Goal: Task Accomplishment & Management: Manage account settings

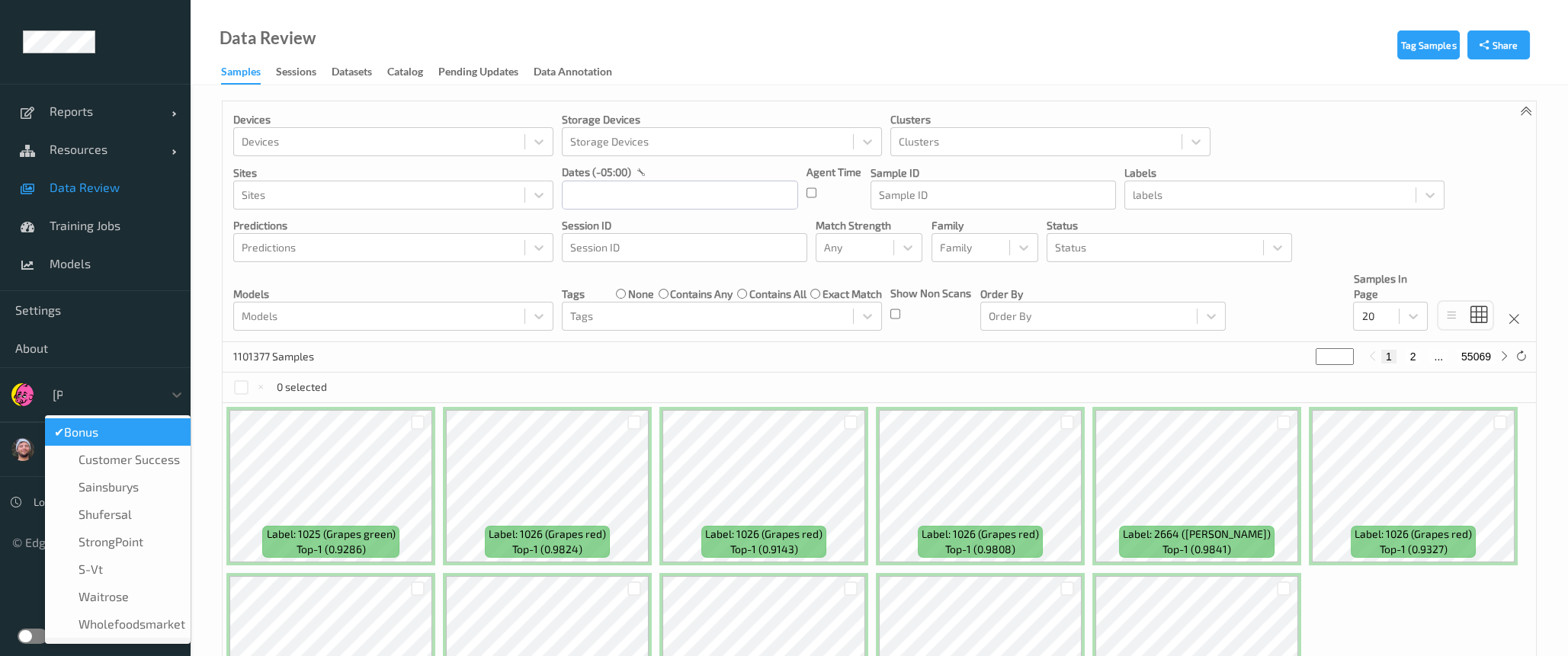
type input "sains"
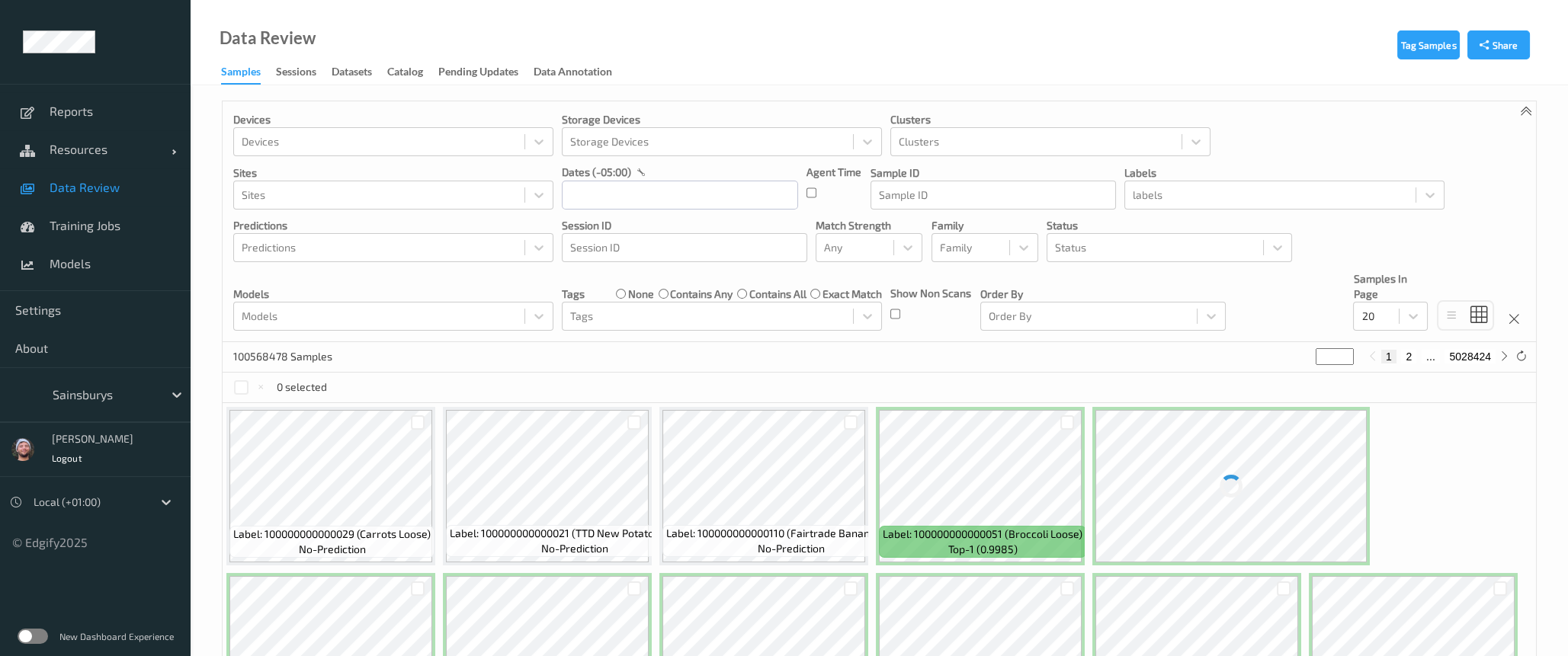
click at [419, 350] on div "100568478 Samples * 1 2 ... 5028424" at bounding box center [879, 357] width 1313 height 30
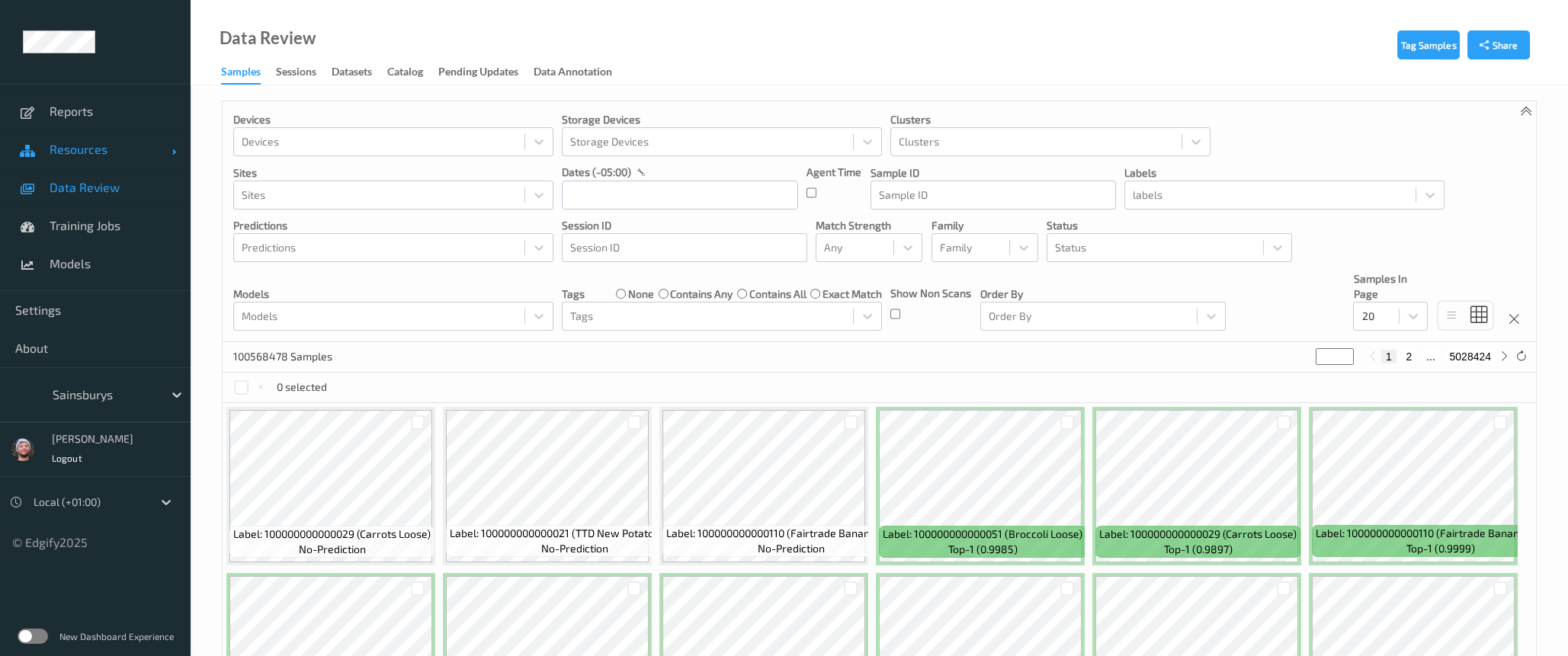
click at [124, 162] on link "Resources" at bounding box center [95, 150] width 191 height 38
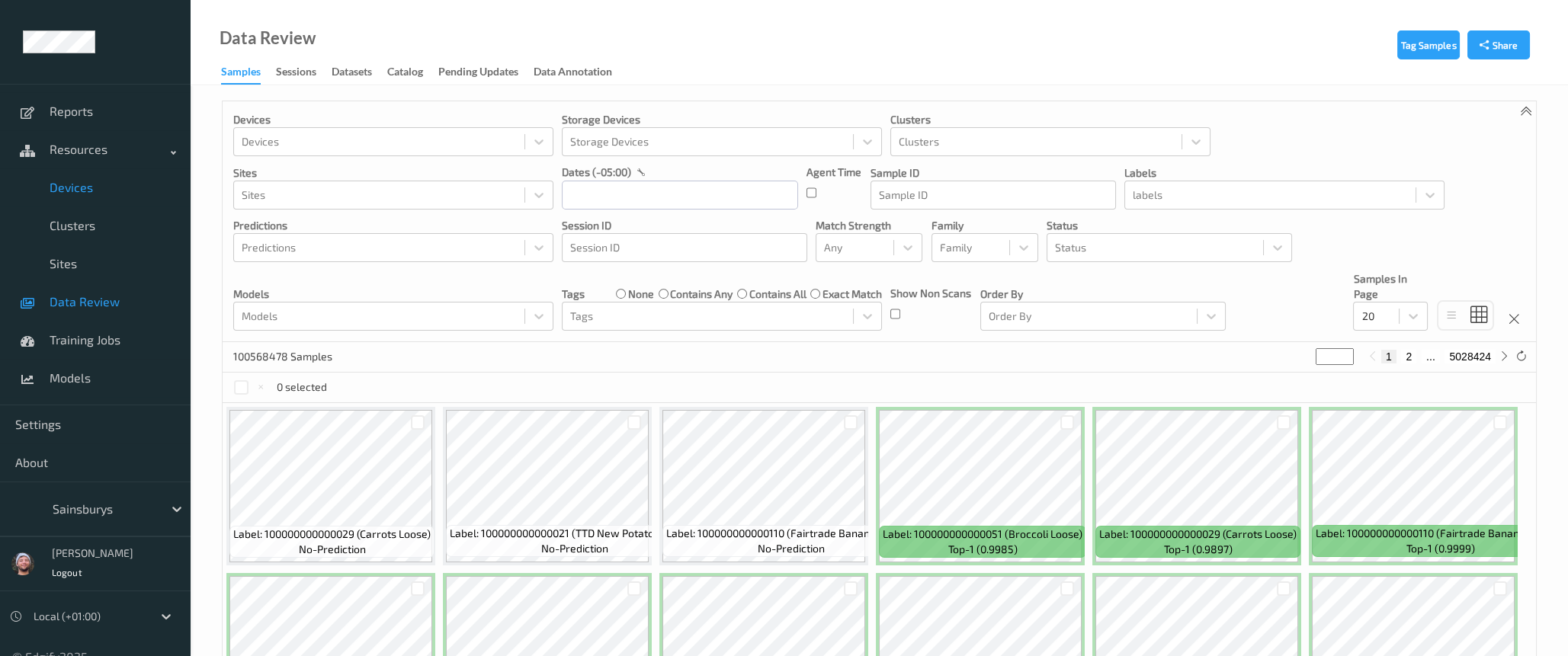
click at [105, 194] on span "Devices" at bounding box center [112, 187] width 126 height 16
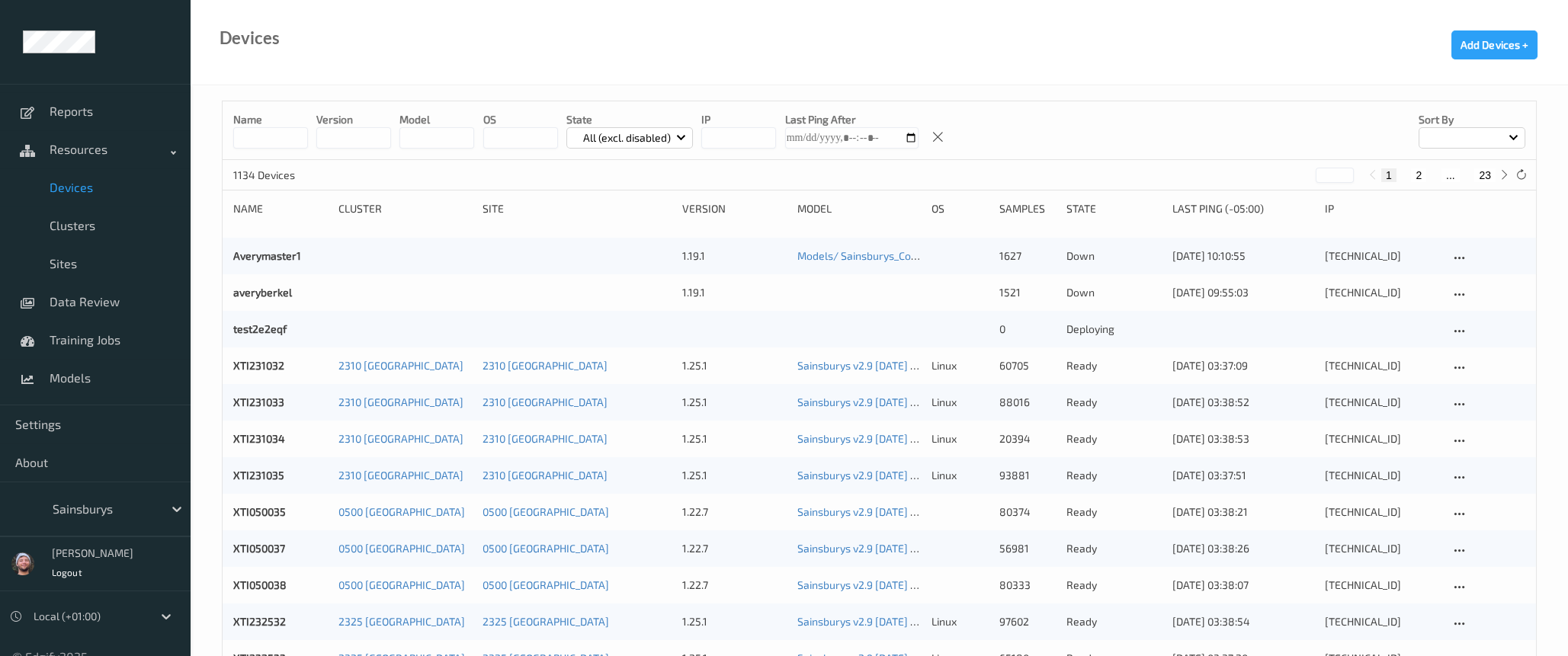
click at [291, 141] on input at bounding box center [271, 138] width 75 height 21
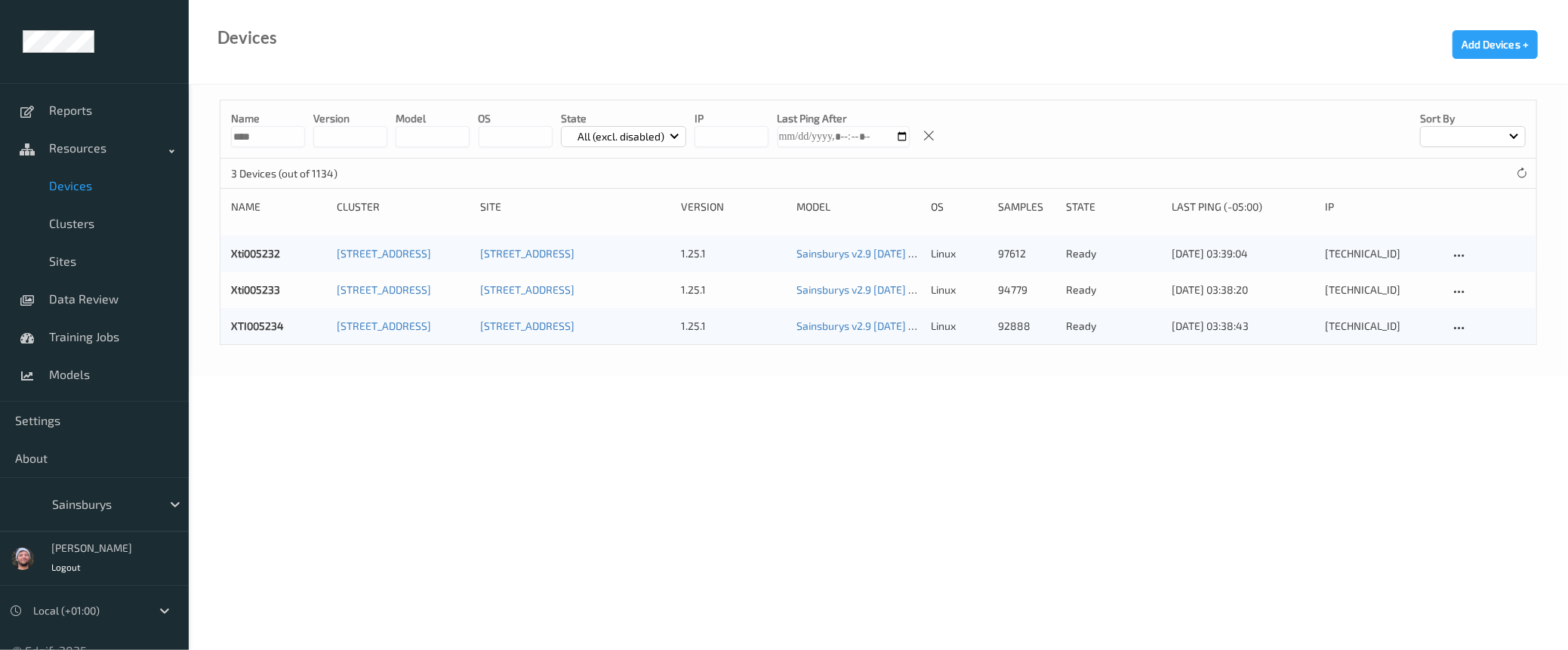
type input "****"
click at [312, 396] on body "Reports Resources Devices Clusters Sites Data Review Training Jobs Models Setti…" at bounding box center [784, 325] width 1568 height 650
click at [263, 327] on link "XTI005234" at bounding box center [257, 326] width 53 height 13
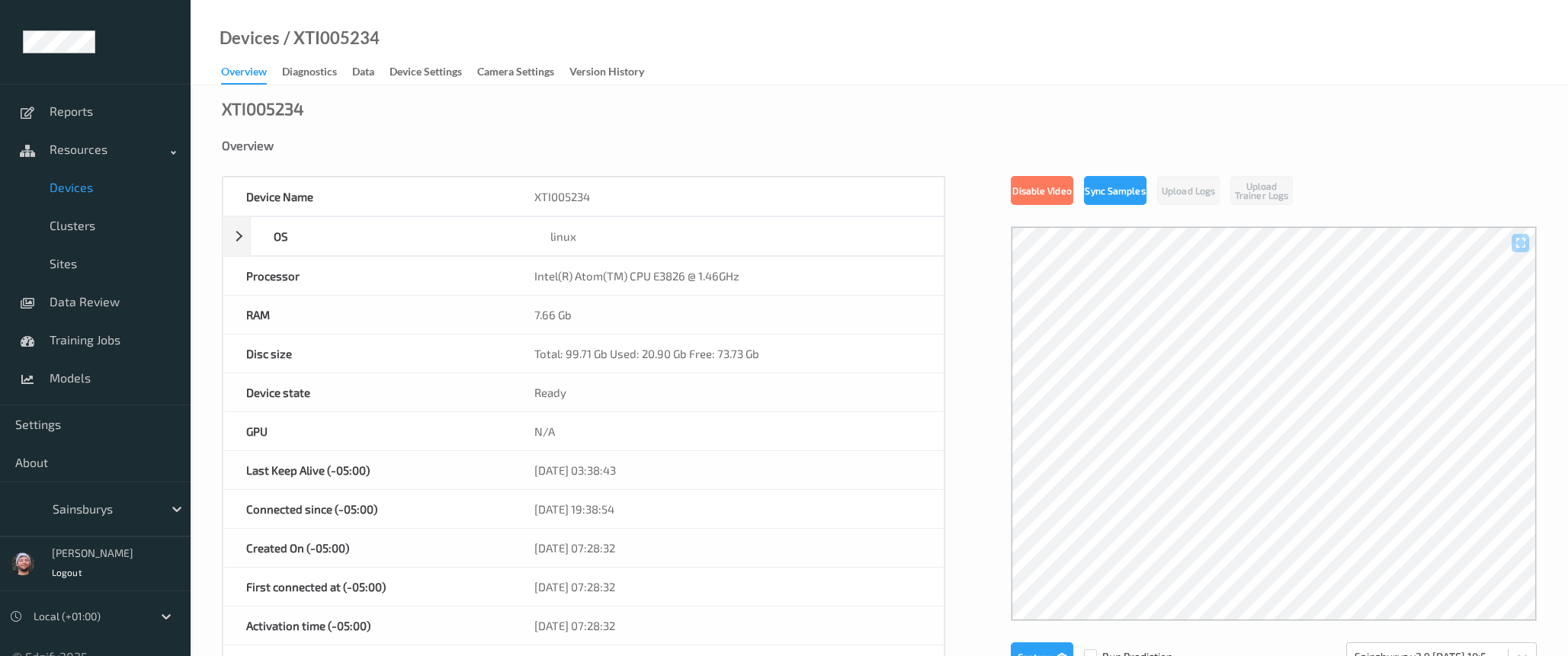
click at [728, 463] on div "20/08/2025 03:38:43" at bounding box center [728, 470] width 432 height 38
click at [120, 204] on link "Devices" at bounding box center [95, 187] width 191 height 38
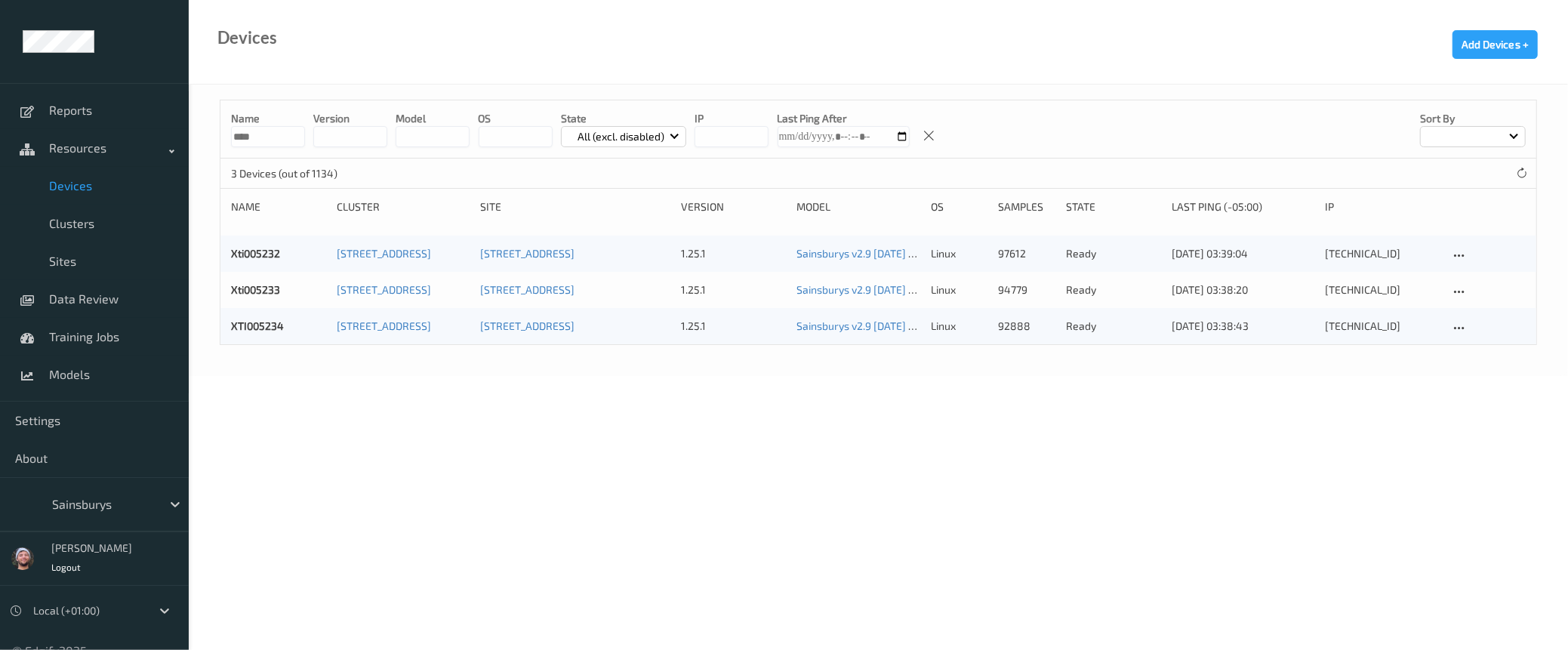
click at [555, 487] on body "Reports Resources Devices Clusters Sites Data Review Training Jobs Models Setti…" at bounding box center [784, 325] width 1568 height 650
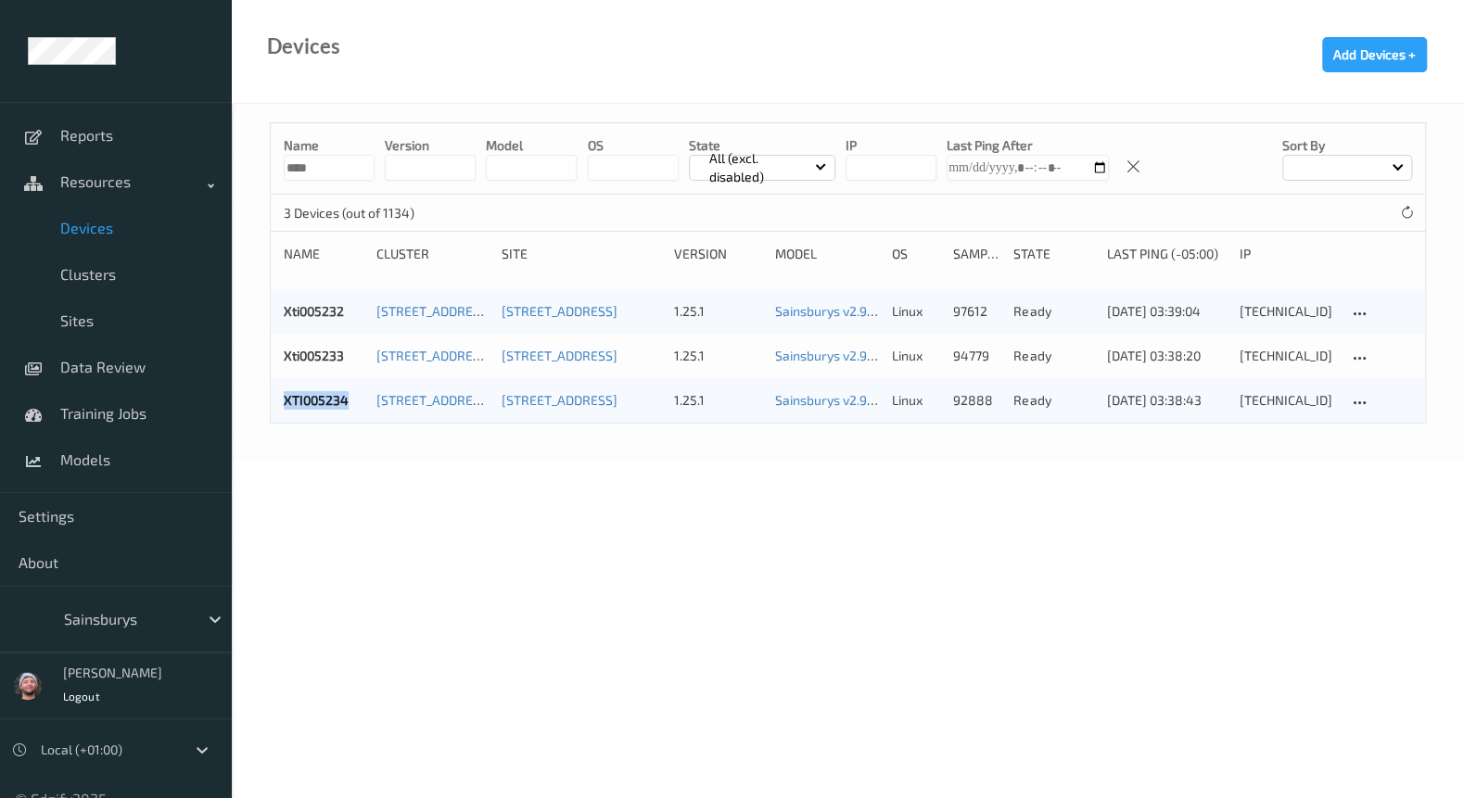
copy link "XTI005234"
drag, startPoint x: 363, startPoint y: 404, endPoint x: 323, endPoint y: 706, distance: 304.0
click at [323, 706] on body "Reports Resources Devices Clusters Sites Data Review Training Jobs Models Setti…" at bounding box center [732, 399] width 1464 height 798
copy div "10.218.62.34"
drag, startPoint x: 1314, startPoint y: 394, endPoint x: 1073, endPoint y: 535, distance: 279.2
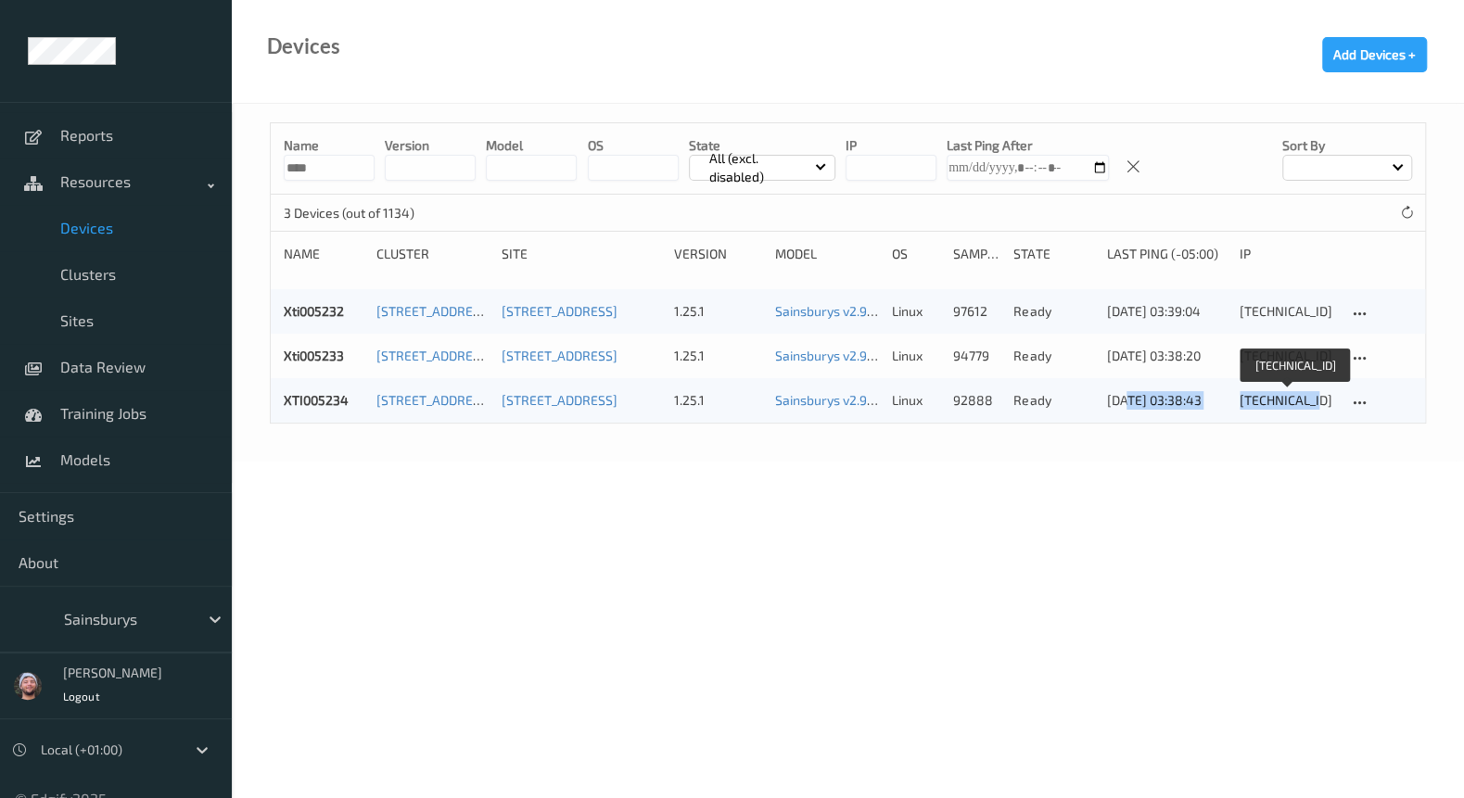
click at [1073, 535] on body "Reports Resources Devices Clusters Sites Data Review Training Jobs Models Setti…" at bounding box center [732, 399] width 1464 height 798
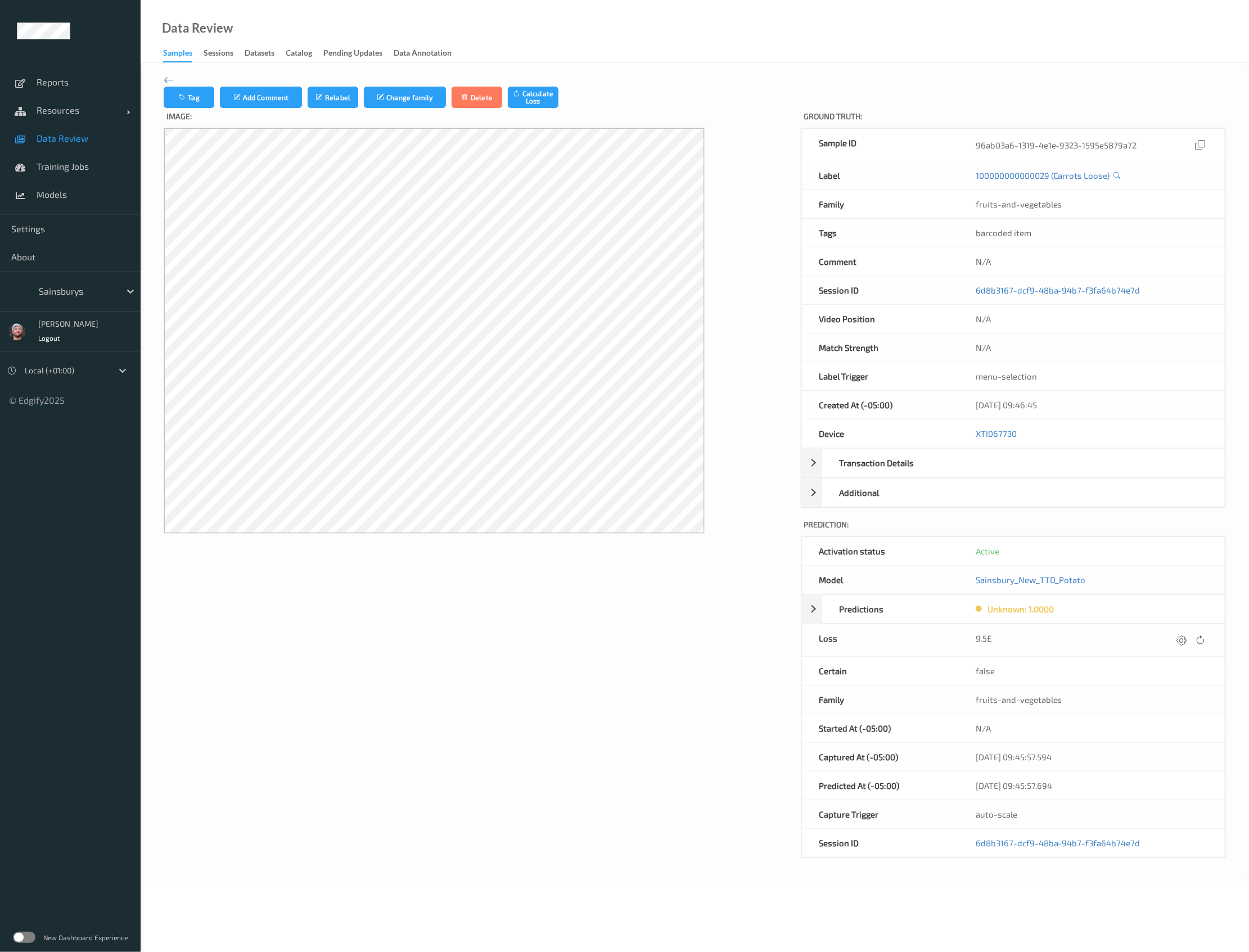
click at [67, 303] on div "Sainsburys" at bounding box center [70, 291] width 141 height 41
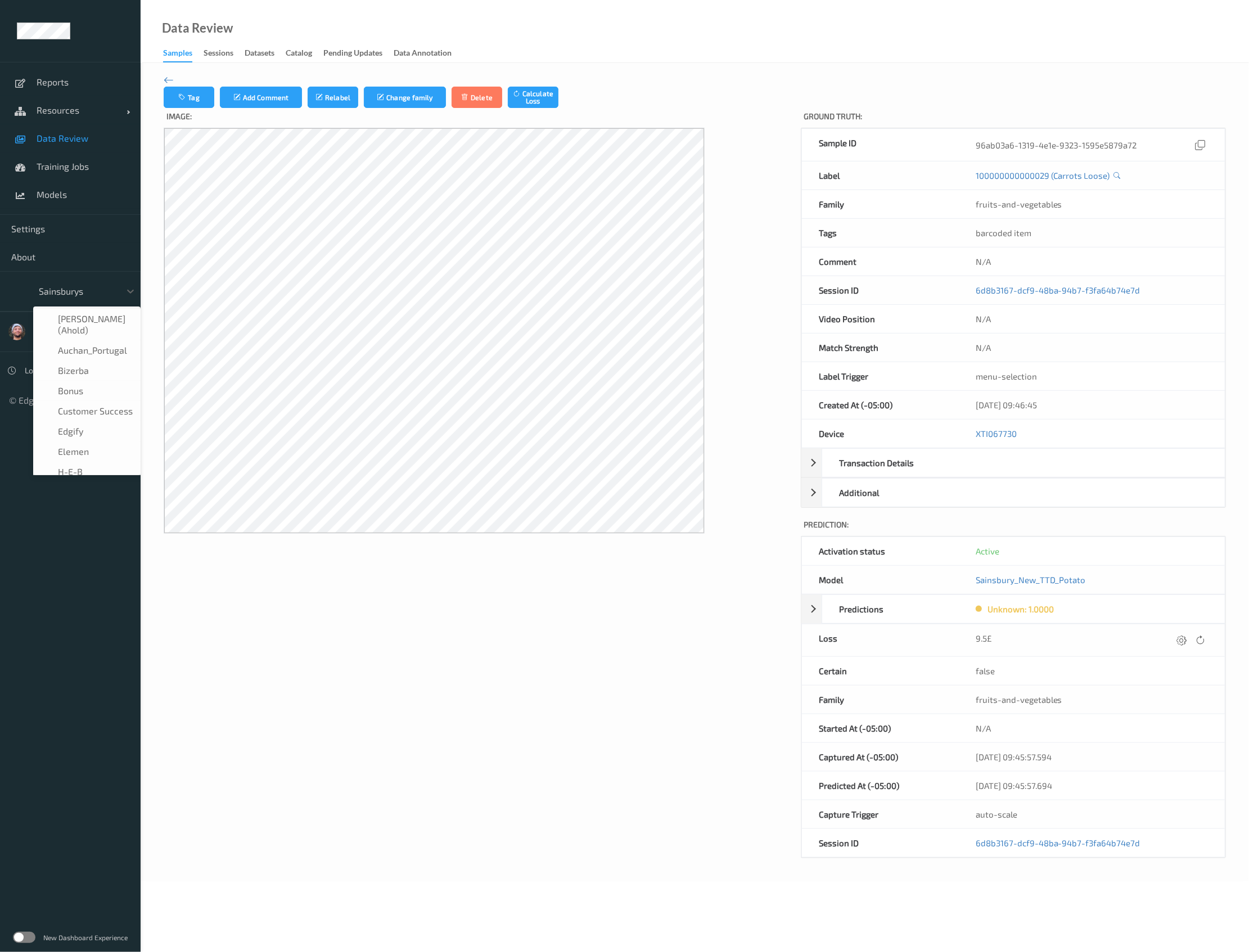
click at [87, 291] on div at bounding box center [76, 291] width 76 height 13
type input "h-"
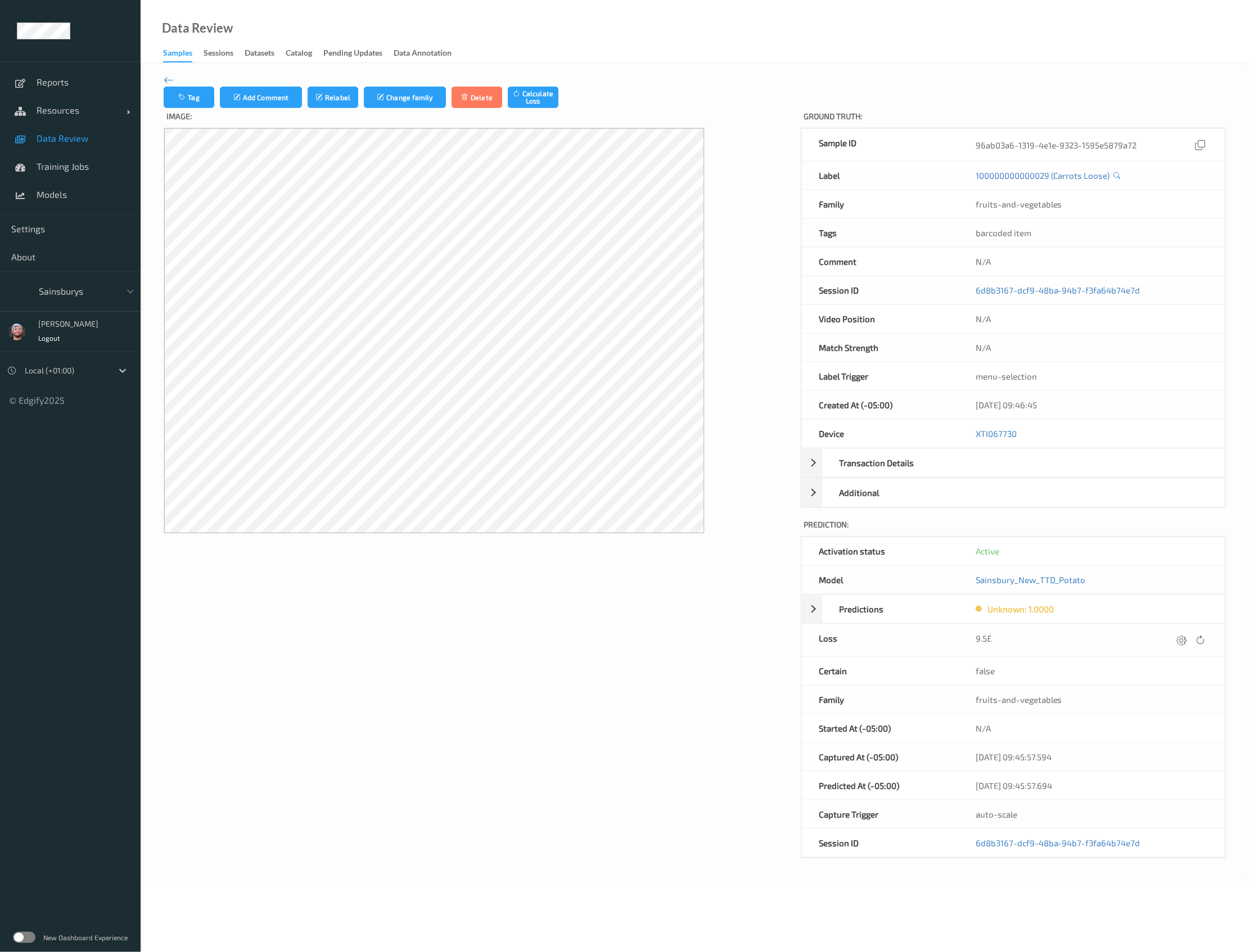
click at [66, 295] on div at bounding box center [76, 291] width 76 height 13
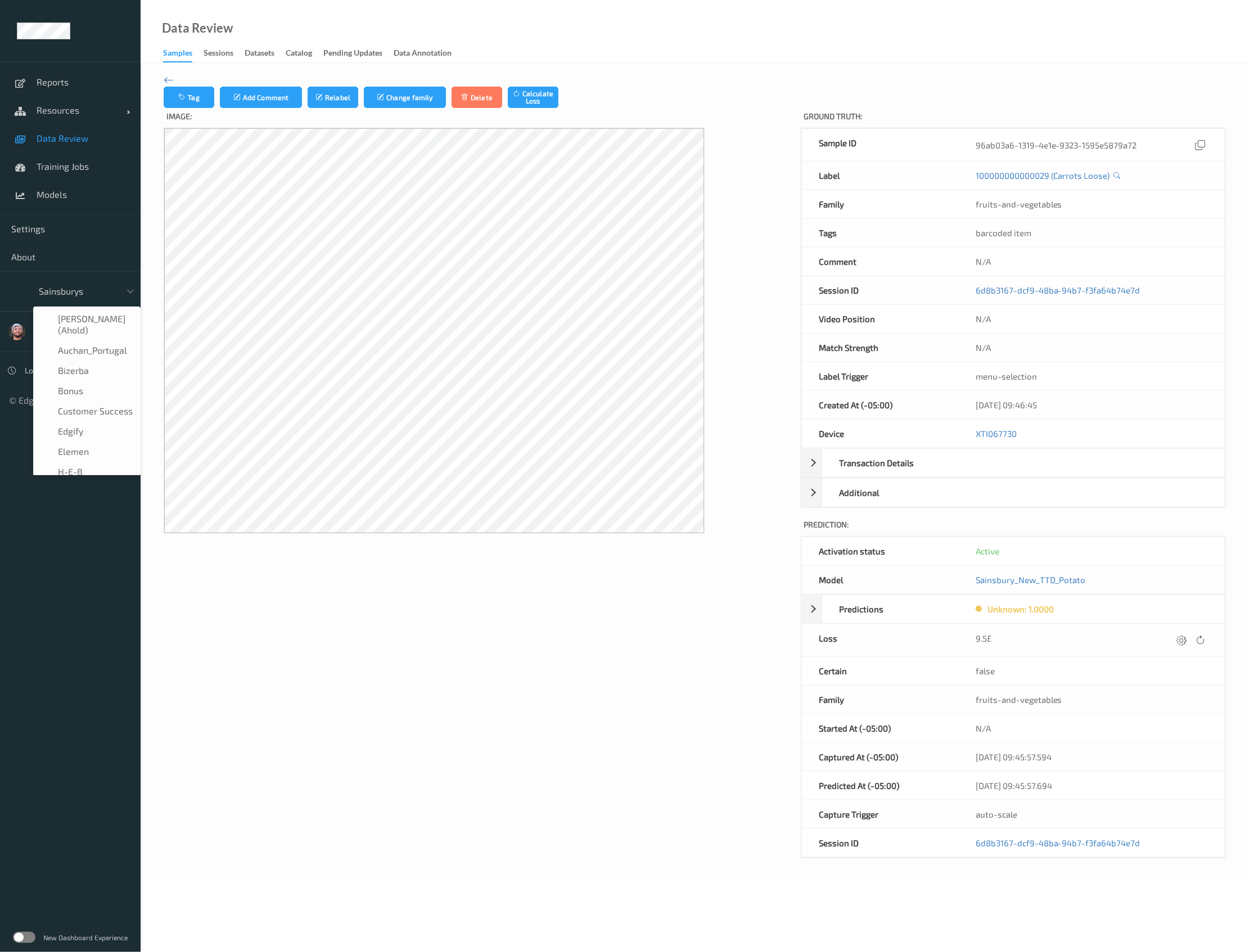
scroll to position [135, 0]
click at [77, 333] on span "H-E-B" at bounding box center [70, 337] width 25 height 12
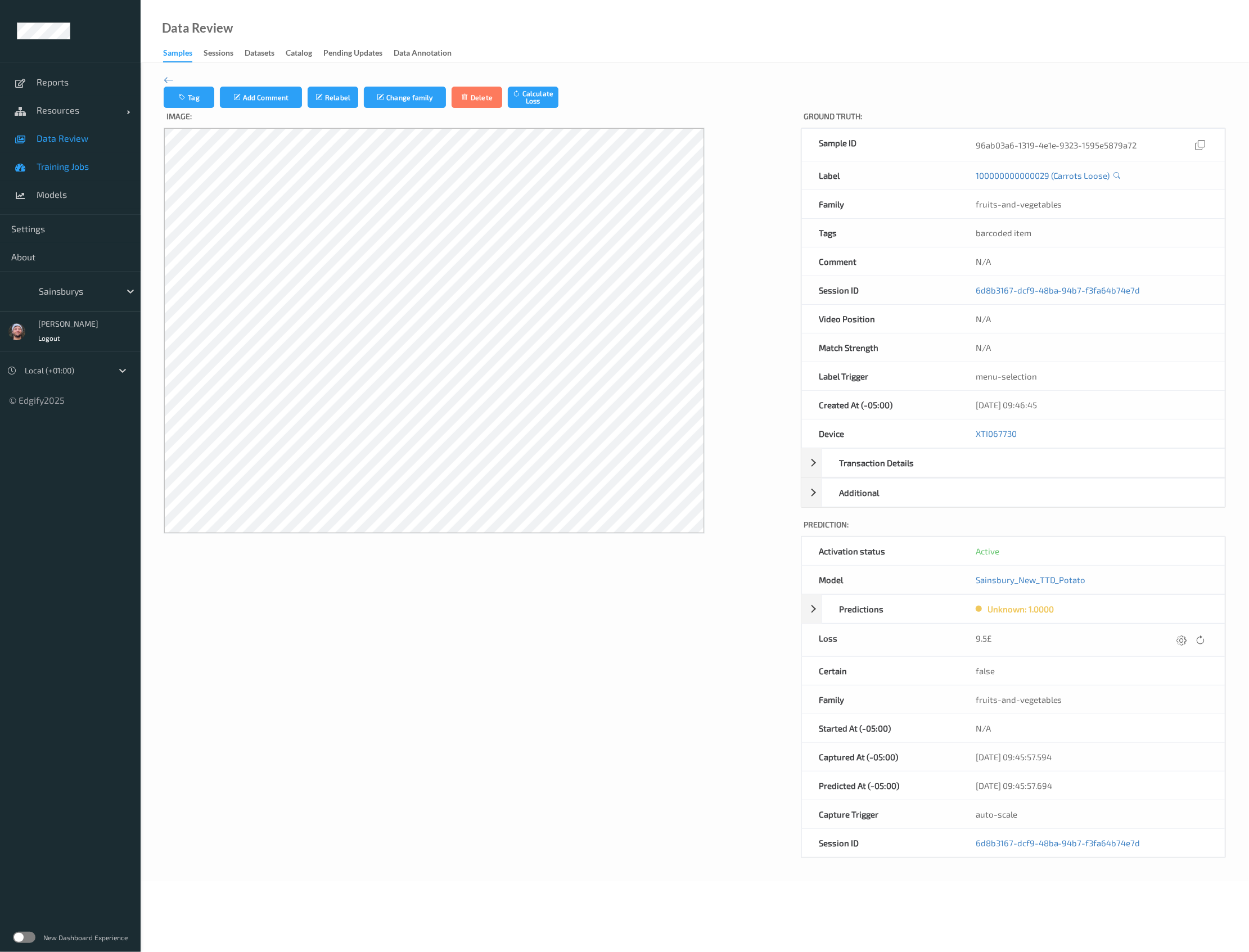
click at [72, 159] on link "Training Jobs" at bounding box center [70, 166] width 141 height 28
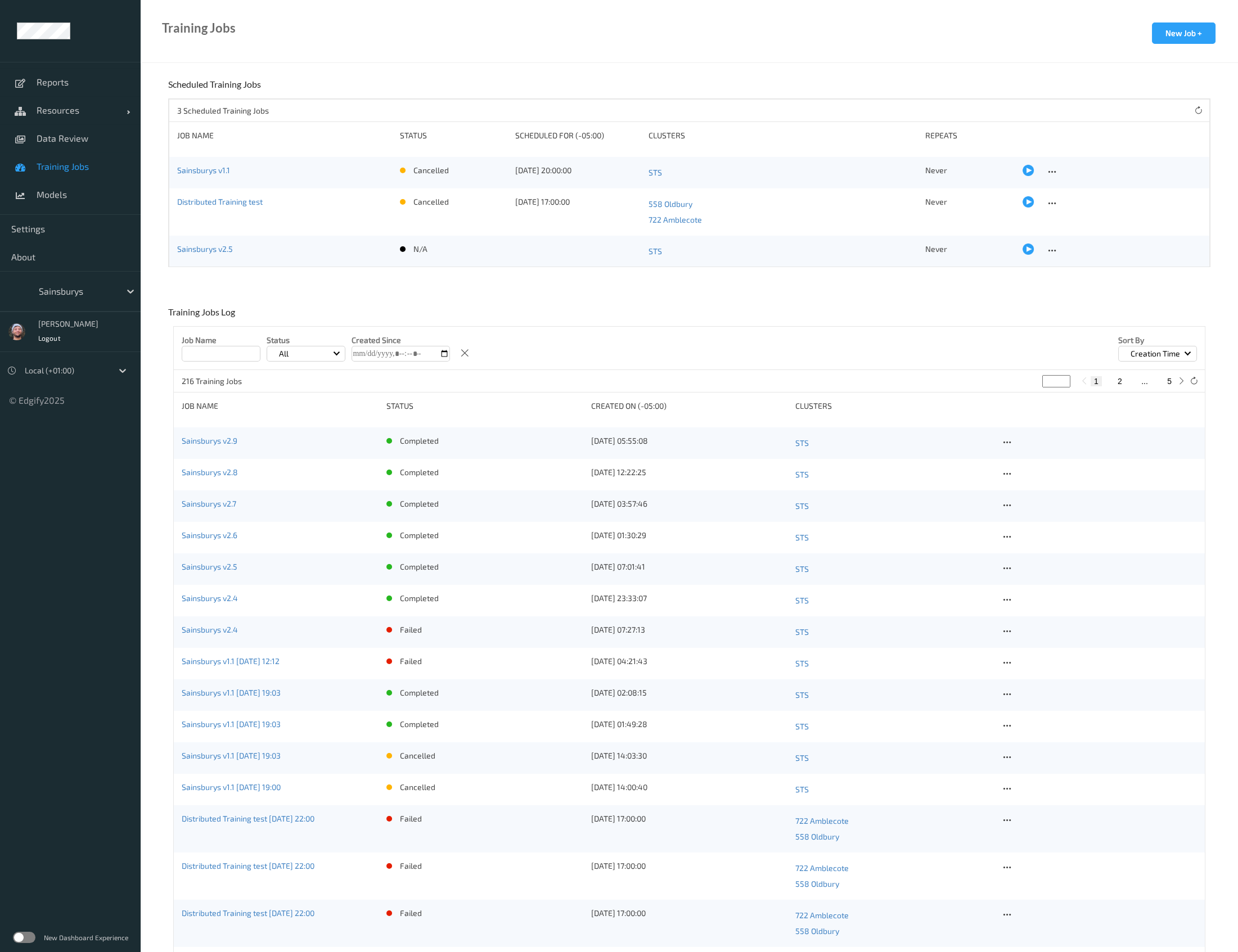
click at [209, 10] on div "Training Jobs New Job +" at bounding box center [689, 32] width 1097 height 63
click at [64, 169] on span "Training Jobs" at bounding box center [82, 166] width 93 height 12
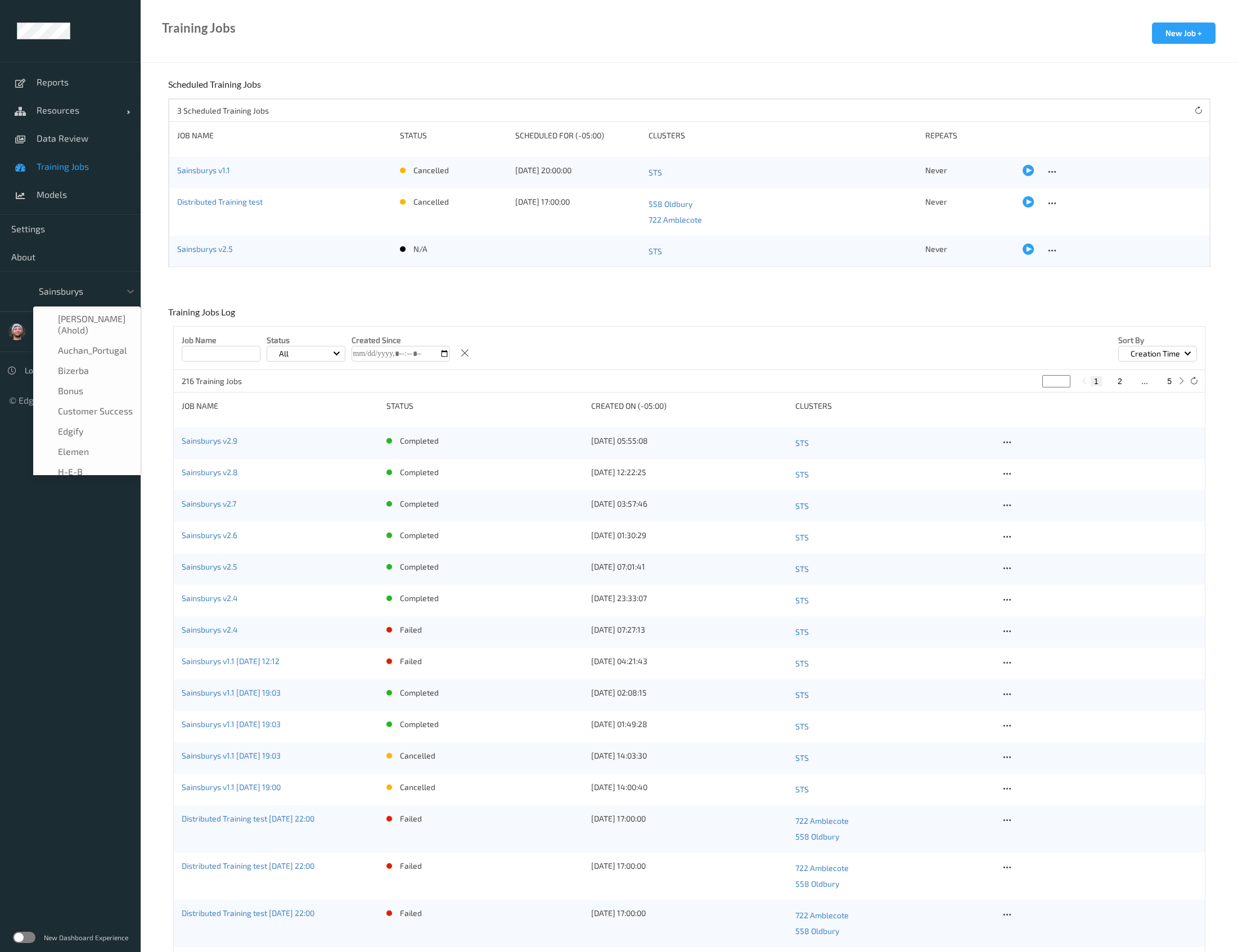
click at [69, 297] on div at bounding box center [76, 291] width 76 height 13
type input "h-"
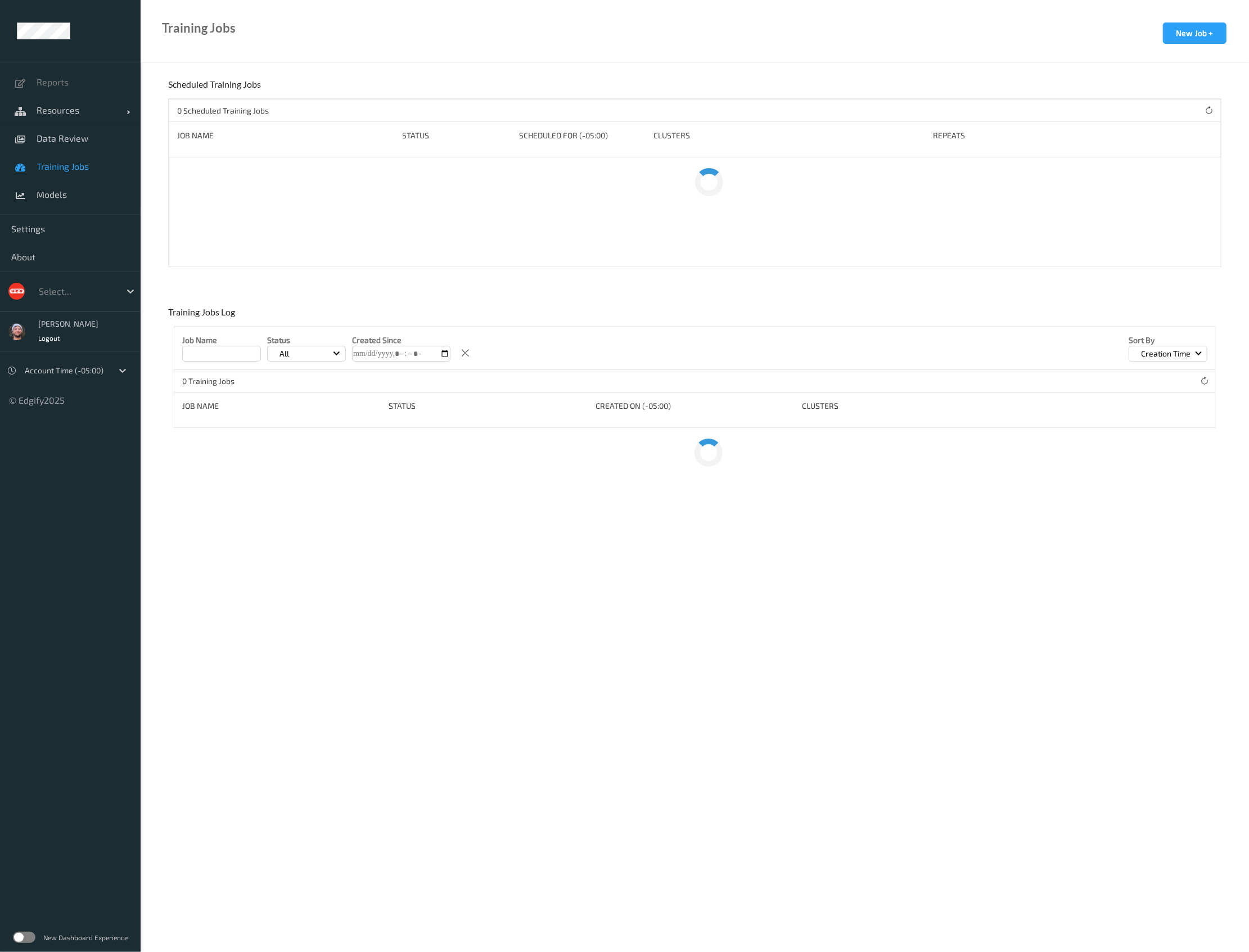
click at [76, 136] on span "Data Review" at bounding box center [82, 138] width 93 height 12
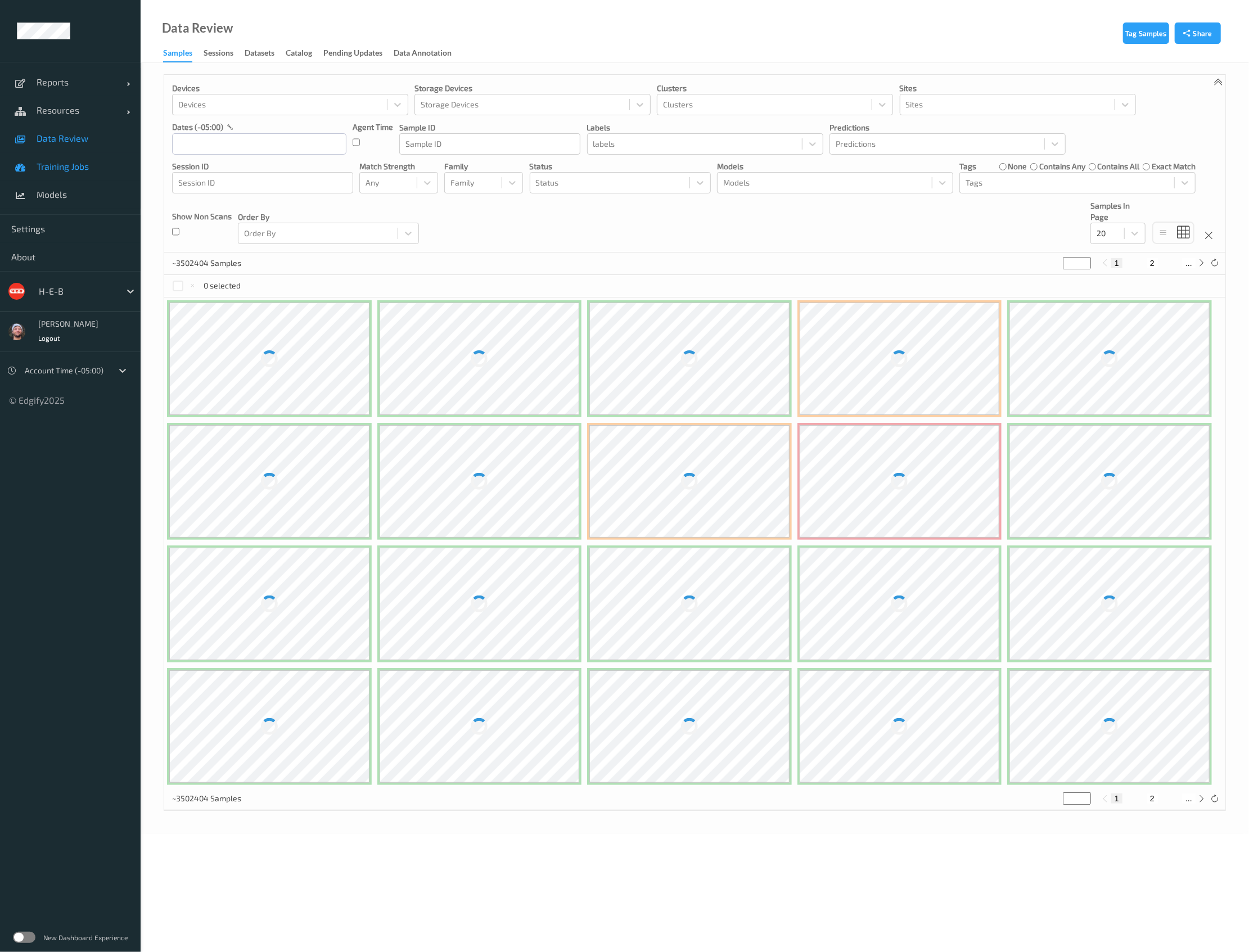
click at [83, 159] on link "Training Jobs" at bounding box center [70, 166] width 141 height 28
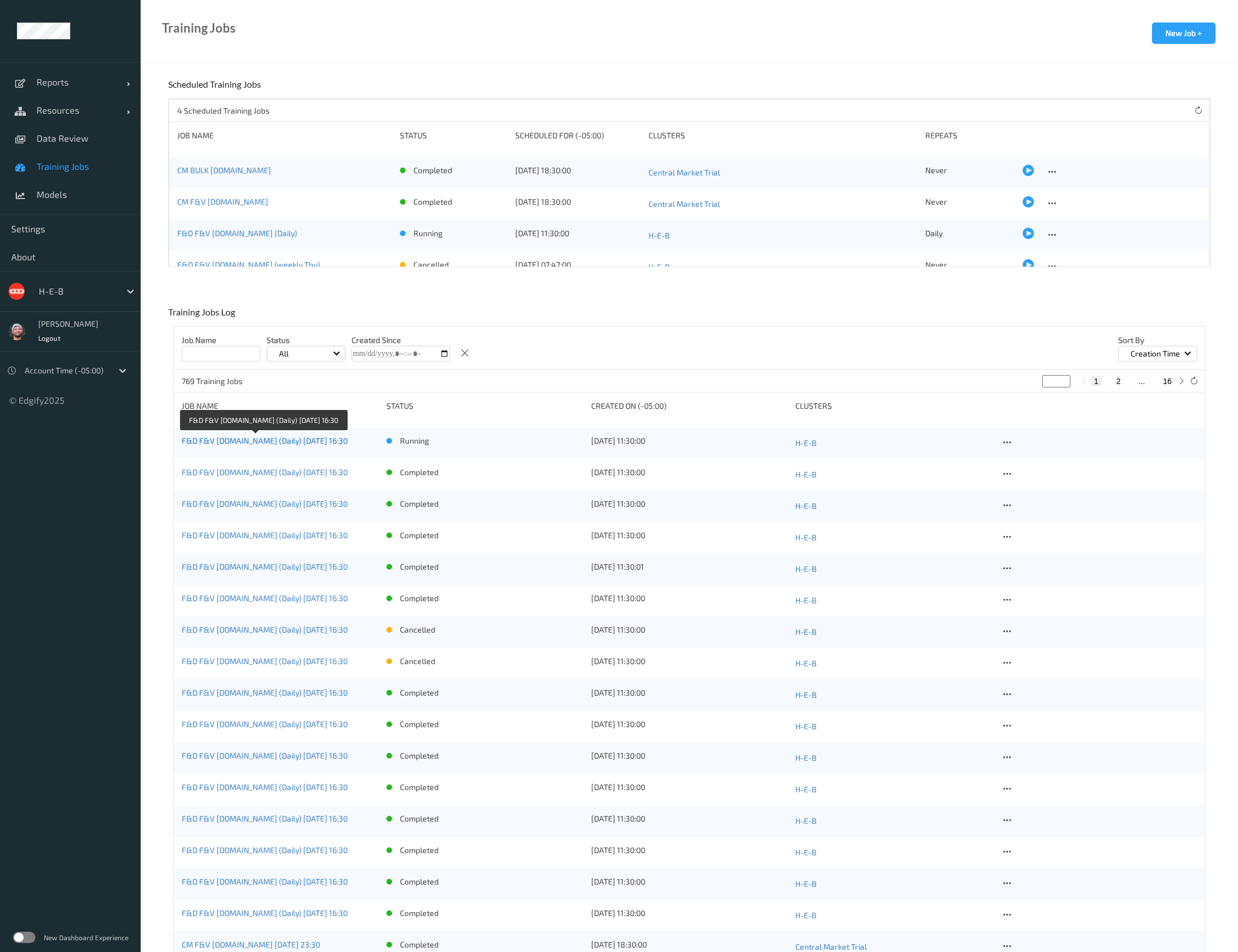
click at [298, 438] on link "F&D F&V v4.7.ST (Daily) 2025-08-19 16:30" at bounding box center [264, 441] width 166 height 10
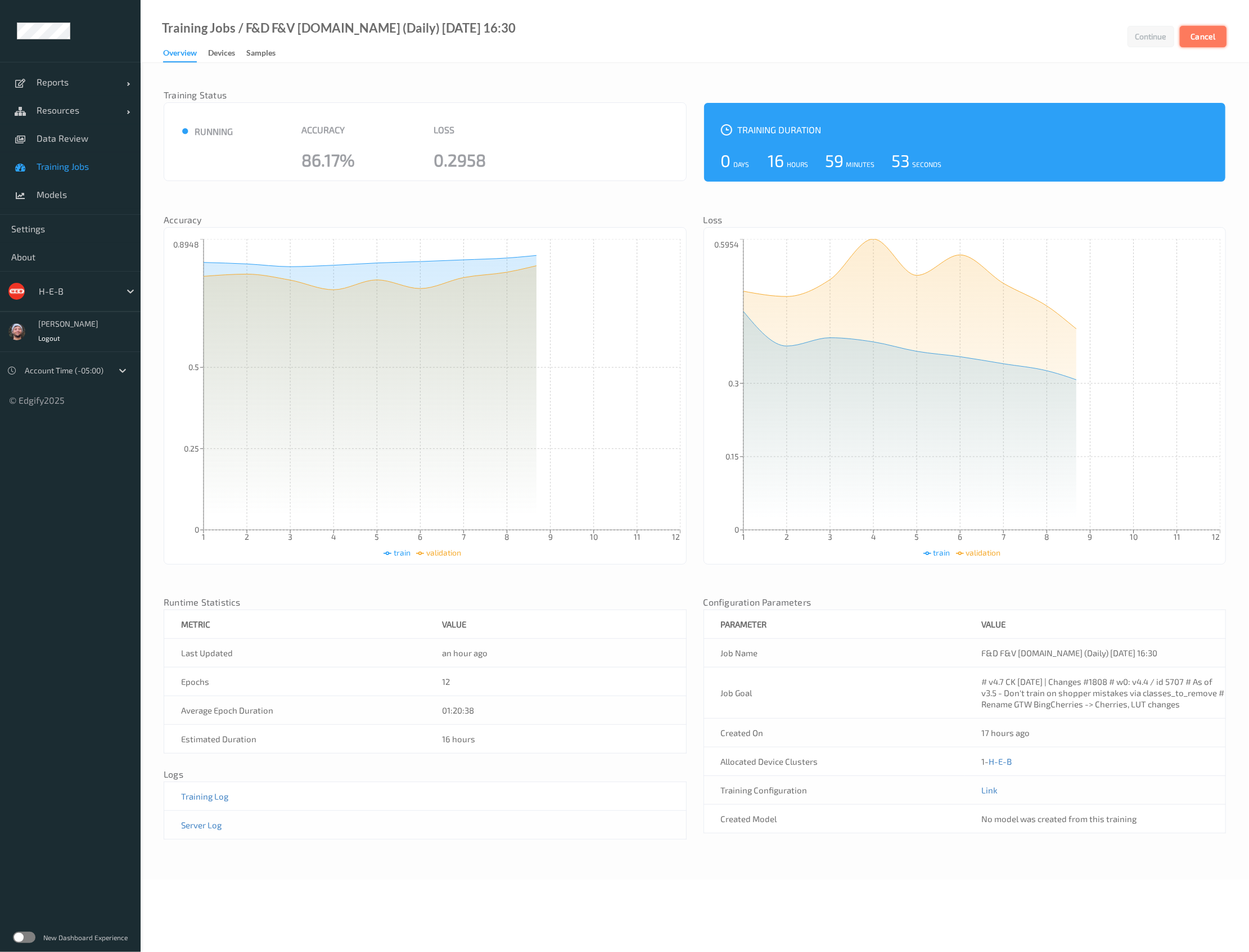
click at [1189, 41] on button "Cancel" at bounding box center [1203, 36] width 47 height 21
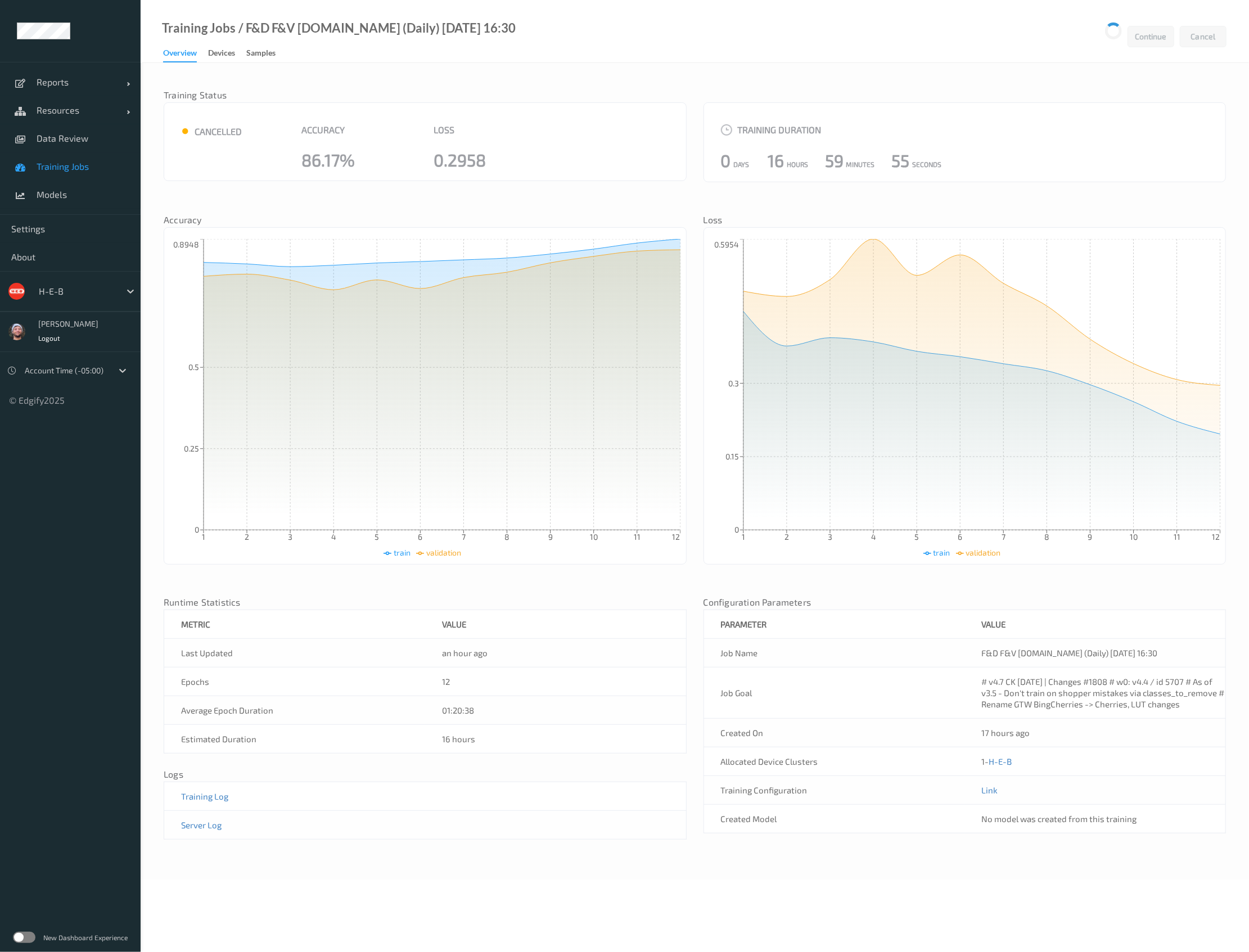
click at [112, 169] on span "Training Jobs" at bounding box center [82, 166] width 93 height 12
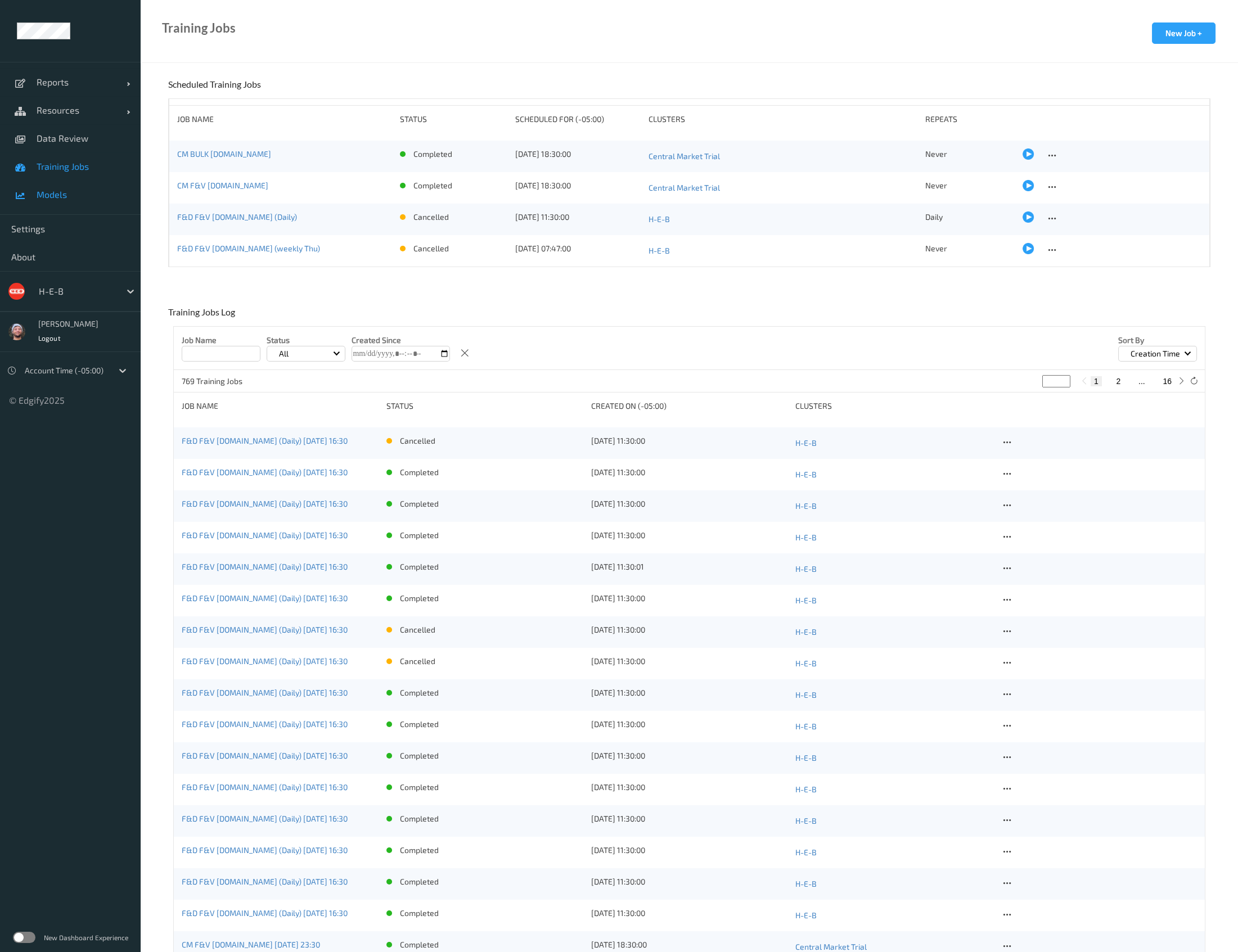
click at [79, 195] on span "Models" at bounding box center [82, 195] width 93 height 12
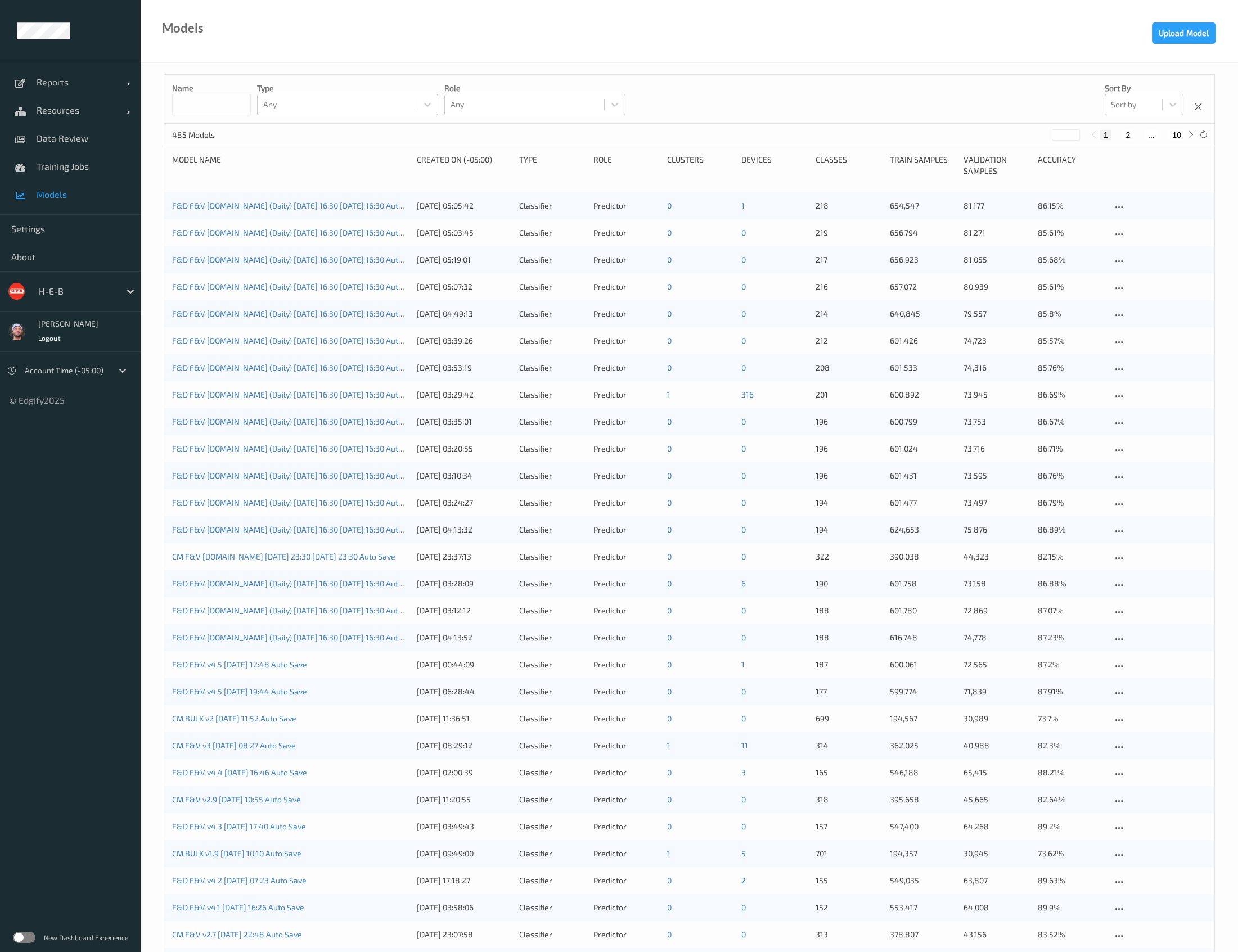
click at [197, 407] on div "F&D F&V v4.5.ST (Daily) 2025-08-03 16:30 2025-08-03 16:30 Auto Save 04/08/2025 …" at bounding box center [689, 395] width 1050 height 27
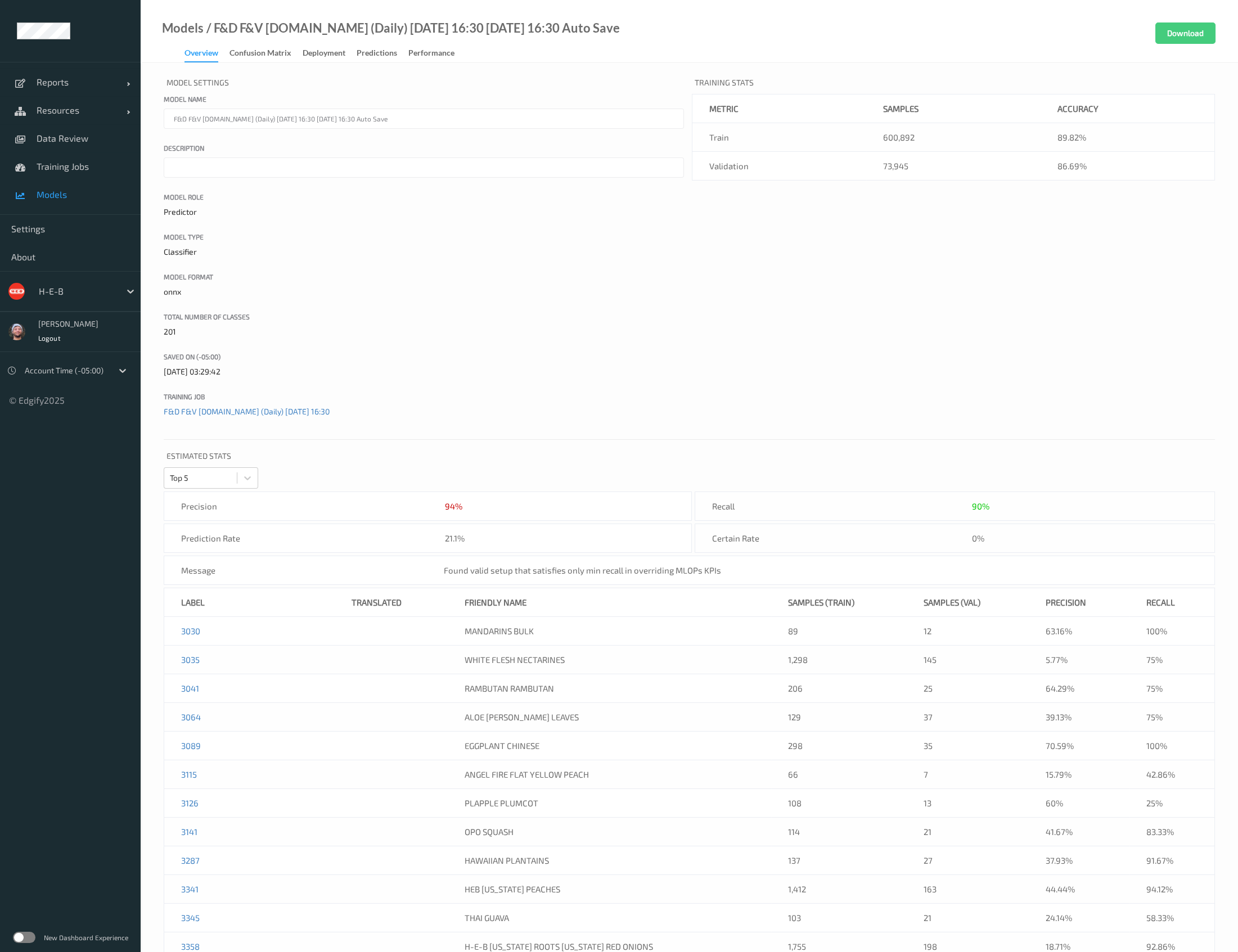
click at [76, 184] on link "Models" at bounding box center [70, 195] width 141 height 28
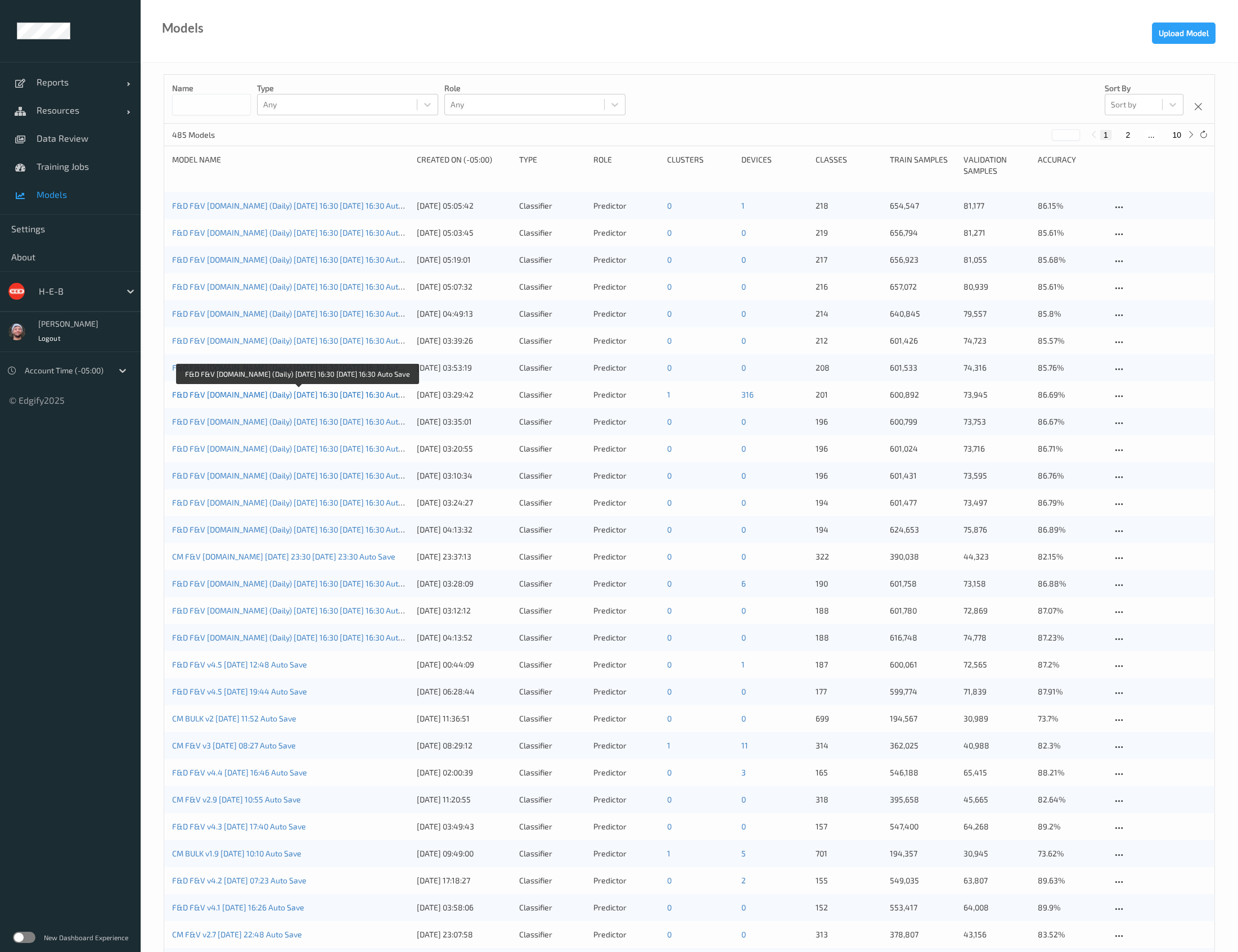
click at [336, 394] on link "F&D F&V [DOMAIN_NAME] (Daily) [DATE] 16:30 [DATE] 16:30 Auto Save" at bounding box center [297, 395] width 250 height 10
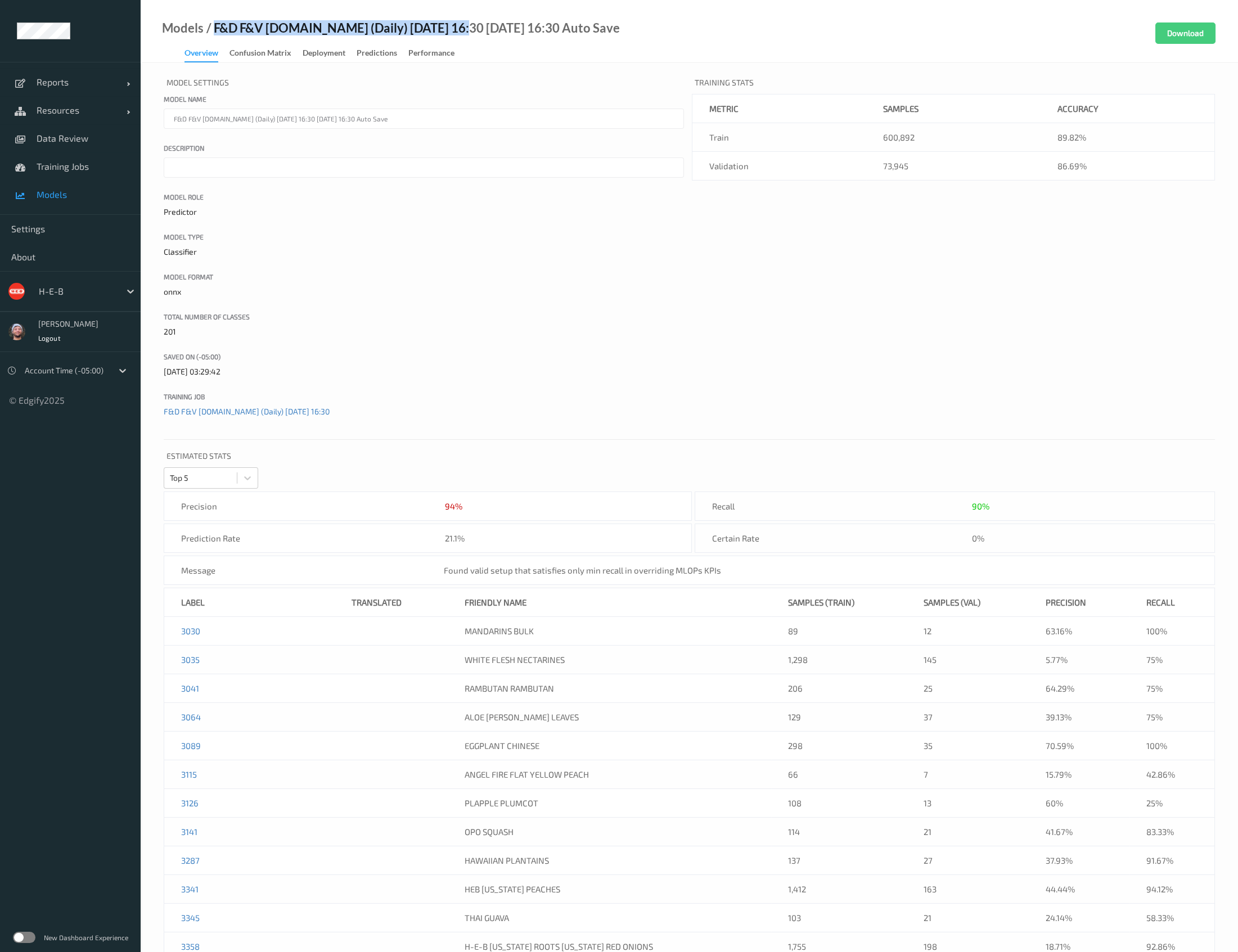
drag, startPoint x: 212, startPoint y: 27, endPoint x: 445, endPoint y: 30, distance: 233.0
click at [445, 30] on div "/ F&D F&V v4.5.ST (Daily) 2025-08-03 16:30 2025-08-03 16:30 Auto Save" at bounding box center [412, 28] width 416 height 12
copy div "F&D F&V v4.5.ST (Daily) 2025-08-03 16:30"
click at [45, 167] on span "Training Jobs" at bounding box center [82, 166] width 93 height 12
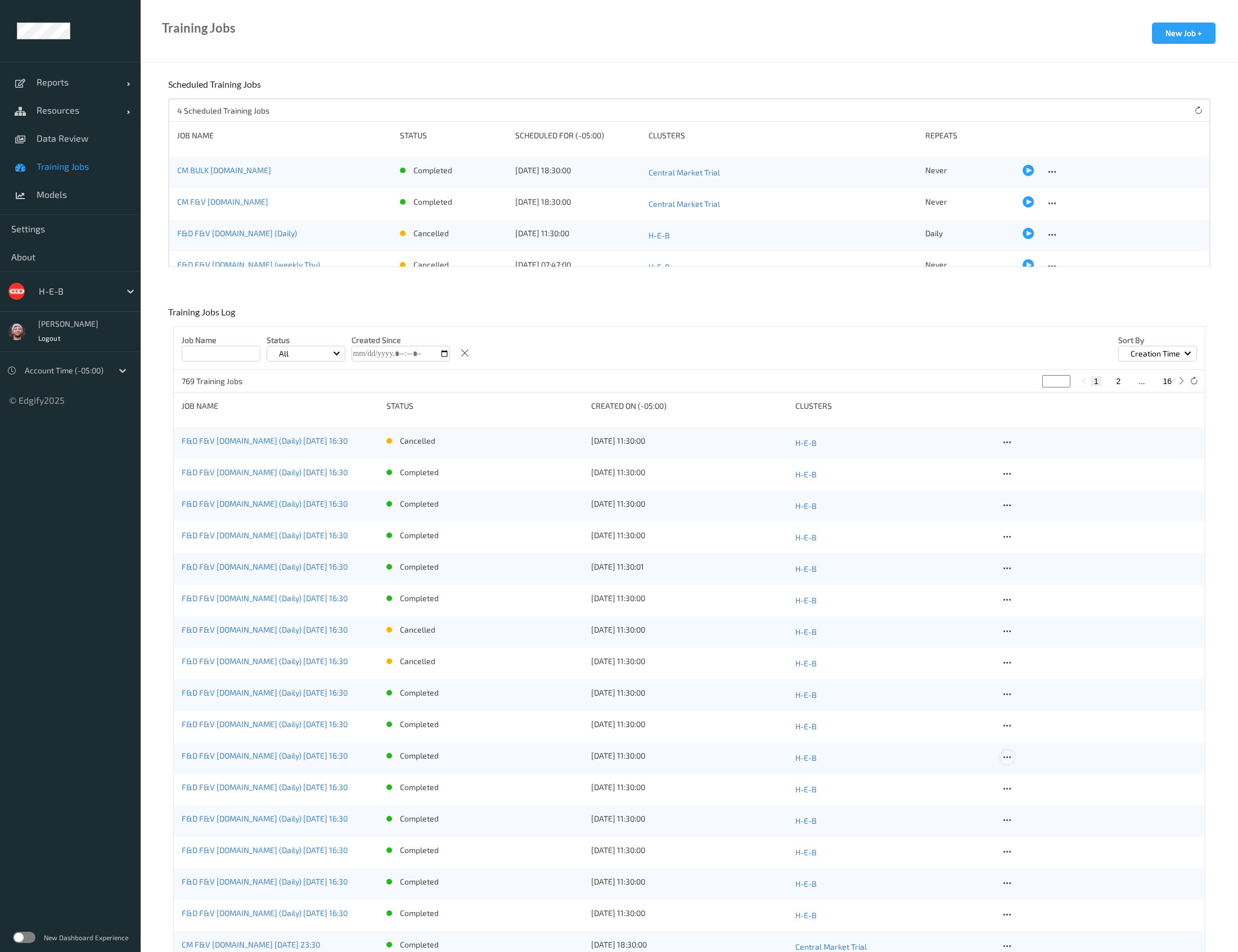
click at [1004, 761] on icon at bounding box center [1007, 757] width 10 height 10
click at [1026, 791] on div "Copy Job" at bounding box center [1034, 796] width 27 height 11
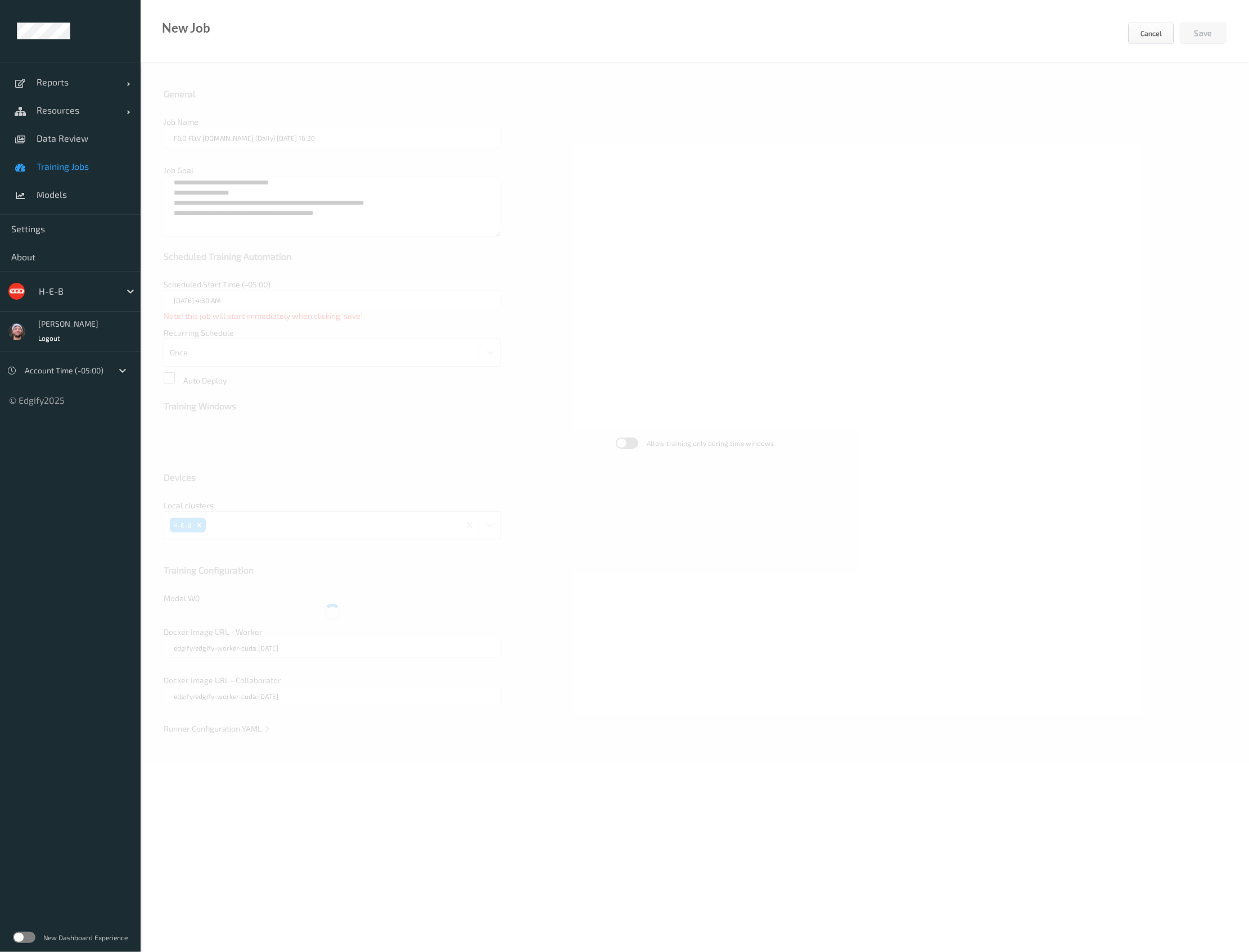
type input "F&D F&V v4.5.ST (Daily) 2025-08-03 16:30"
type textarea "**********"
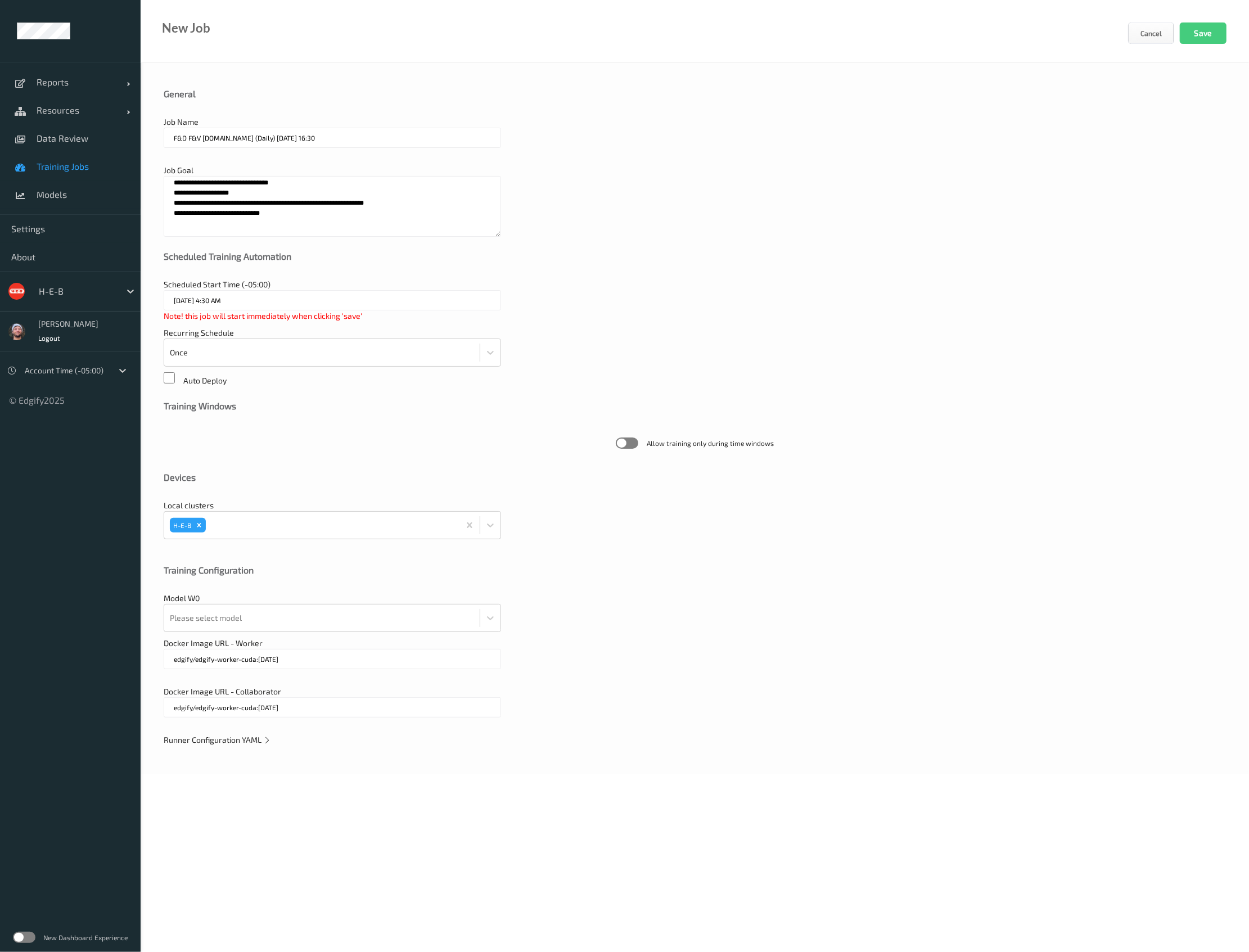
click at [214, 139] on input "F&D F&V v4.5.ST (Daily) 2025-08-03 16:30" at bounding box center [332, 137] width 337 height 20
type input "F&D F&V v4.8"
click at [311, 877] on body "**********" at bounding box center [624, 476] width 1249 height 952
click at [268, 216] on textarea "**********" at bounding box center [332, 206] width 337 height 61
paste textarea "**********"
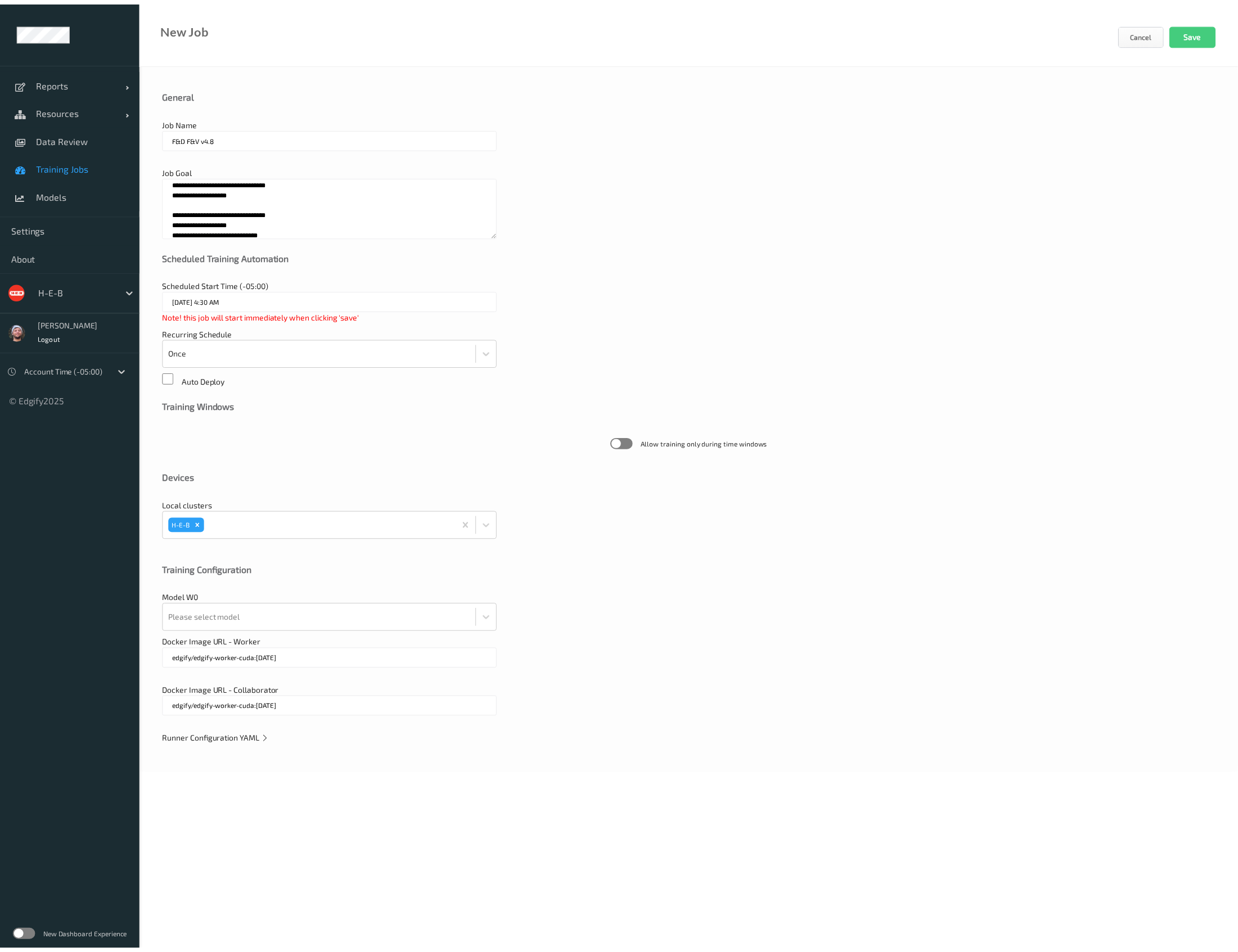
scroll to position [1205, 0]
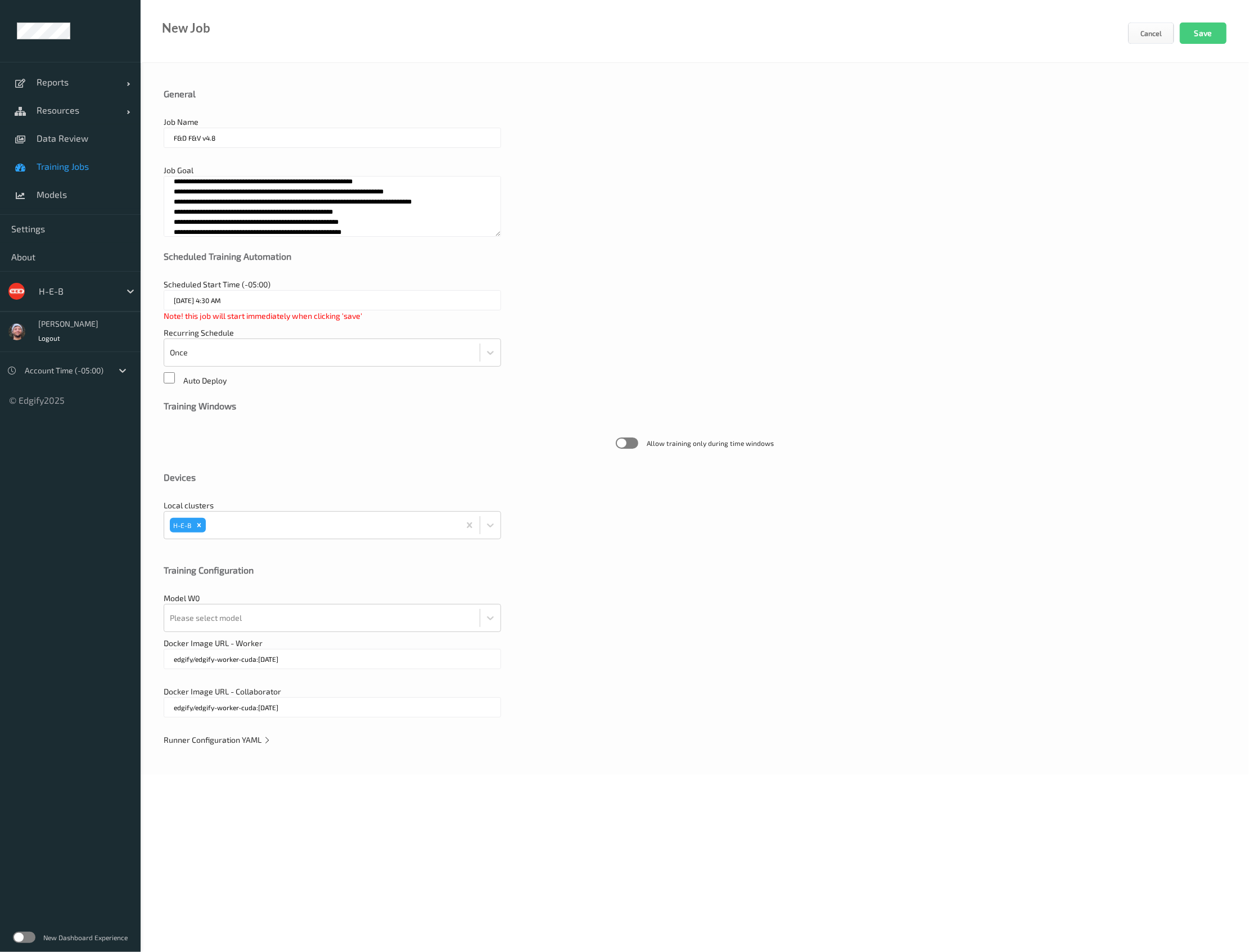
type textarea "**********"
click at [255, 732] on div "General Job Name F&D F&V v4.8 Job Goal Scheduled Training Automation Scheduled …" at bounding box center [695, 418] width 1108 height 711
click at [257, 739] on span "Runner Configuration YAML" at bounding box center [217, 740] width 107 height 10
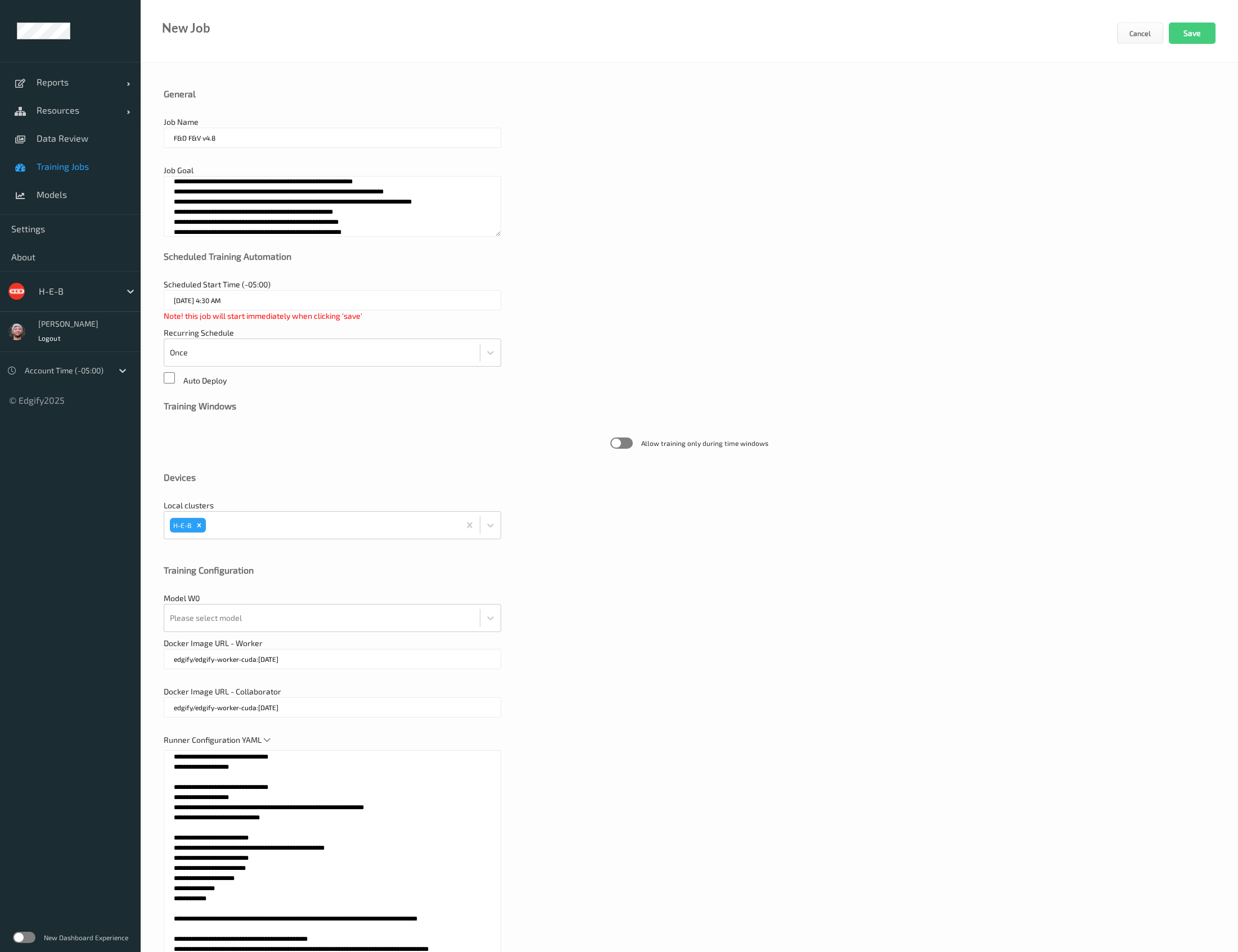
click at [315, 806] on textarea at bounding box center [332, 891] width 337 height 281
paste textarea "**********"
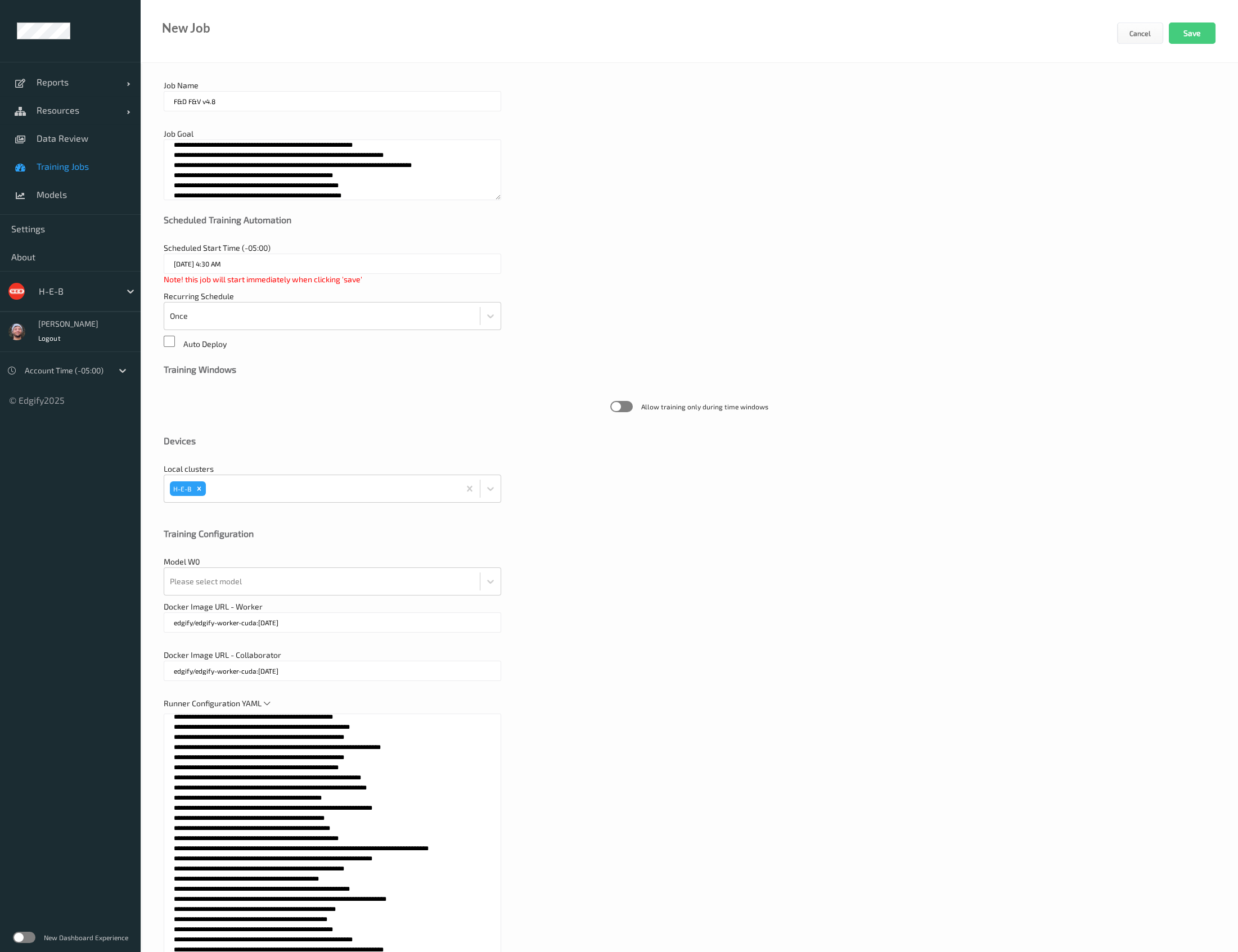
scroll to position [78, 0]
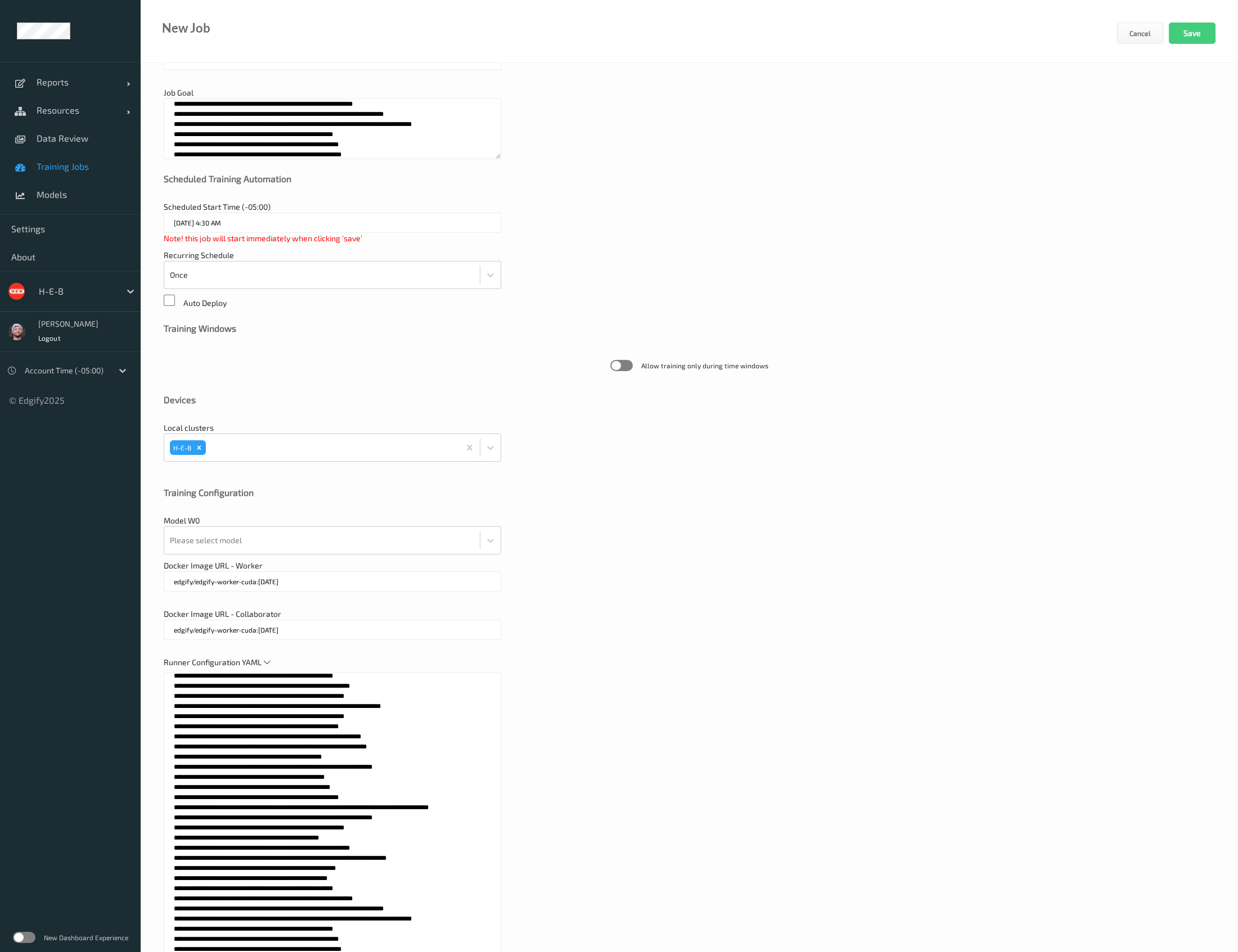
type textarea "**********"
click at [84, 481] on ul "Reports Default Report Customized Report Resources Devices Clusters Sites Data …" at bounding box center [70, 476] width 141 height 952
click at [279, 555] on div "General Job Name F&D F&V v4.8 Job Goal Scheduled Training Automation Scheduled …" at bounding box center [689, 489] width 1097 height 1008
paste input "5707"
click at [297, 551] on div "Please select model" at bounding box center [322, 540] width 315 height 27
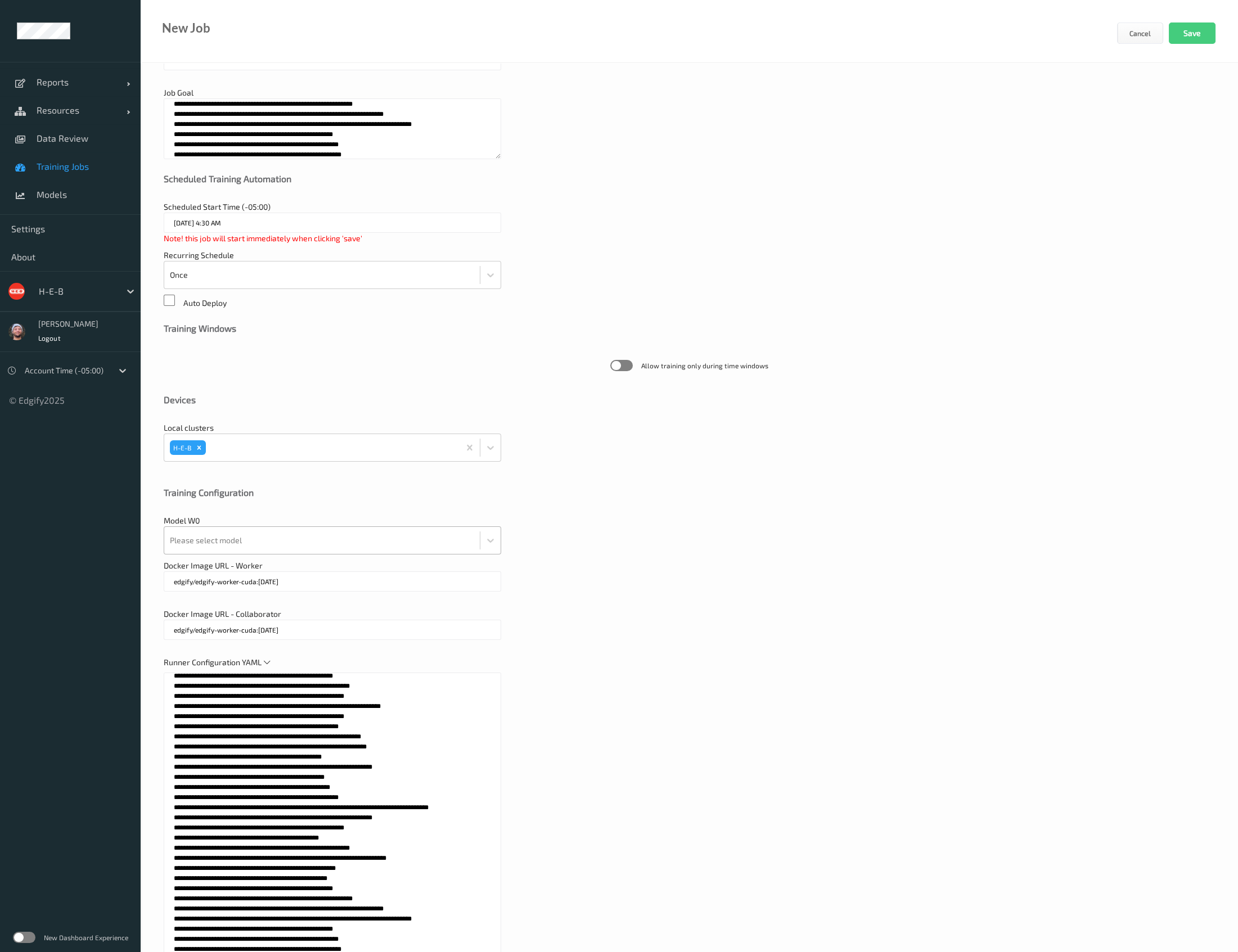
type input "5707"
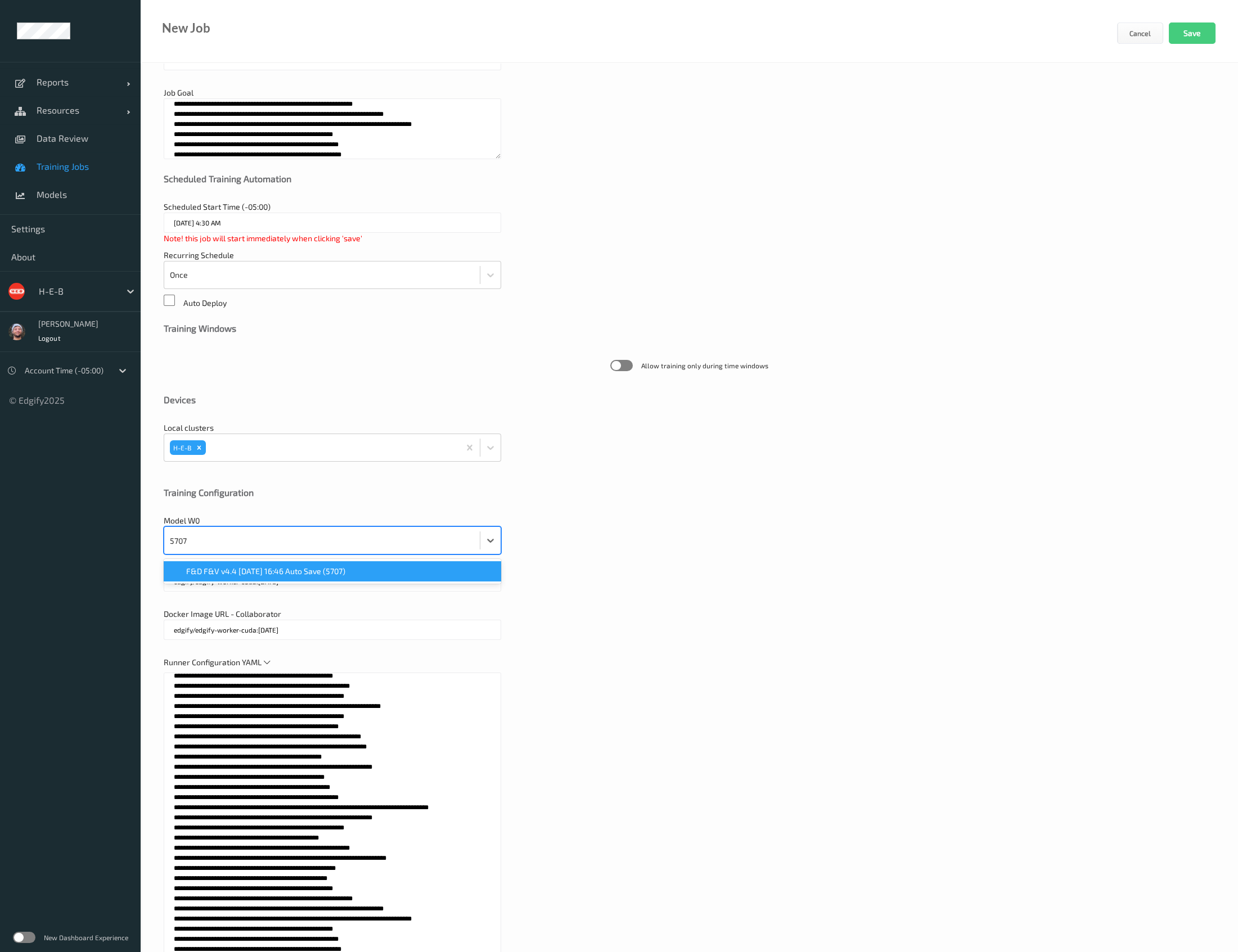
click at [274, 566] on span "F&D F&V v4.4 2025-07-02 16:46 Auto Save (5707)" at bounding box center [266, 571] width 159 height 12
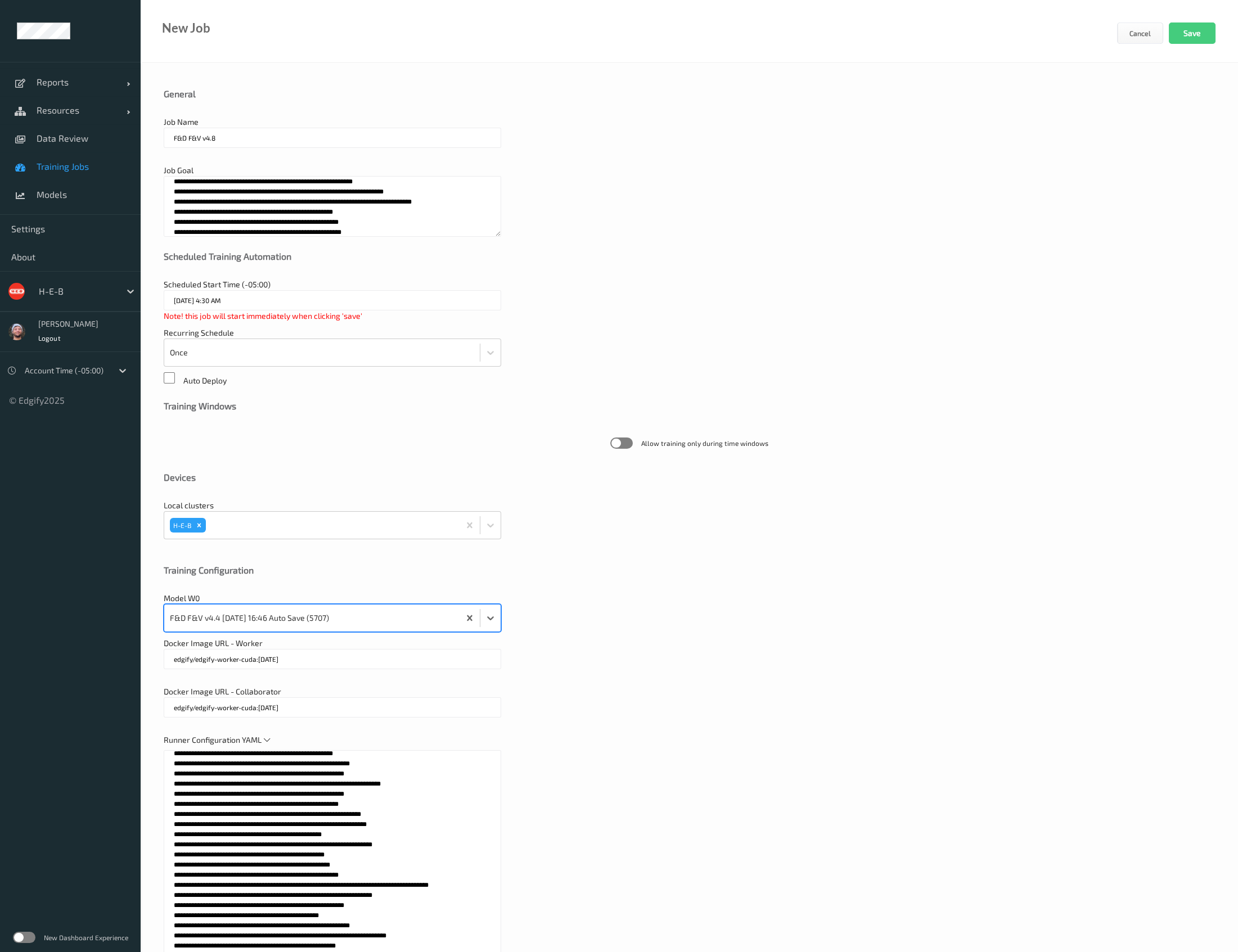
click at [269, 222] on textarea at bounding box center [332, 206] width 337 height 61
paste textarea "**********"
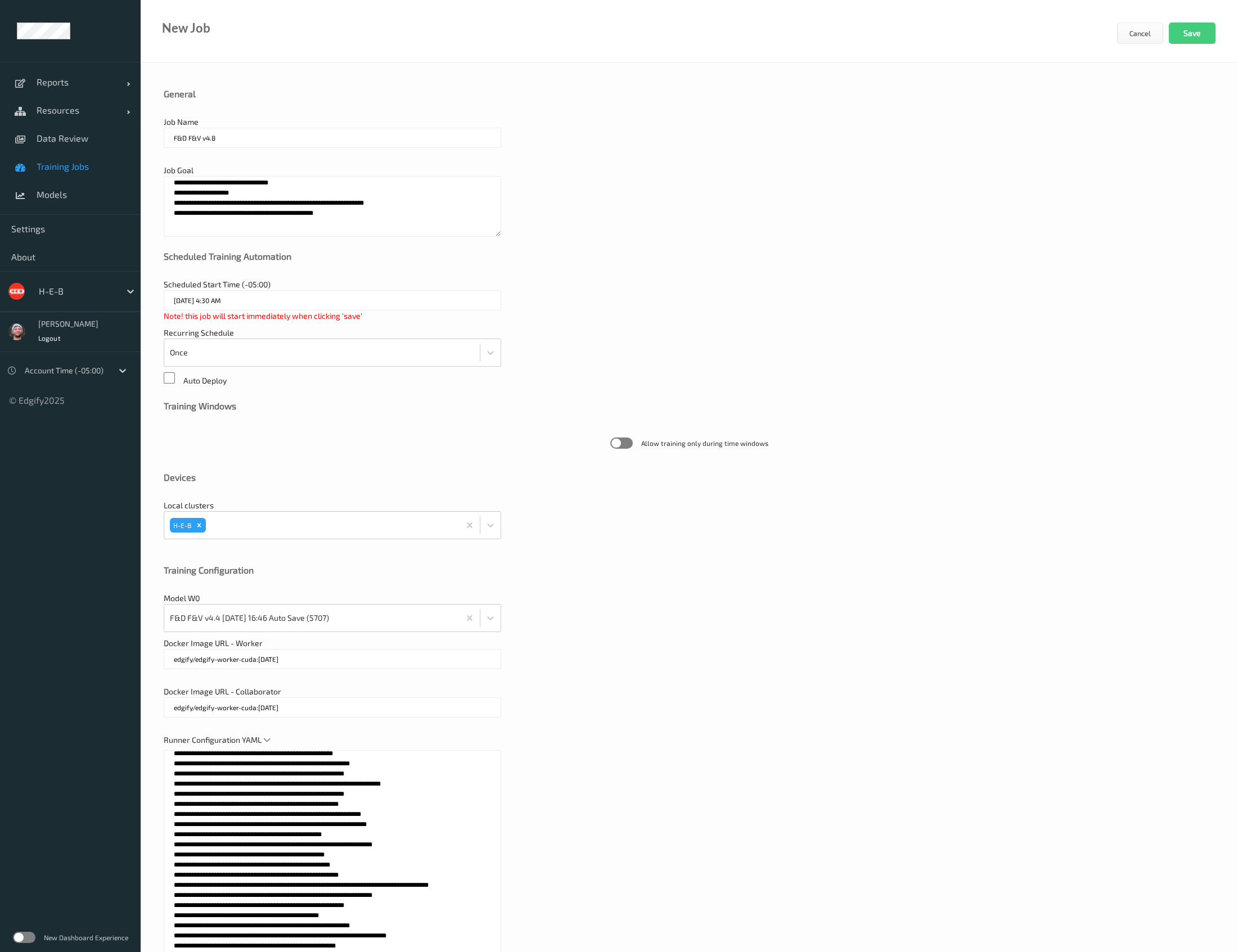
scroll to position [1, 0]
type textarea "**********"
drag, startPoint x: 70, startPoint y: 119, endPoint x: 407, endPoint y: 89, distance: 338.3
click at [407, 89] on div "General" at bounding box center [689, 93] width 1051 height 12
click at [95, 113] on span "Resources" at bounding box center [81, 110] width 90 height 12
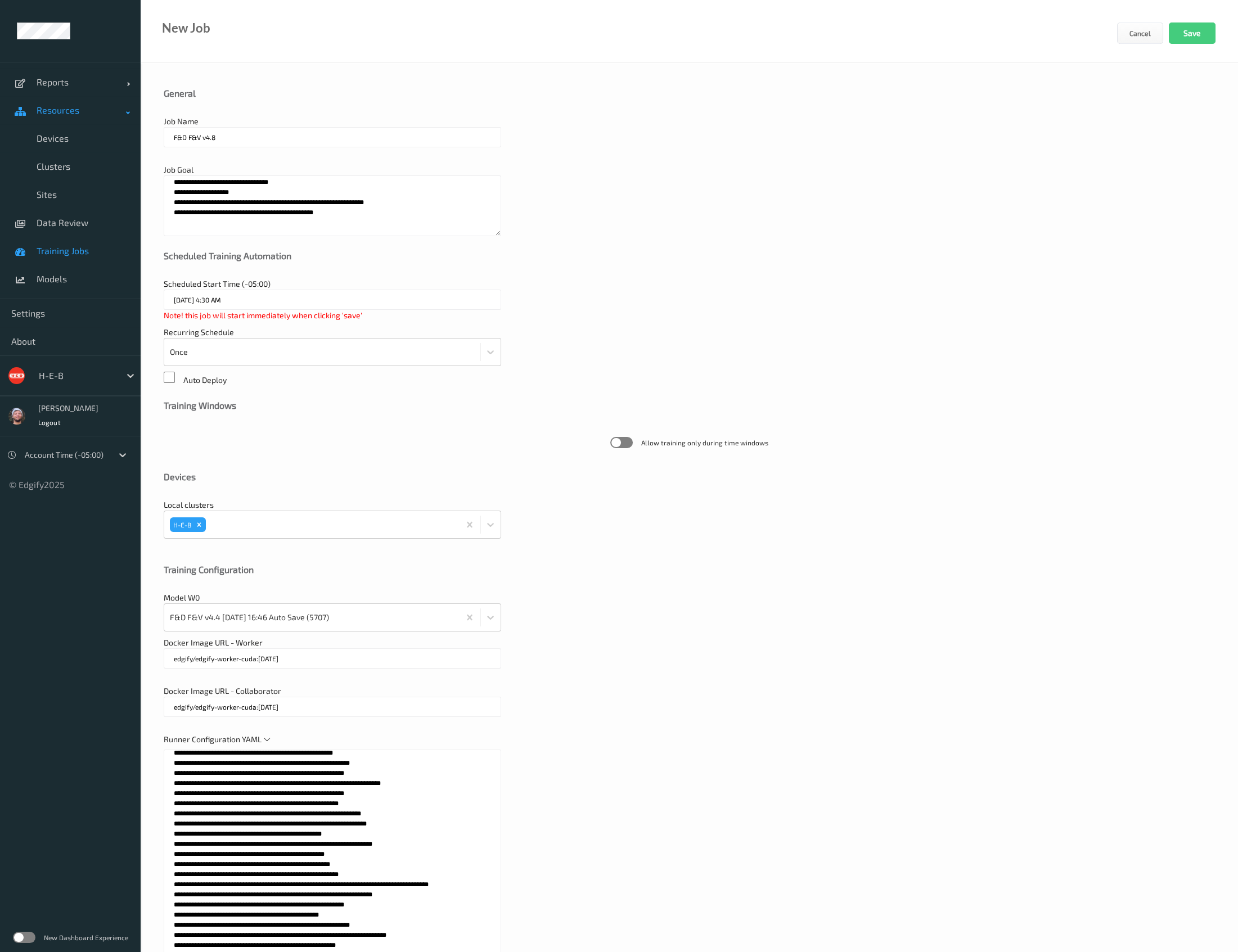
click at [95, 113] on span "Resources" at bounding box center [81, 110] width 90 height 12
click at [104, 124] on link "Resources" at bounding box center [70, 110] width 141 height 28
click at [382, 215] on textarea "**********" at bounding box center [332, 206] width 337 height 61
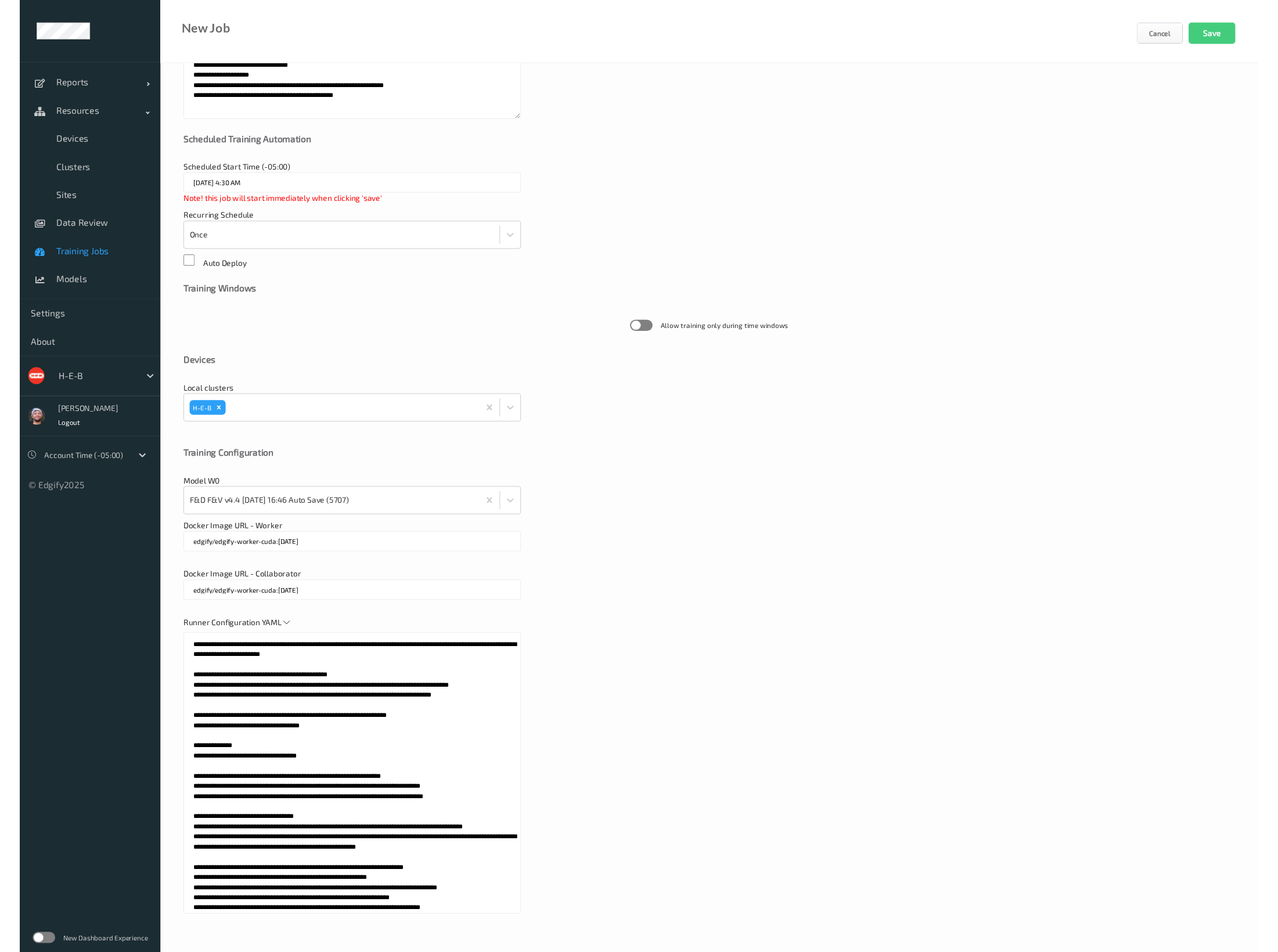
scroll to position [0, 0]
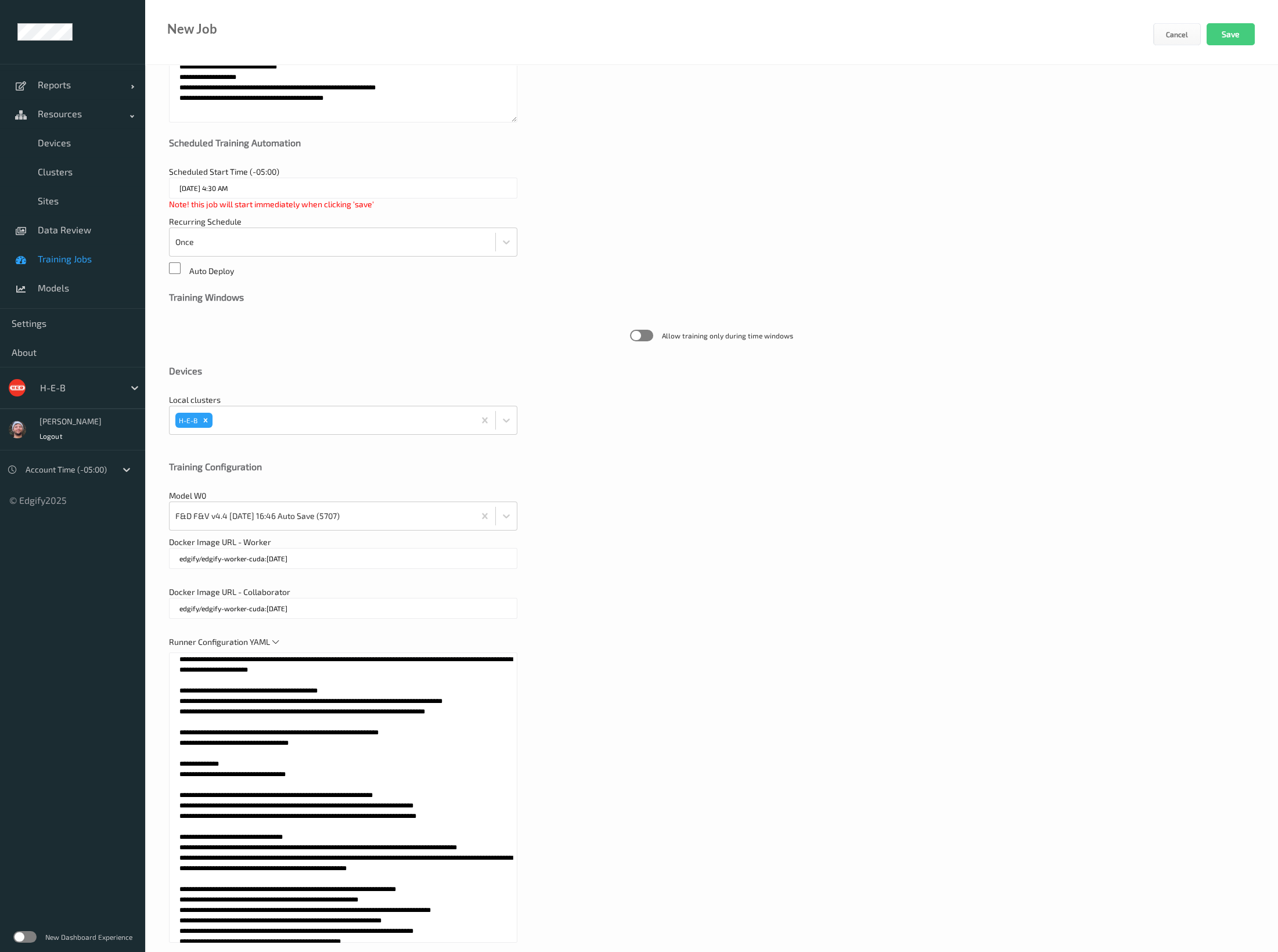
click at [450, 708] on textarea at bounding box center [343, 797] width 348 height 290
paste textarea "**********"
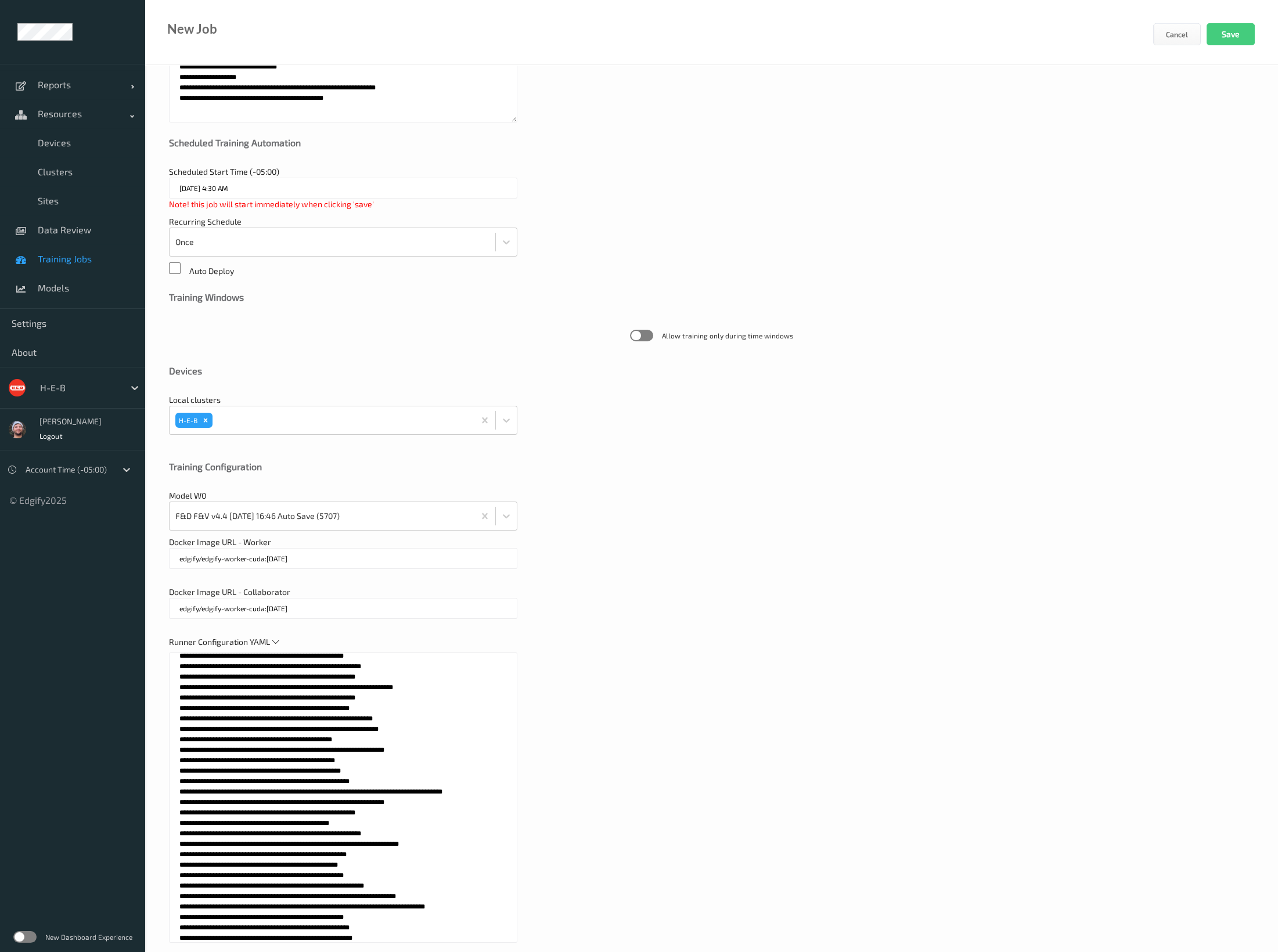
type textarea "**********"
click at [284, 45] on div "New Job Cancel Save" at bounding box center [711, 33] width 1133 height 65
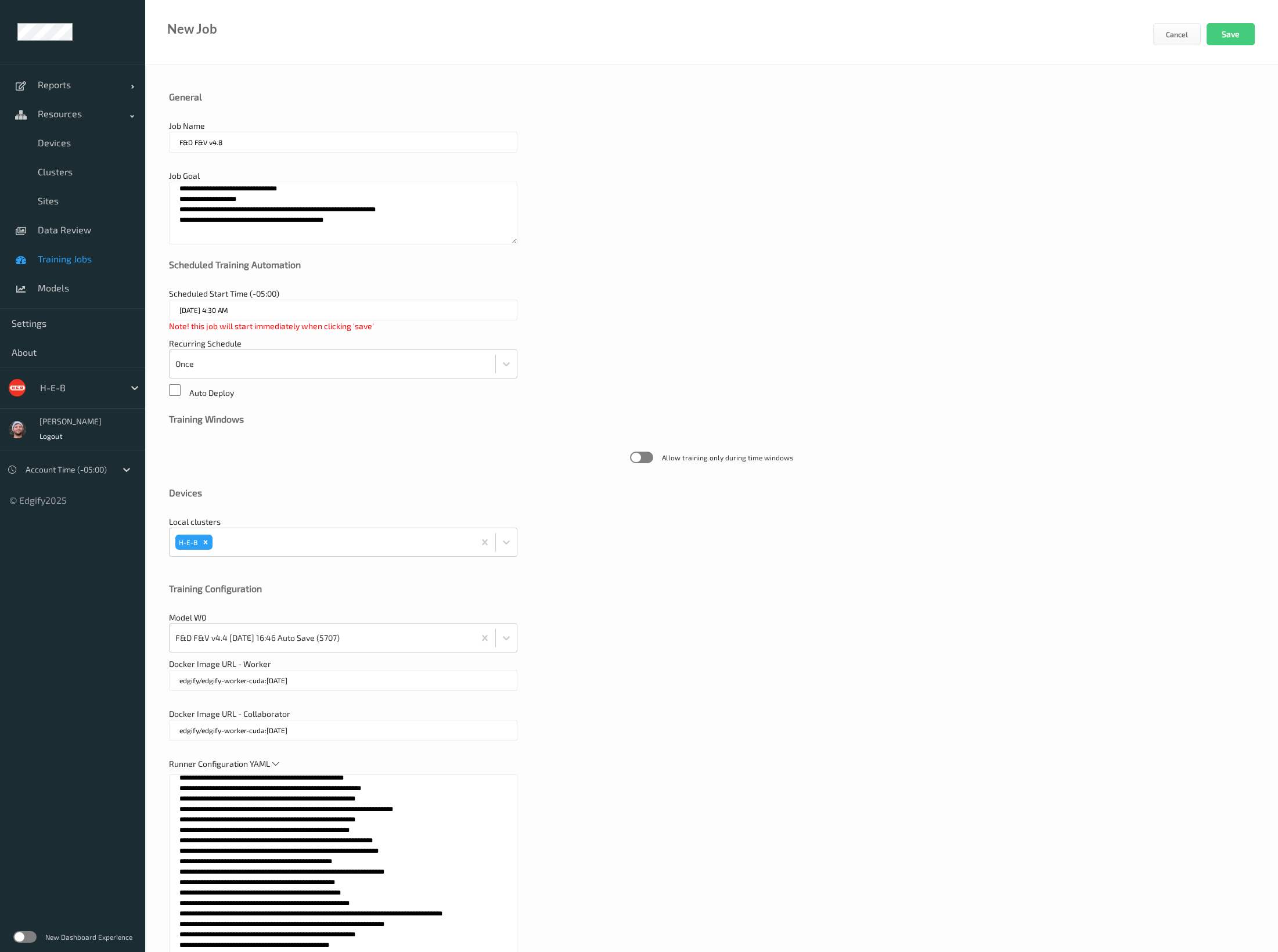
click at [308, 239] on textarea "**********" at bounding box center [343, 213] width 348 height 63
paste textarea "*******"
type textarea "**********"
click at [237, 144] on input "F&D F&V v4.8" at bounding box center [343, 141] width 348 height 21
click at [1223, 34] on button "Save" at bounding box center [1230, 34] width 48 height 22
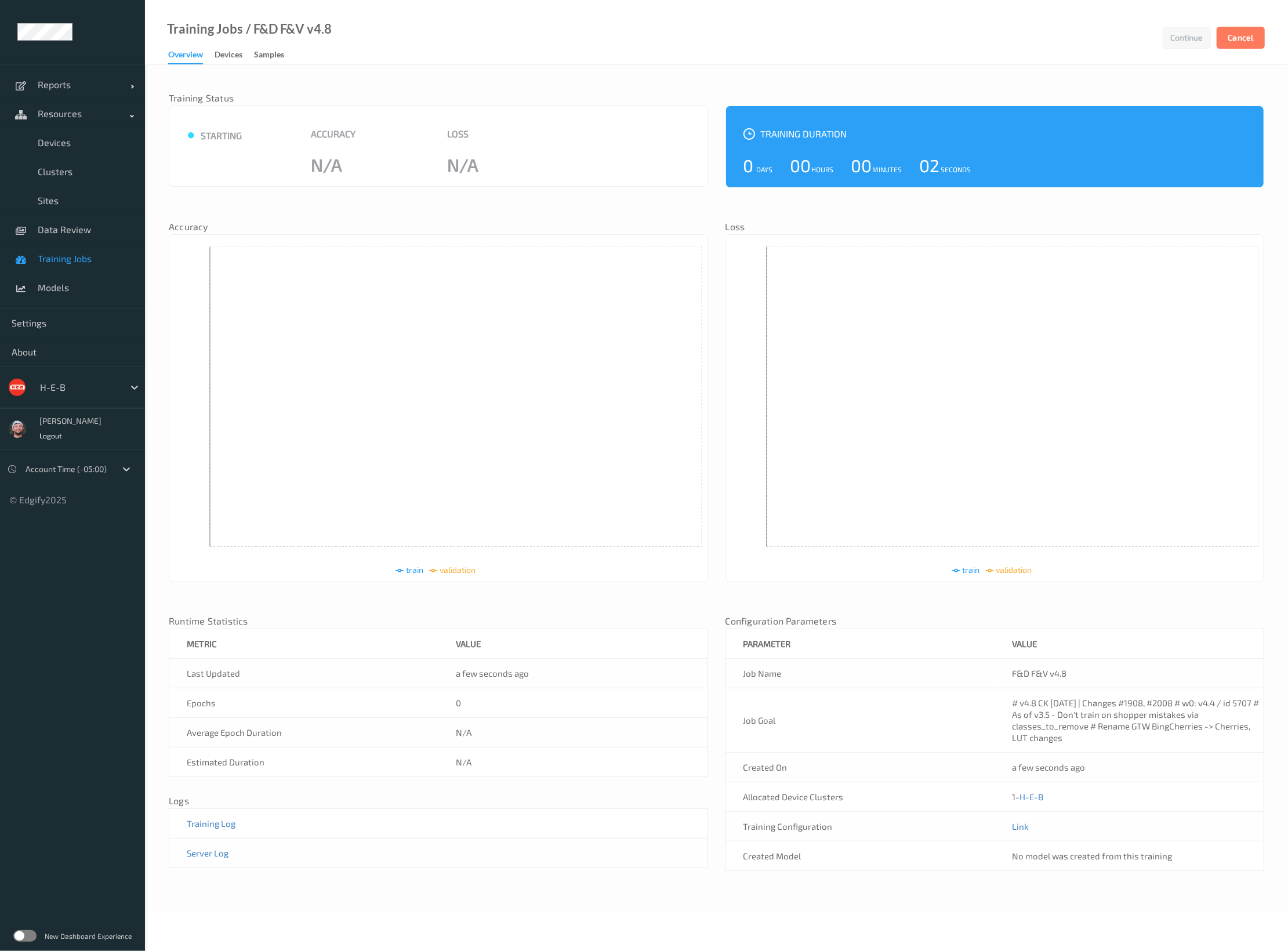
click at [64, 254] on span "Training Jobs" at bounding box center [85, 258] width 96 height 12
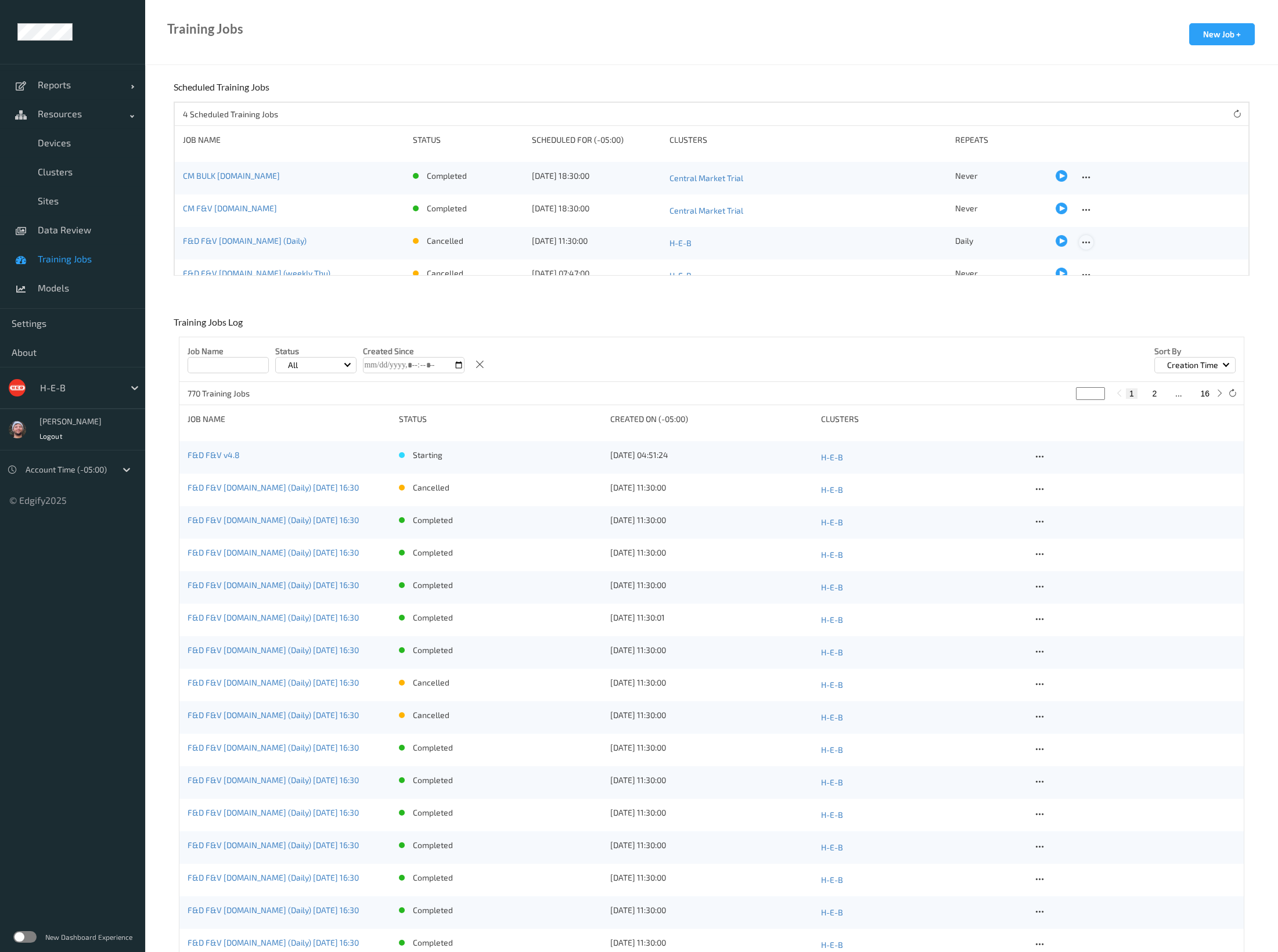
click at [1082, 243] on icon at bounding box center [1086, 242] width 10 height 11
click at [1105, 261] on div "Edit Job" at bounding box center [1112, 261] width 25 height 11
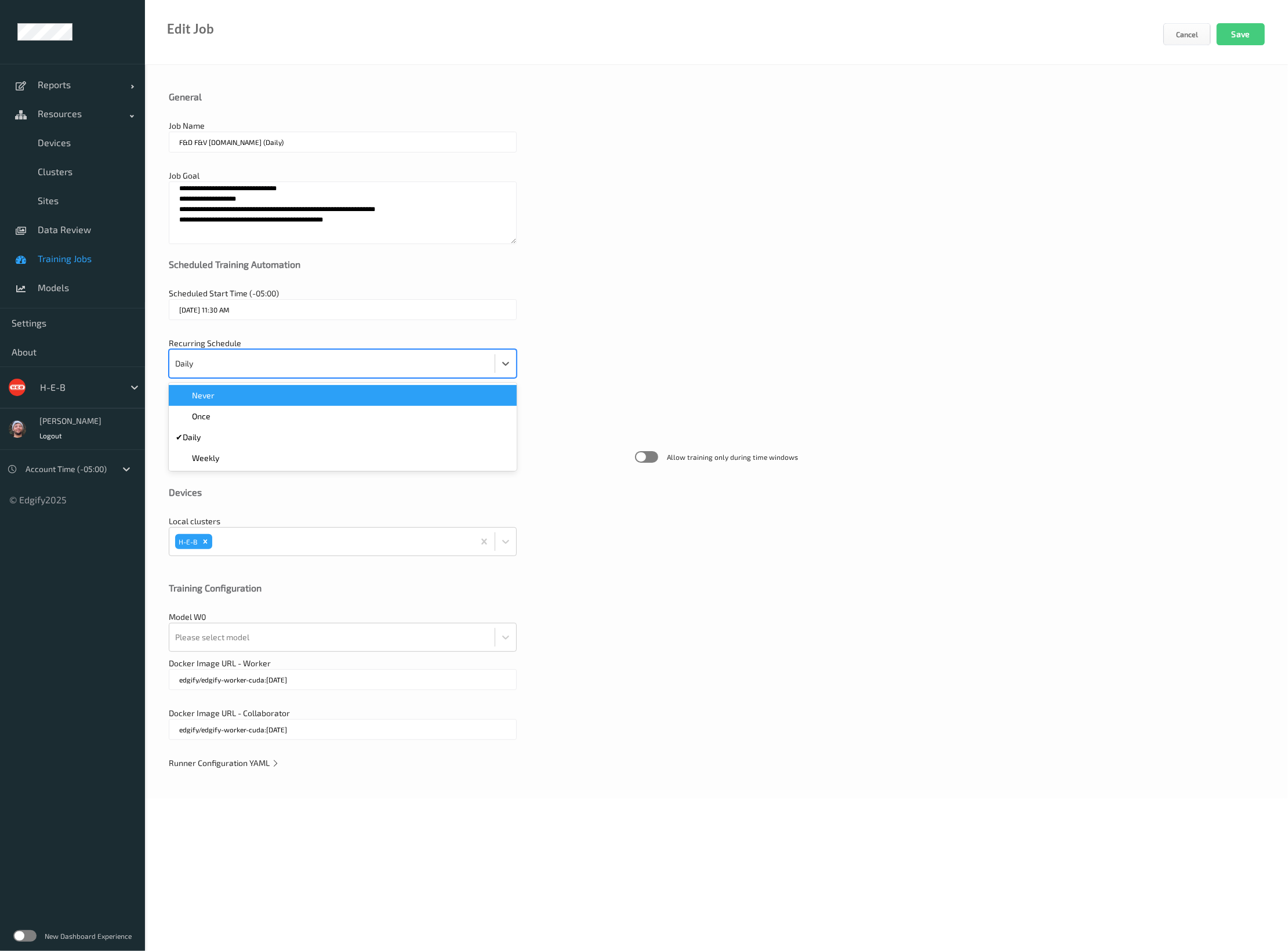
click at [229, 368] on div at bounding box center [332, 363] width 314 height 23
click at [222, 396] on div "Never" at bounding box center [343, 395] width 334 height 12
click at [1246, 31] on button "Save" at bounding box center [1240, 34] width 48 height 22
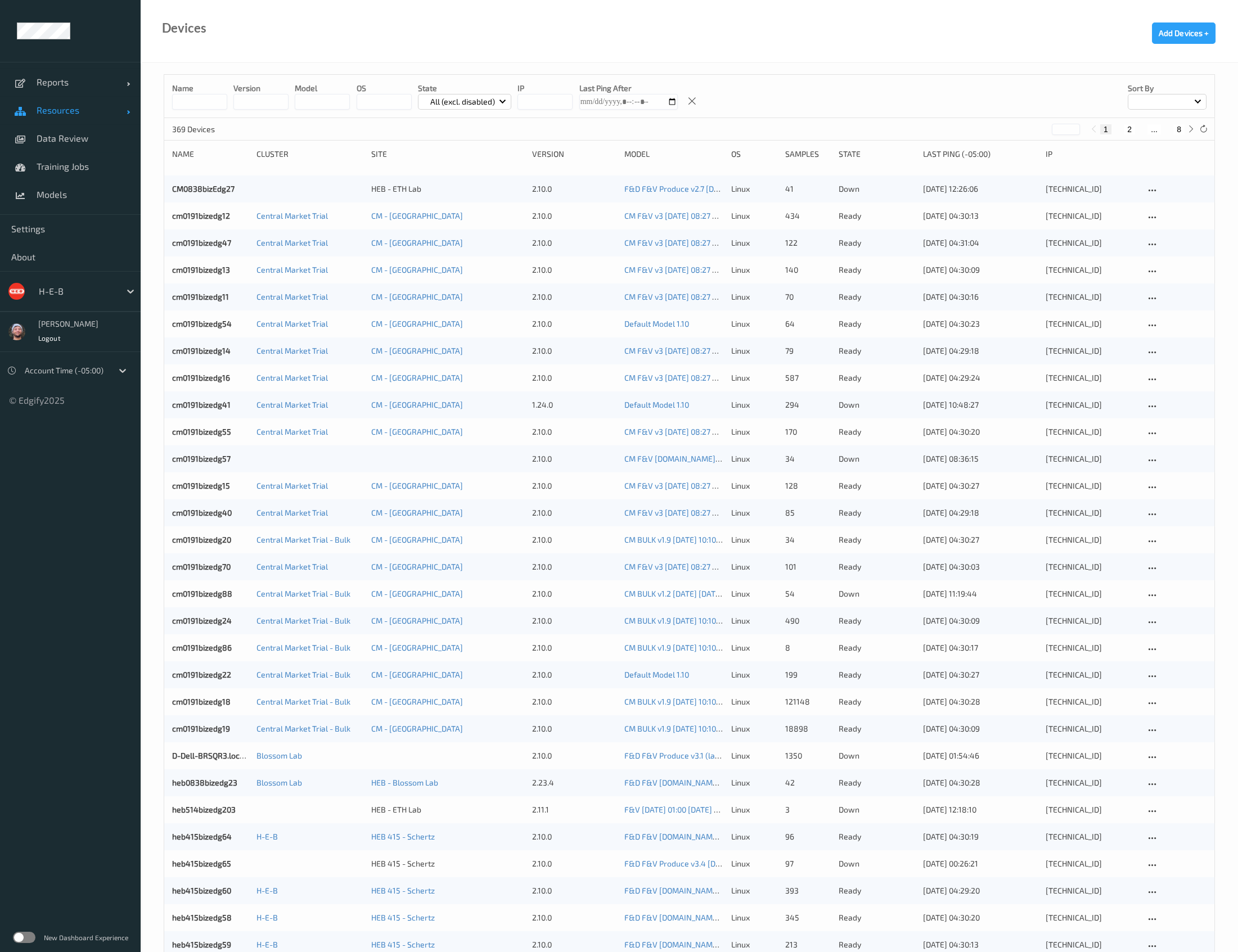
click at [86, 115] on span "Resources" at bounding box center [81, 110] width 90 height 12
click at [210, 95] on input at bounding box center [200, 102] width 55 height 16
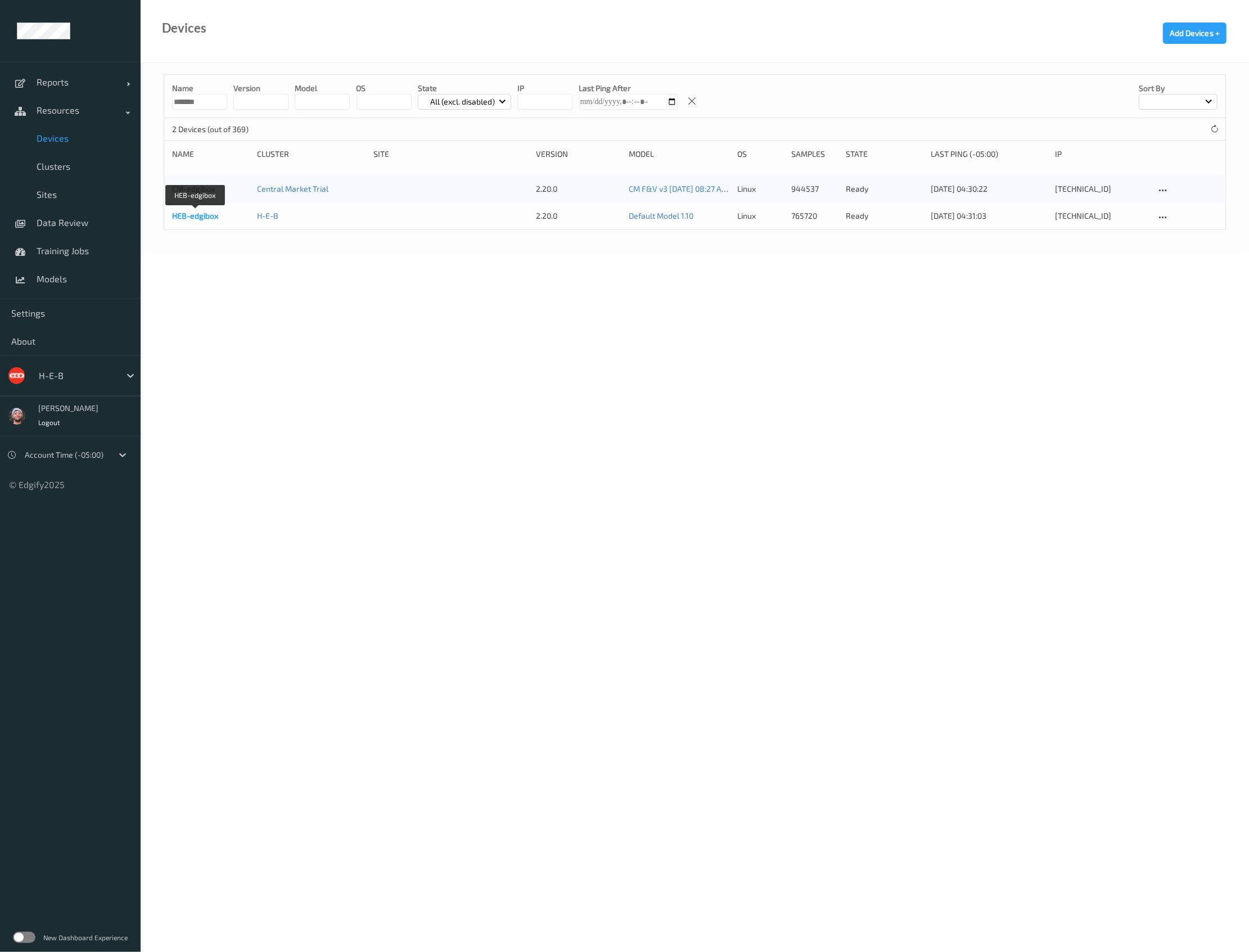
type input "*******"
click at [204, 215] on link "HEB-edgibox" at bounding box center [195, 216] width 46 height 10
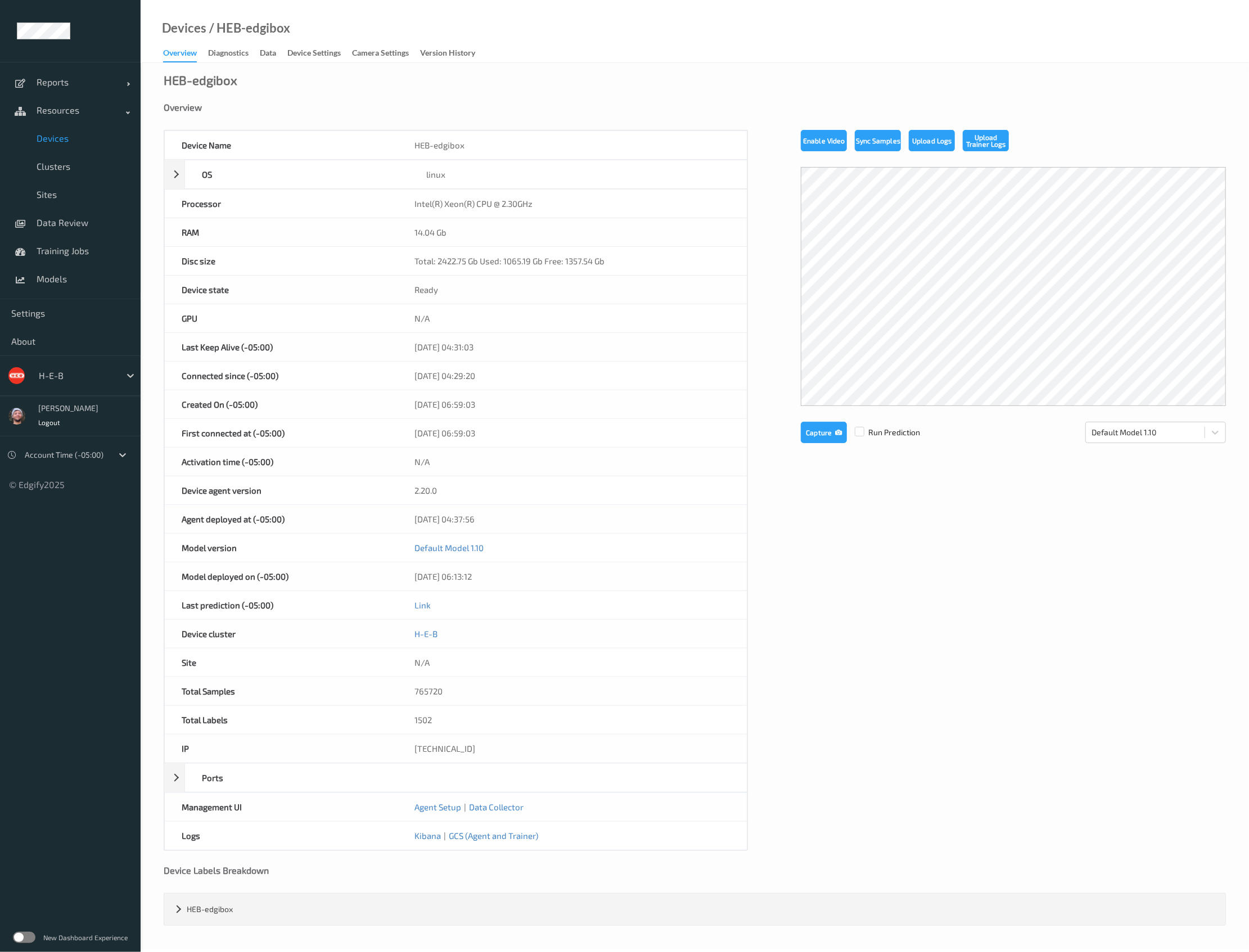
click at [251, 49] on link "Diagnostics" at bounding box center [234, 53] width 52 height 16
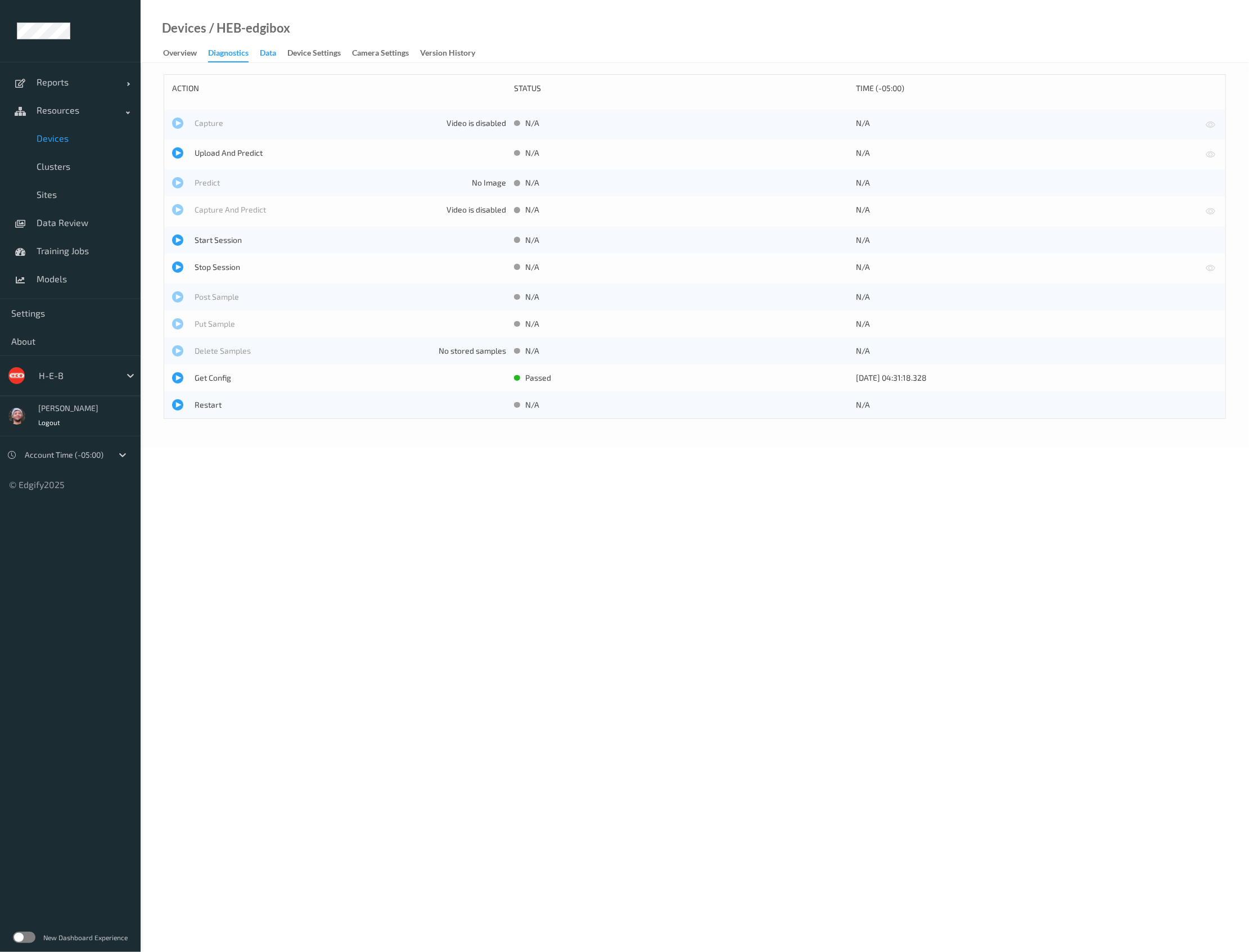
click at [266, 53] on div "Data" at bounding box center [268, 54] width 16 height 14
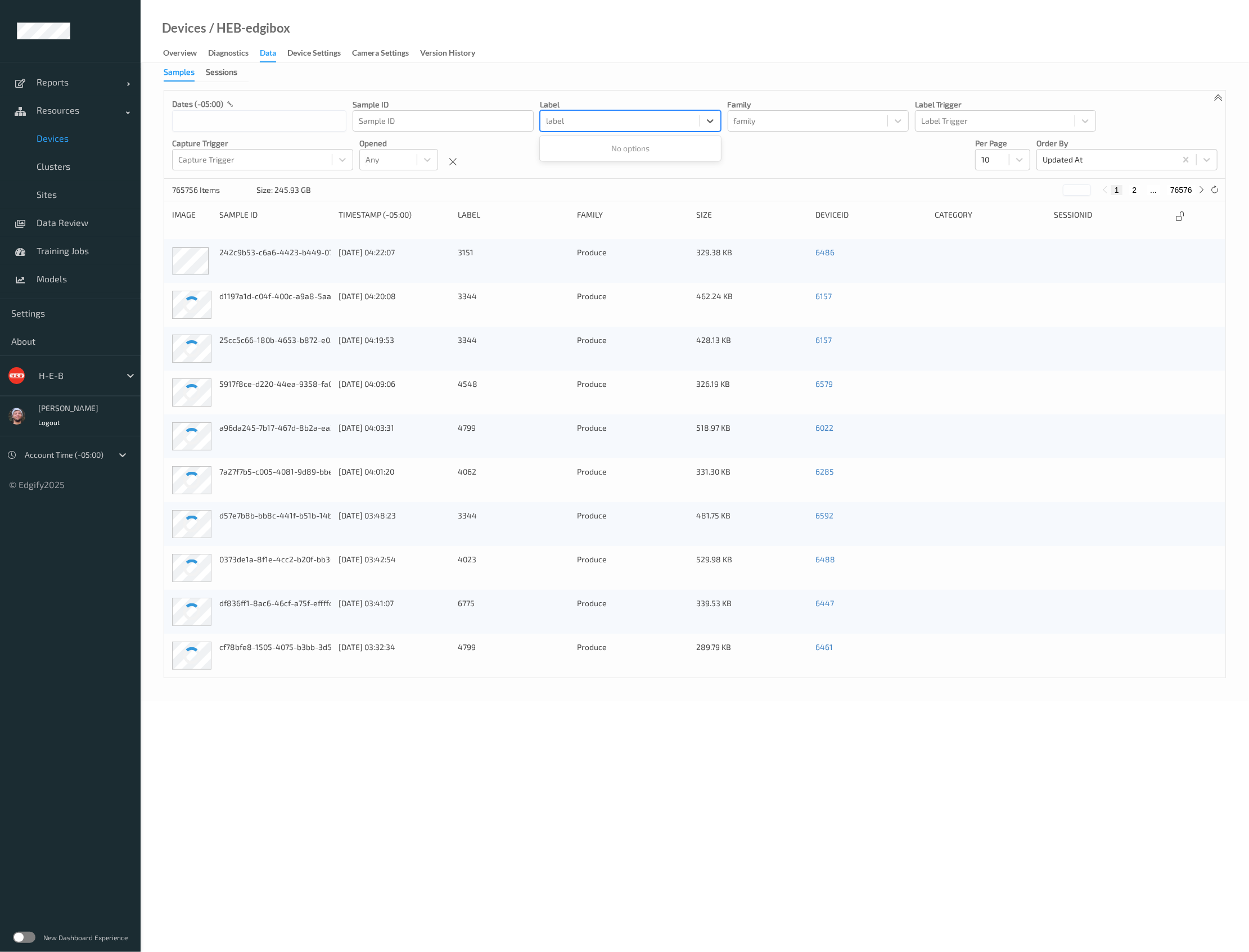
click at [584, 119] on div at bounding box center [620, 121] width 148 height 13
type input "4045_do_not_use"
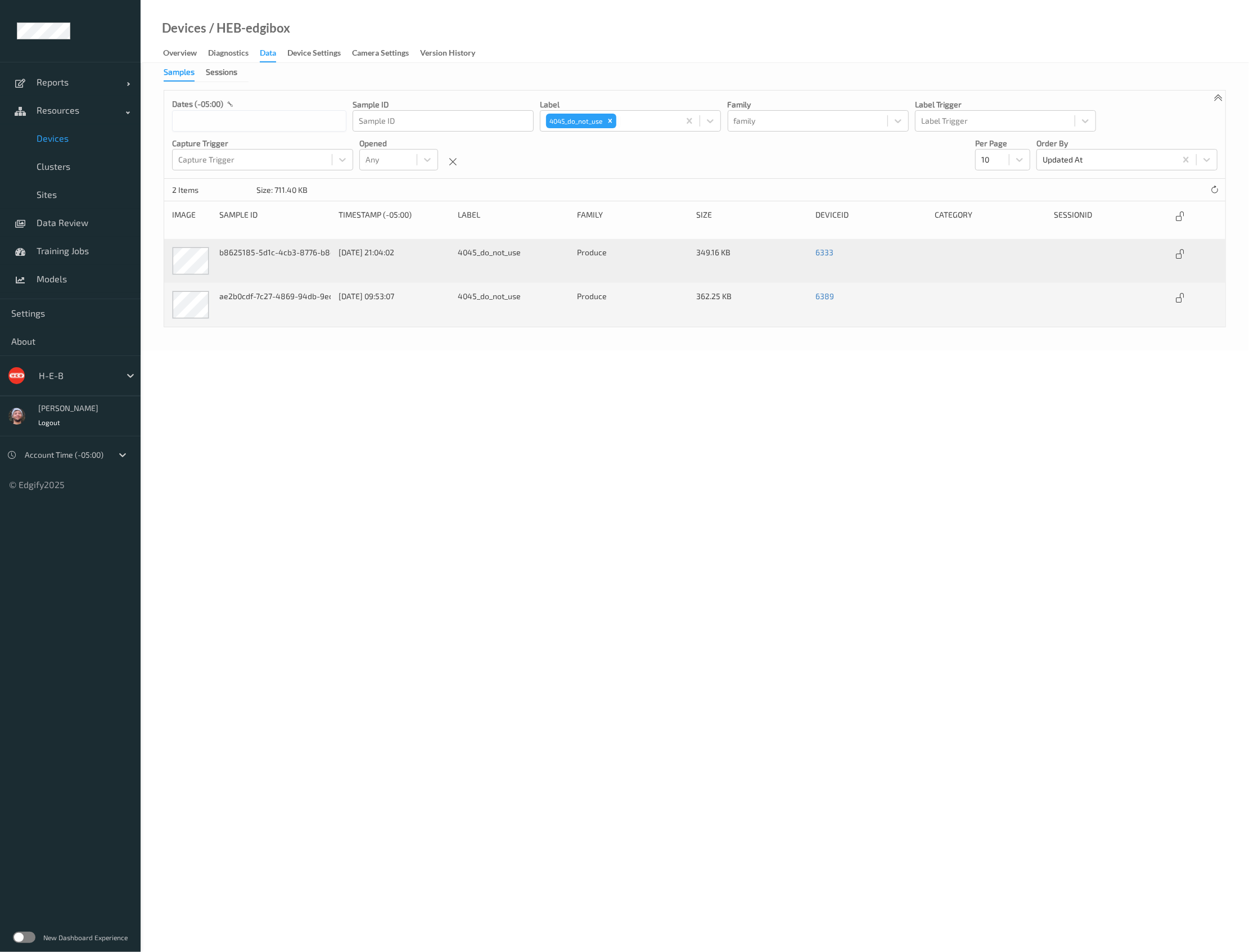
click at [308, 421] on body "Reports Default Report Customized Report Resources Devices Clusters Sites Data …" at bounding box center [624, 476] width 1249 height 952
click at [75, 226] on span "Data Review" at bounding box center [82, 223] width 93 height 12
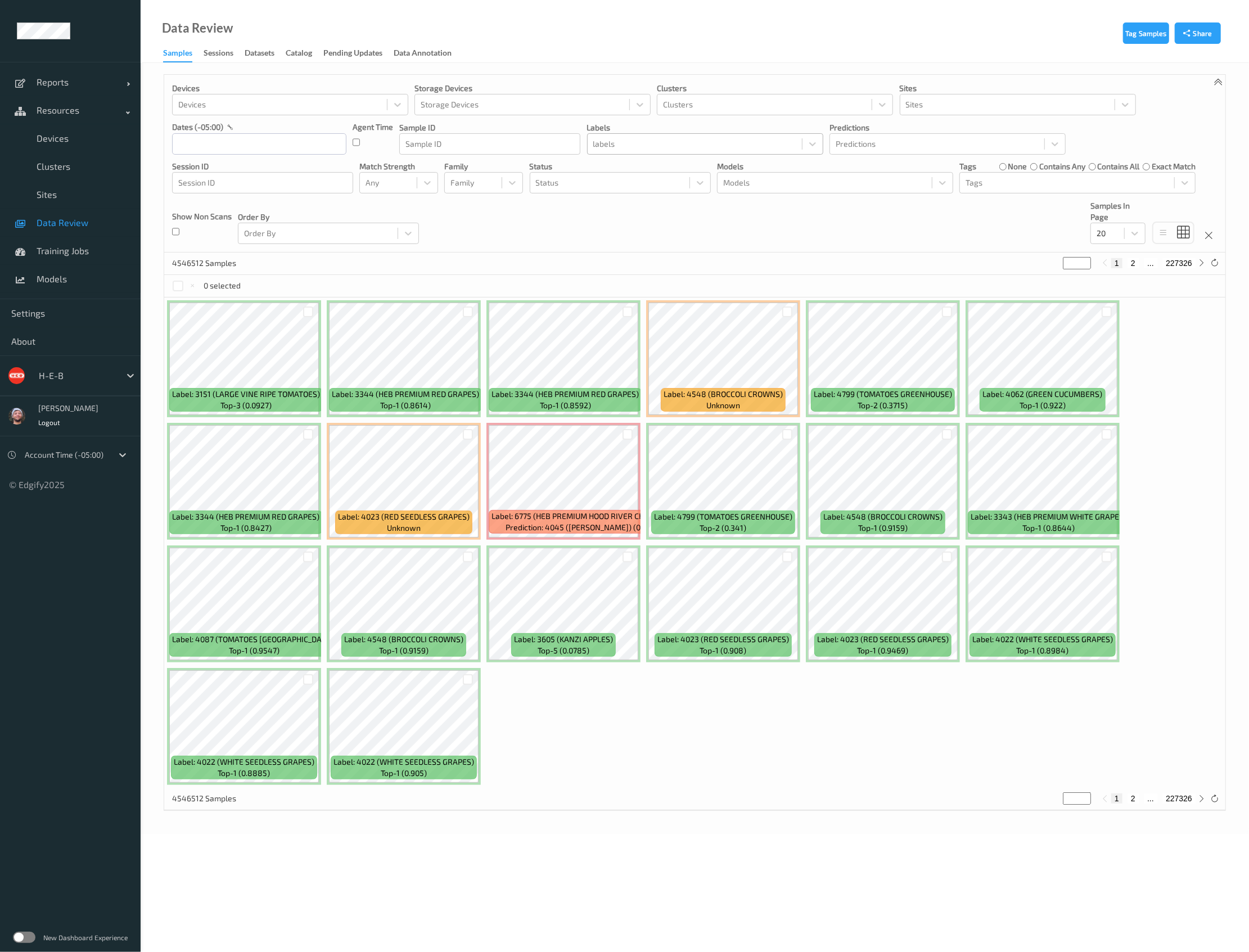
click at [663, 140] on div at bounding box center [695, 144] width 203 height 13
type input "4045_do_not_use"
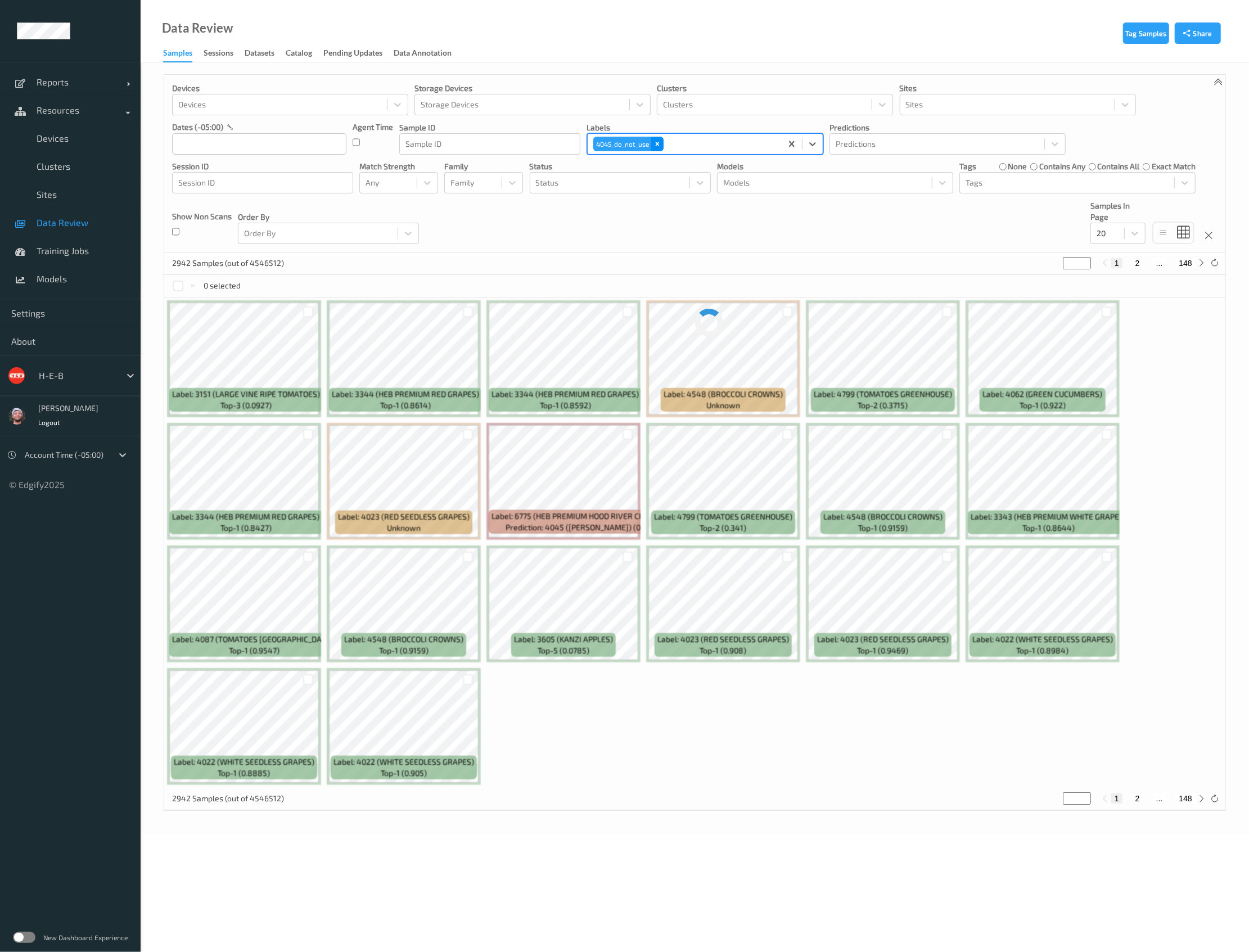
click at [659, 149] on div "Remove 4045_do_not_use" at bounding box center [658, 144] width 12 height 15
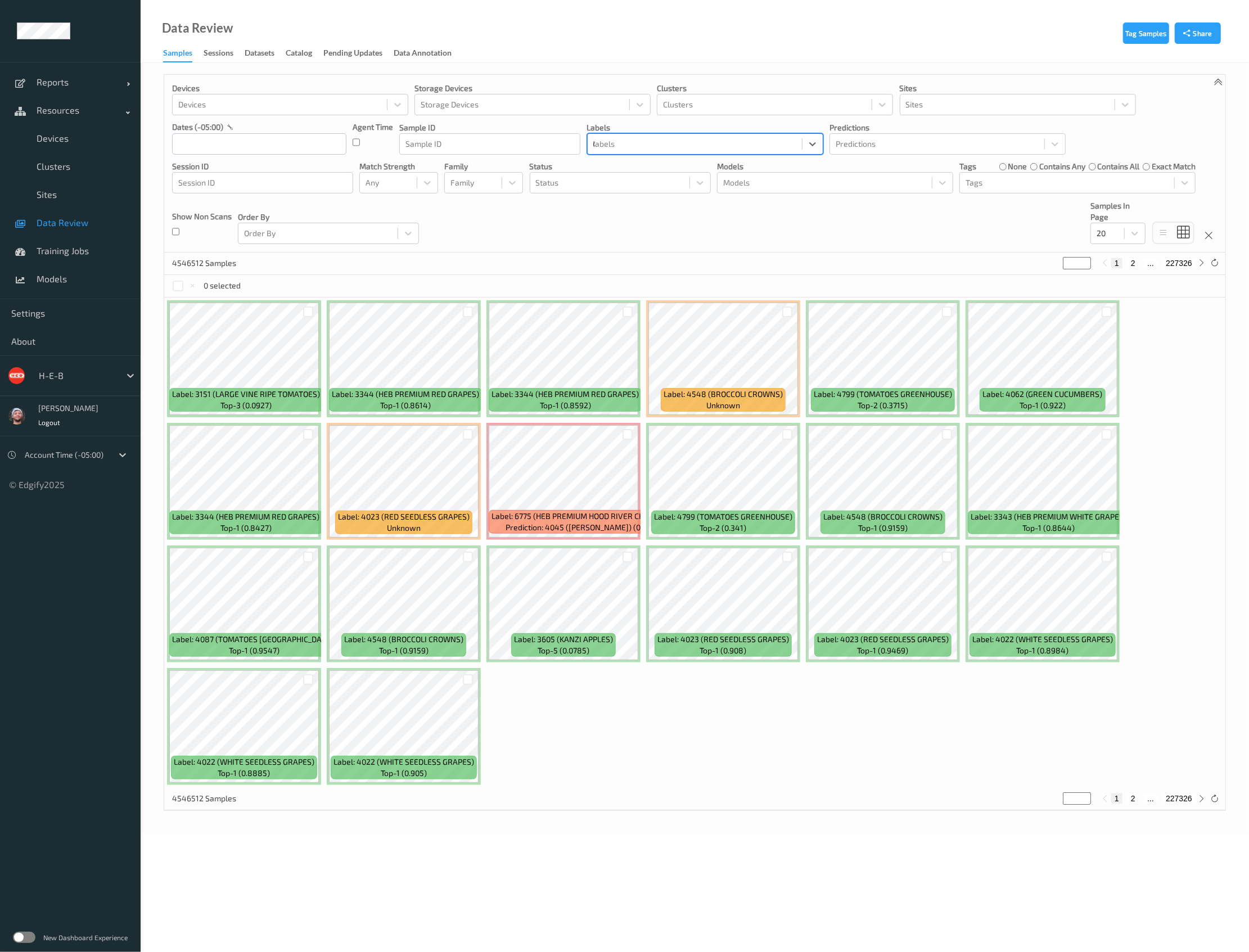
type input "4045"
click at [637, 196] on div "4045 ([PERSON_NAME])" at bounding box center [705, 191] width 236 height 20
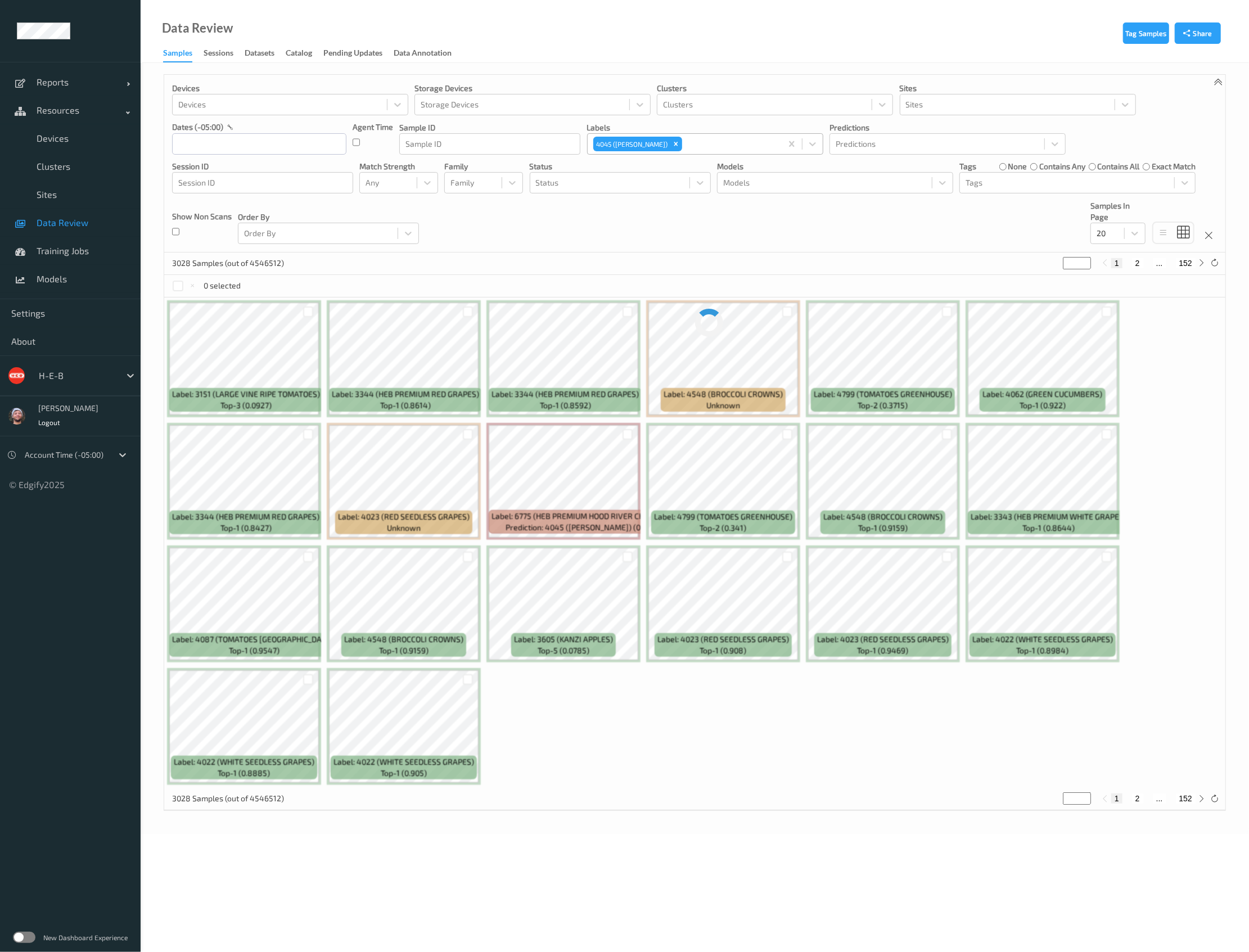
click at [47, 213] on link "Data Review" at bounding box center [70, 223] width 141 height 28
click at [508, 271] on div "3028 Samples (out of 4546512) * 1 2 ... 152" at bounding box center [695, 263] width 1062 height 22
click at [180, 283] on div at bounding box center [178, 286] width 11 height 11
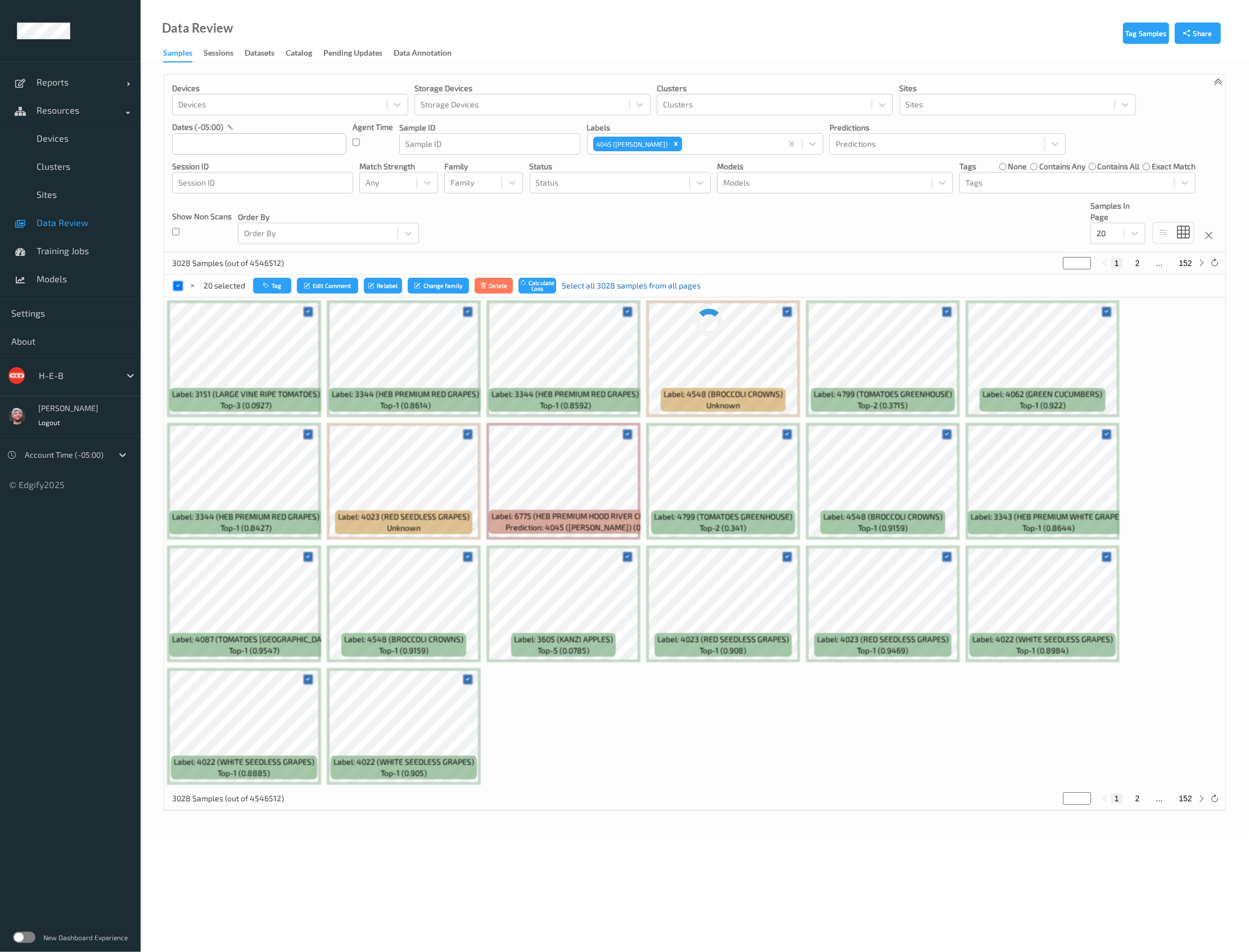
click at [659, 282] on link "Select all 3028 samples from all pages" at bounding box center [631, 286] width 139 height 12
click at [390, 284] on button "Relabel" at bounding box center [392, 286] width 38 height 16
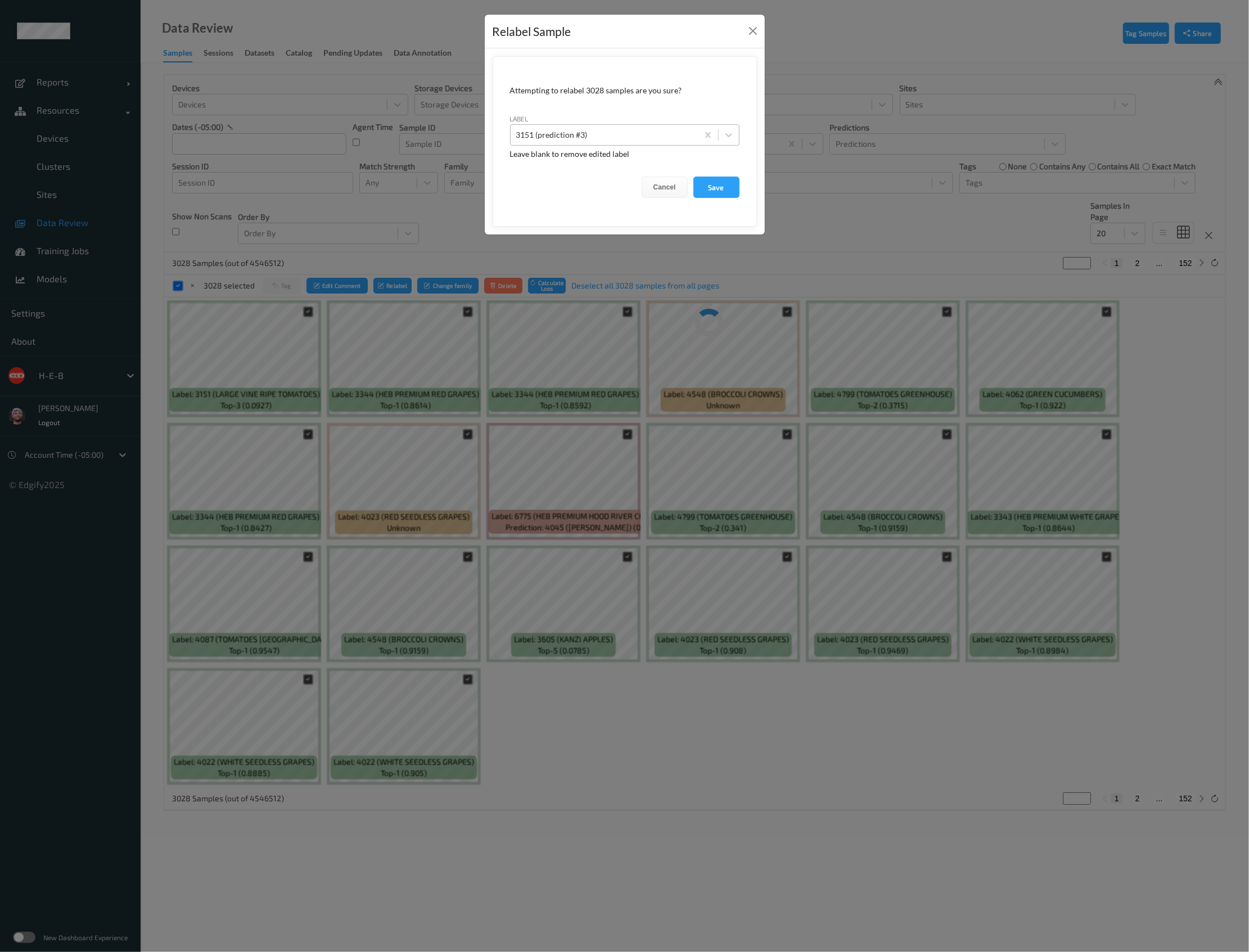
click at [631, 128] on div at bounding box center [604, 135] width 176 height 13
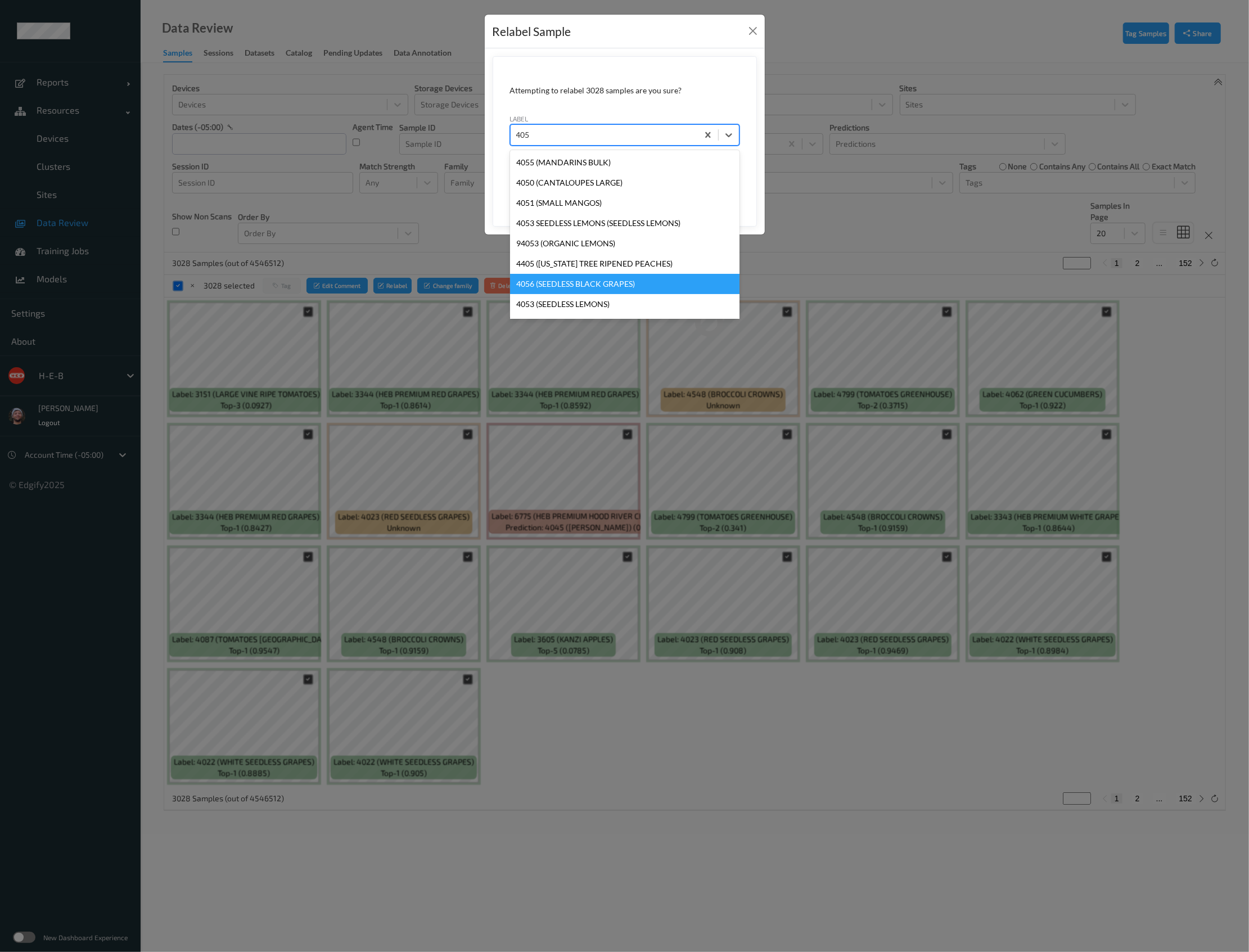
type input "405"
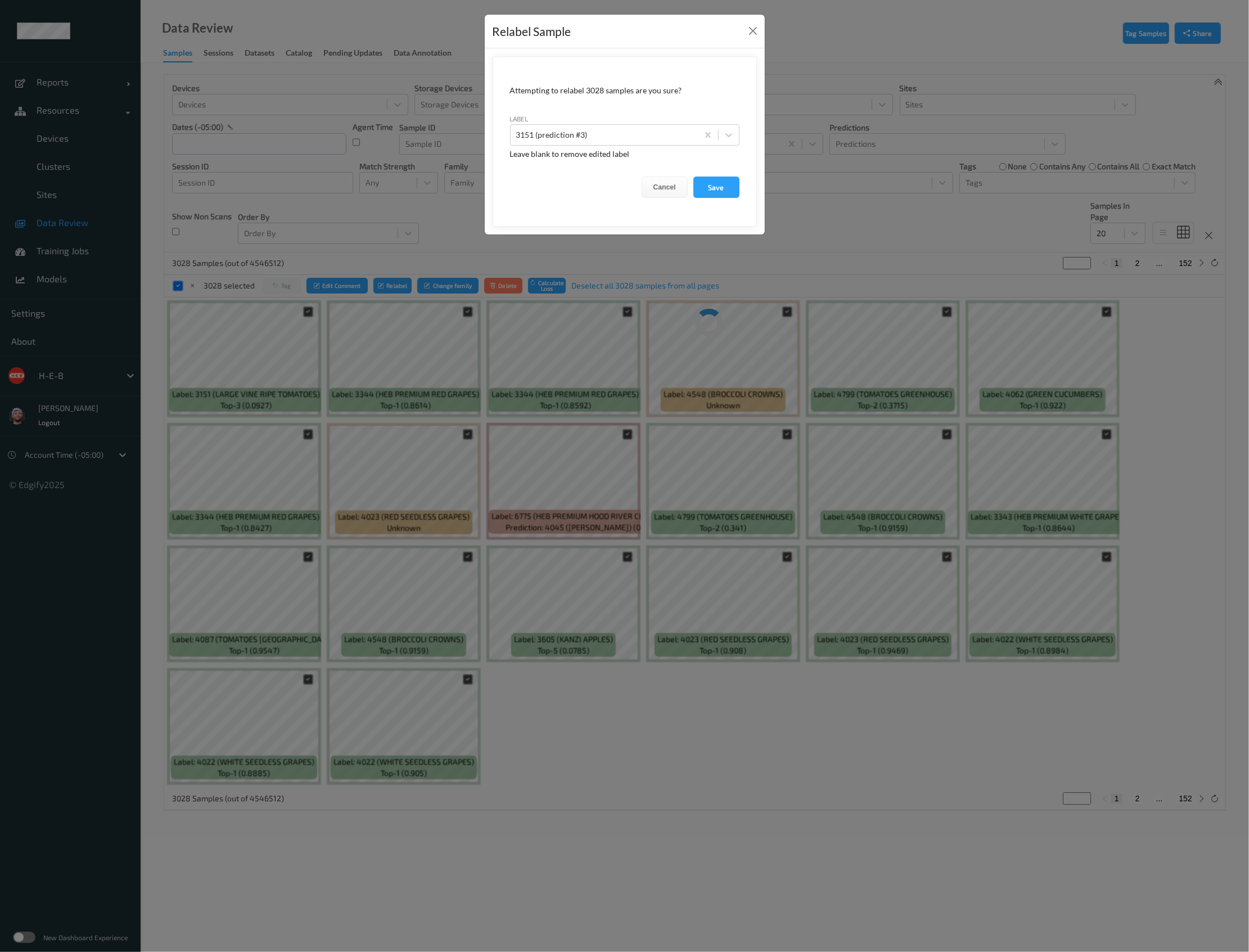
click at [619, 33] on div "Relabel Sample" at bounding box center [625, 32] width 280 height 35
click at [595, 132] on div at bounding box center [604, 135] width 176 height 13
paste input "4045_do_not_use"
type input "4045_do_not_use"
click at [584, 161] on div "4045_do_not_use" at bounding box center [625, 162] width 229 height 20
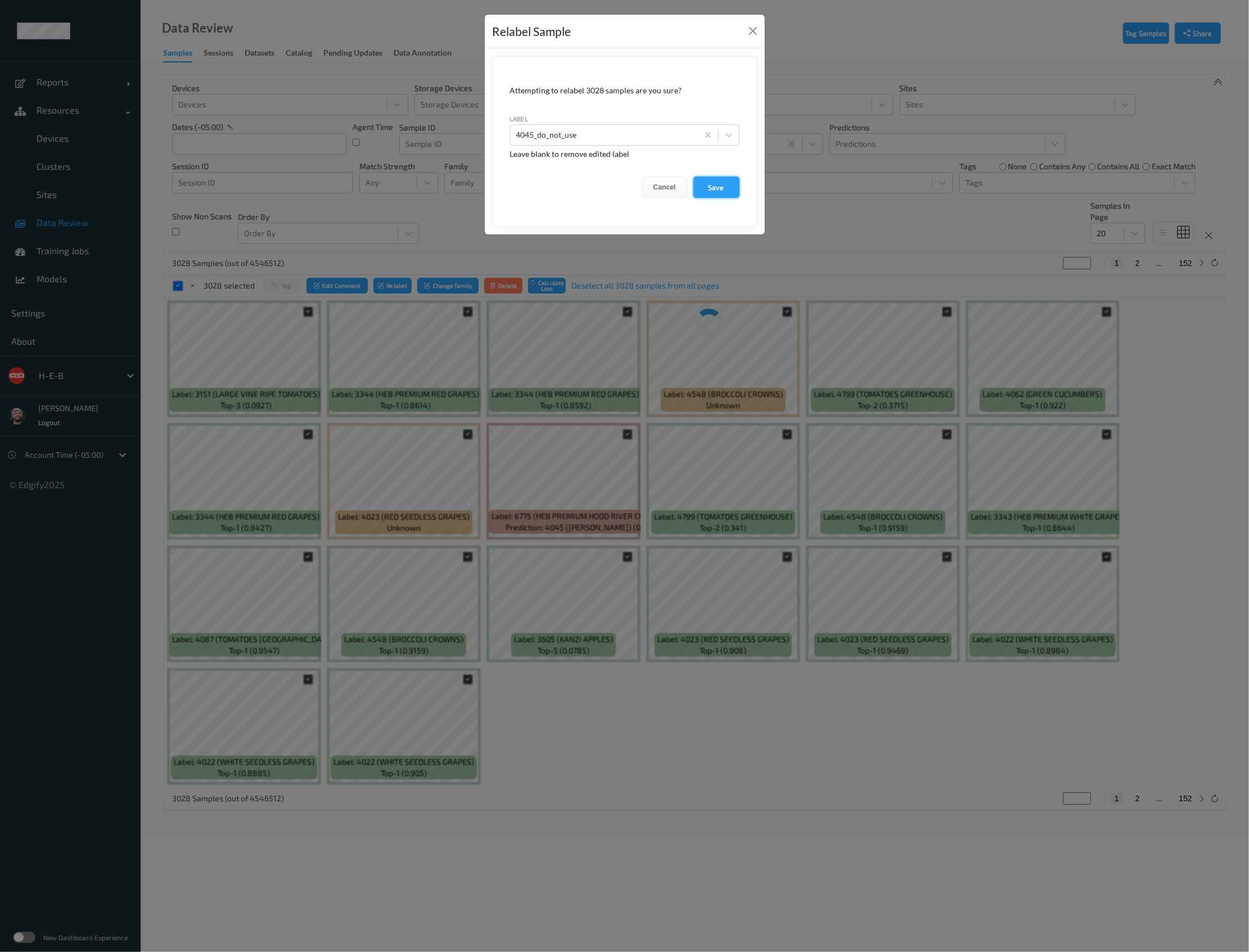
click at [724, 186] on button "Save" at bounding box center [716, 187] width 46 height 21
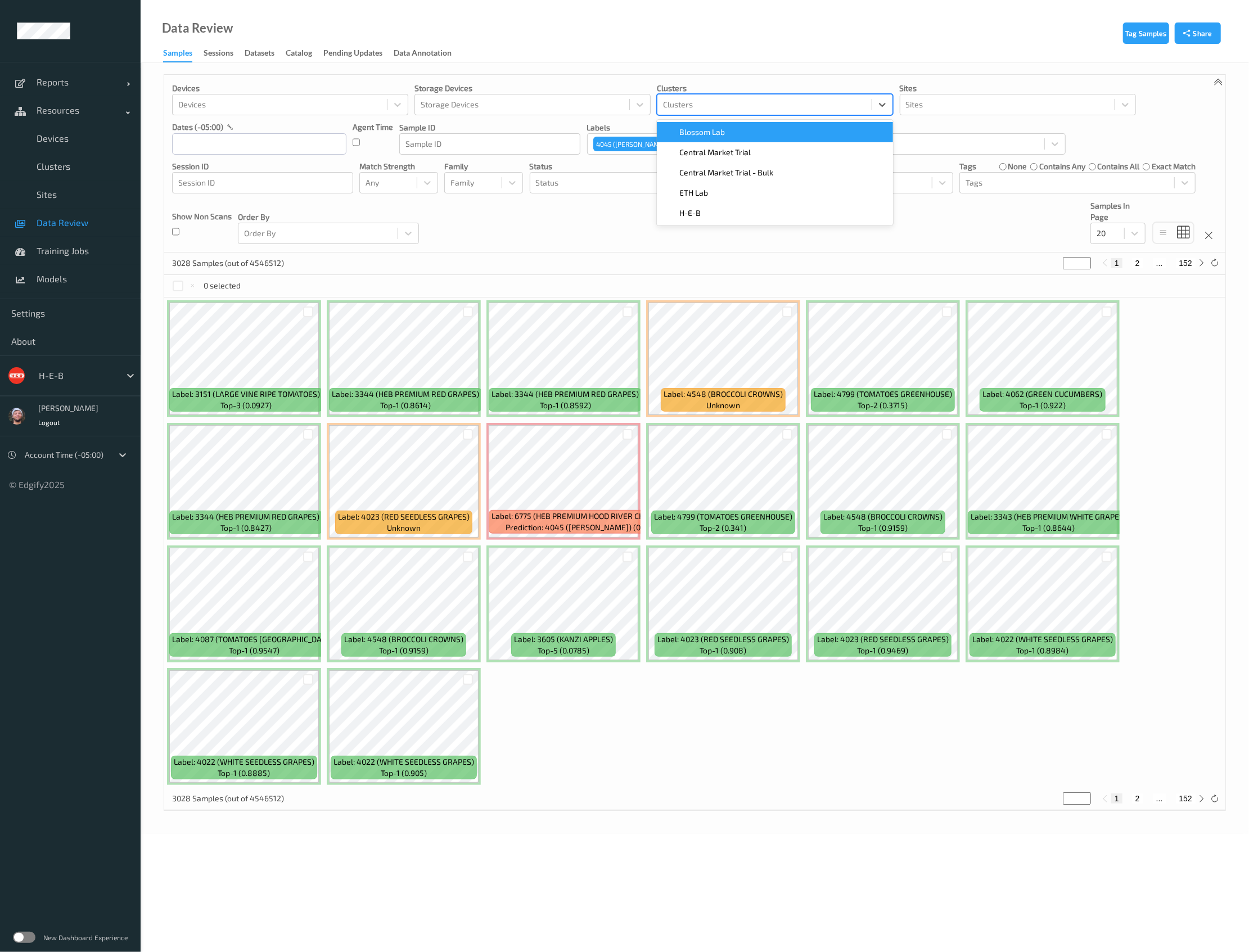
click at [817, 106] on div at bounding box center [764, 104] width 203 height 13
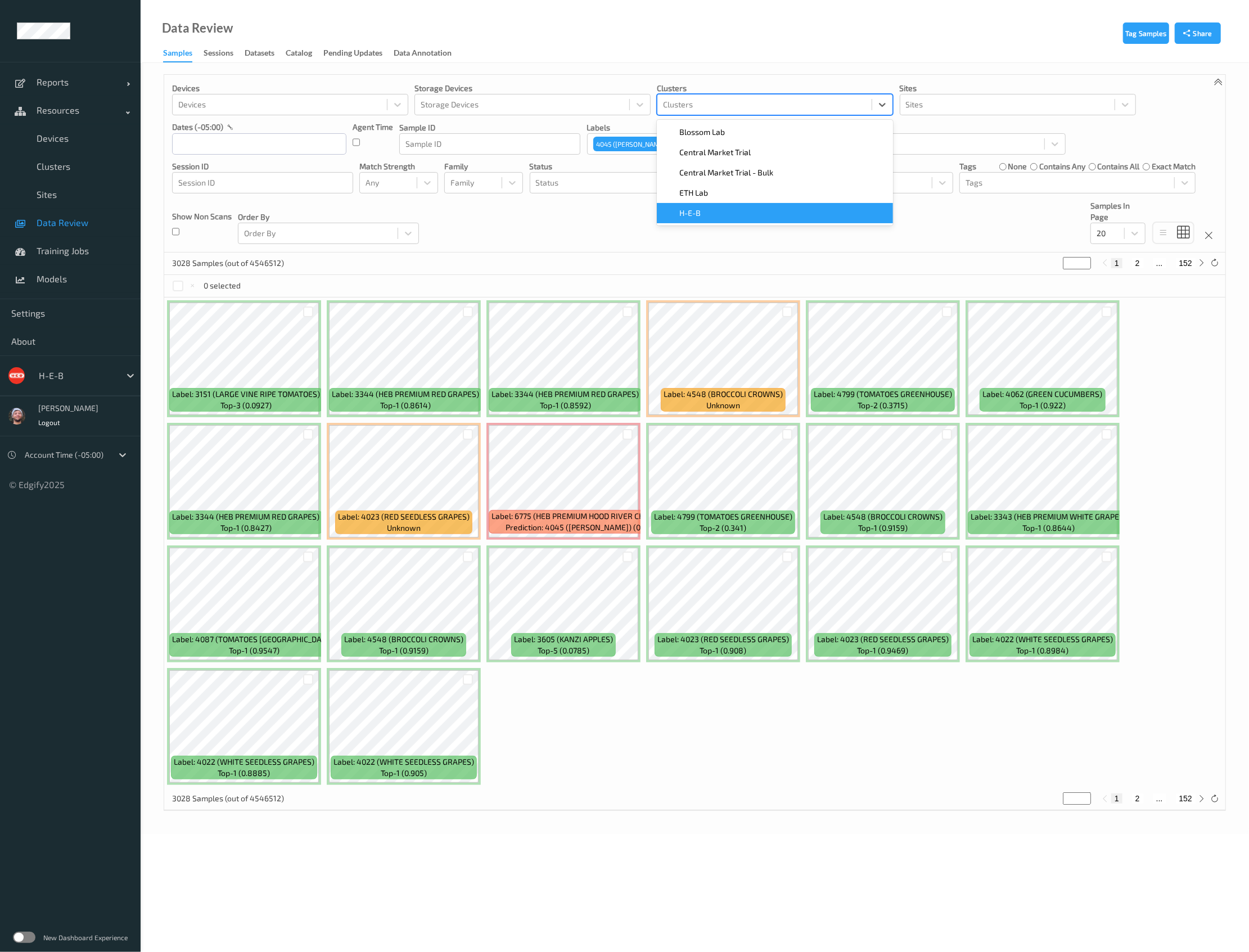
click at [686, 206] on div "H-E-B" at bounding box center [775, 213] width 236 height 20
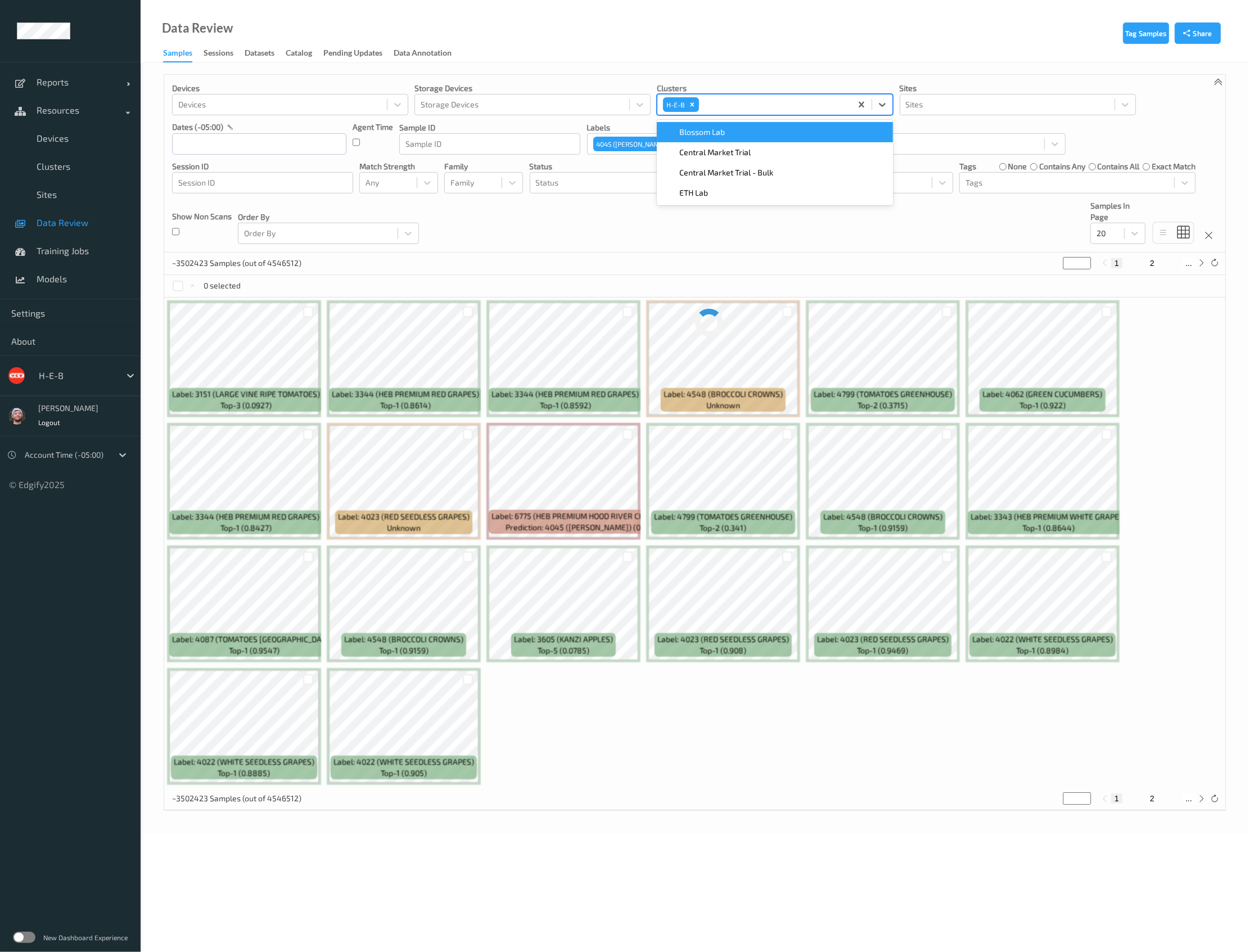
click at [456, 250] on div "Devices Devices Storage Devices Storage Devices Clusters option H-E-B, selected…" at bounding box center [695, 163] width 1062 height 178
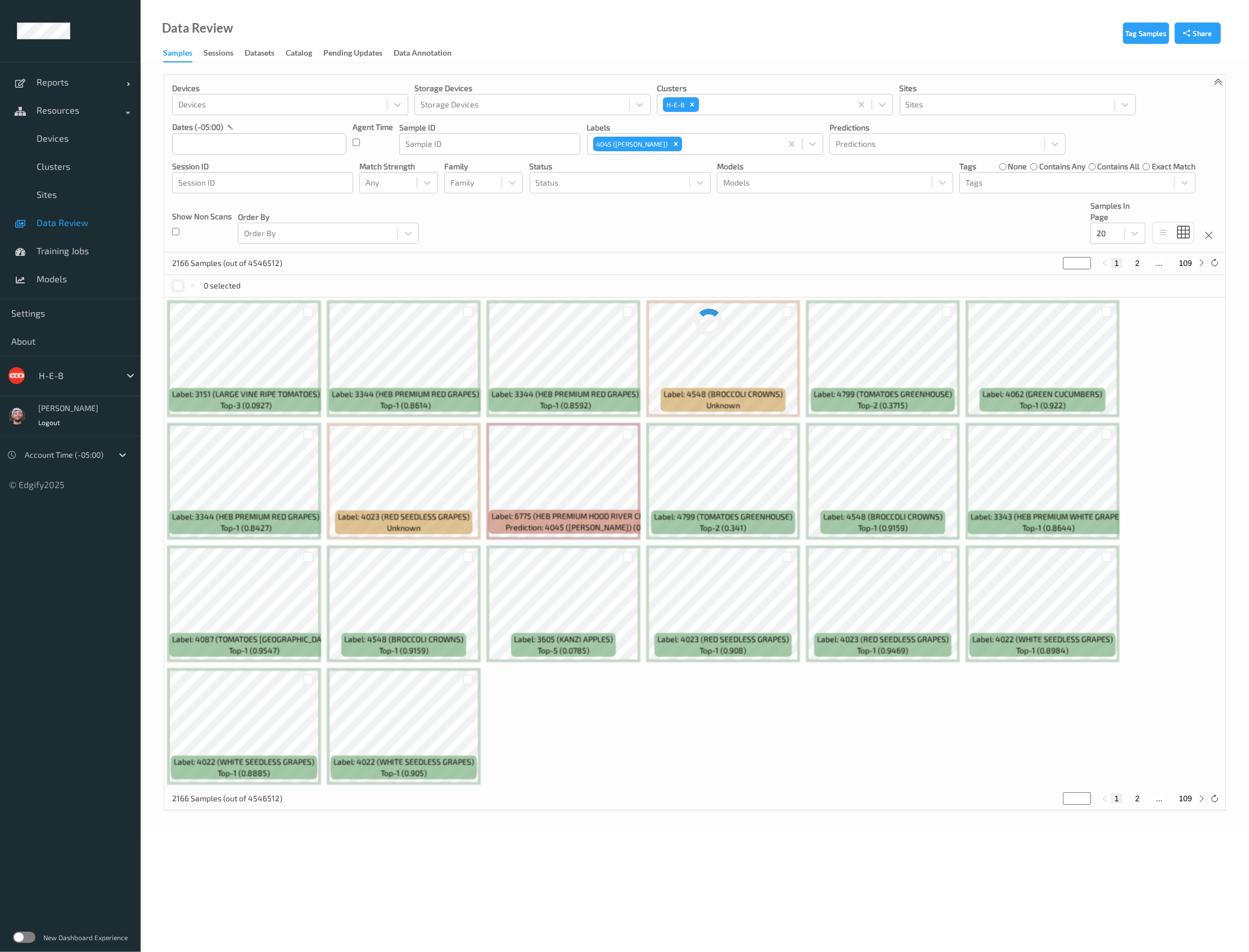
click at [178, 281] on div at bounding box center [178, 286] width 11 height 11
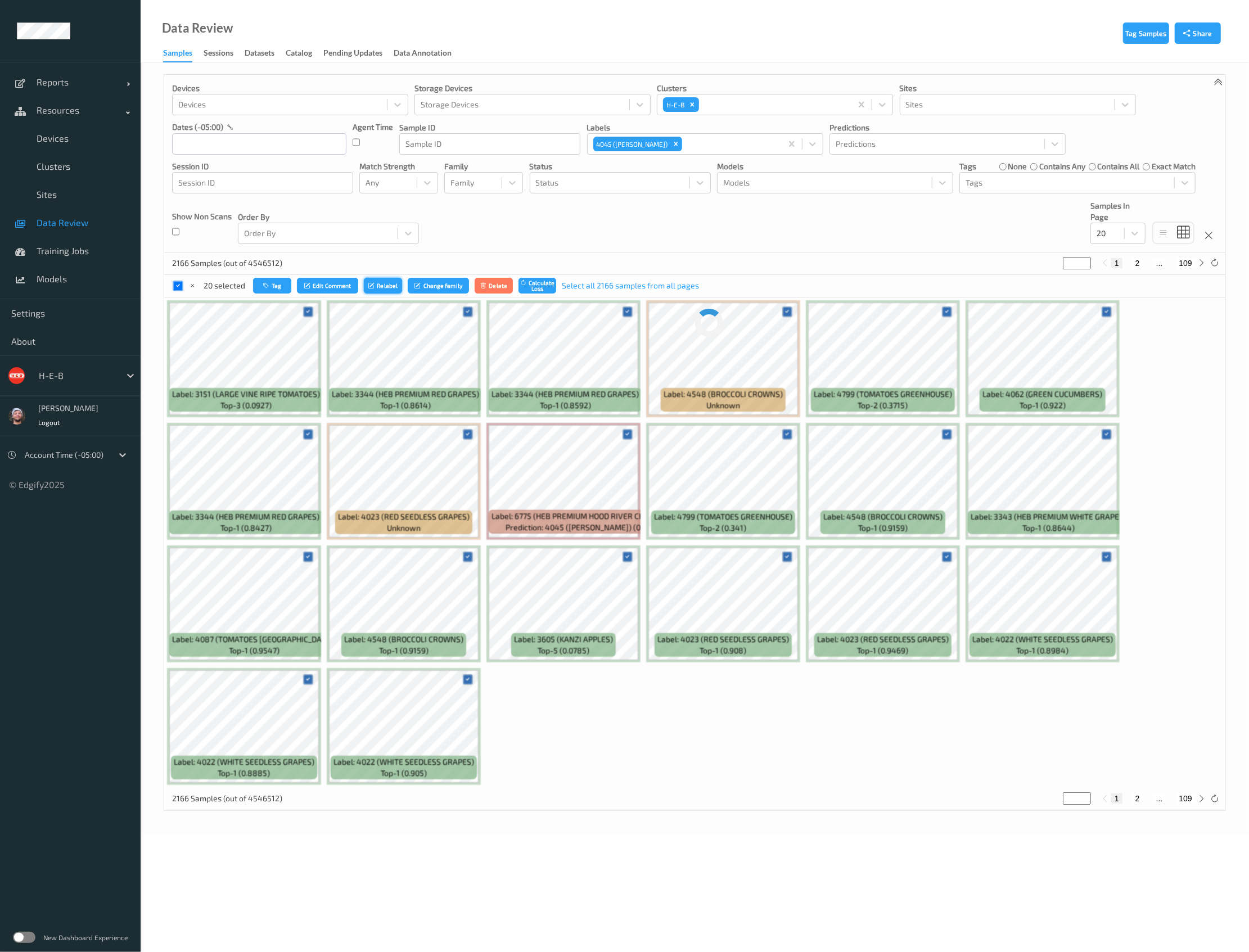
click at [389, 285] on button "Relabel" at bounding box center [383, 286] width 38 height 16
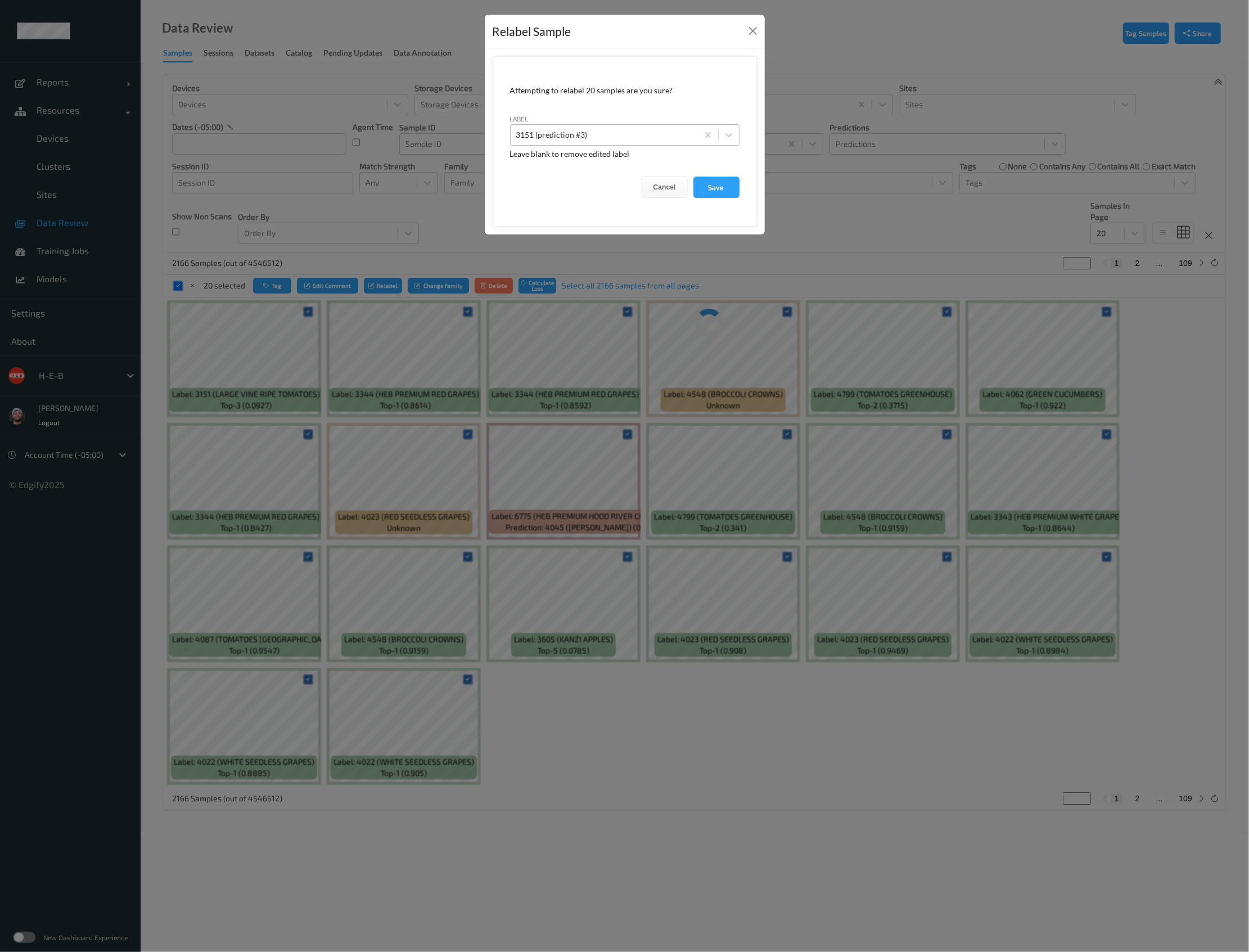
click at [601, 142] on div "3151 (prediction #3)" at bounding box center [604, 135] width 187 height 18
paste input "4045_do_not_use"
type input "4045_do_not_use"
click at [579, 125] on div "3151 (prediction #3)" at bounding box center [625, 135] width 229 height 21
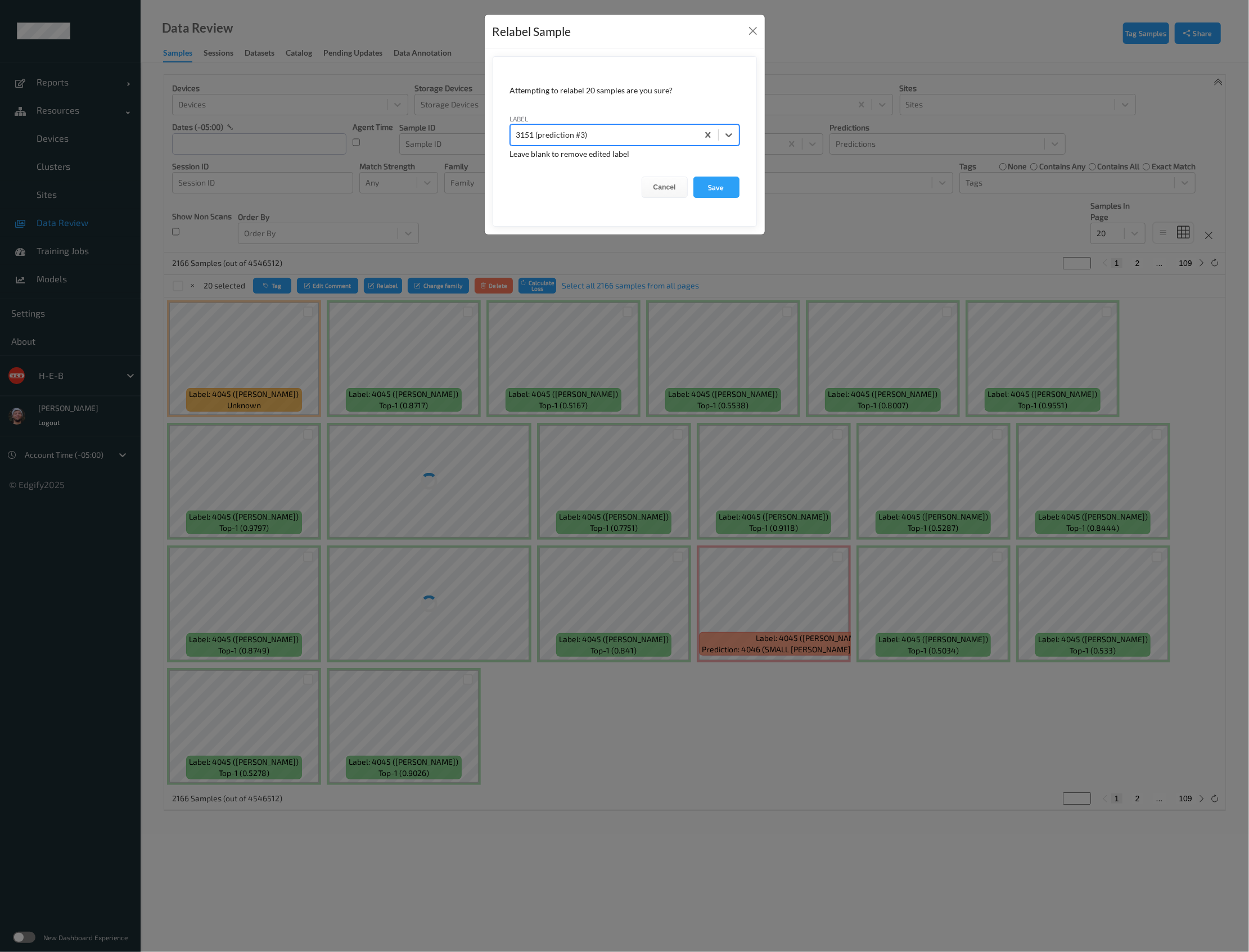
paste input "4045_do_not_use"
type input "4045_do_not_use"
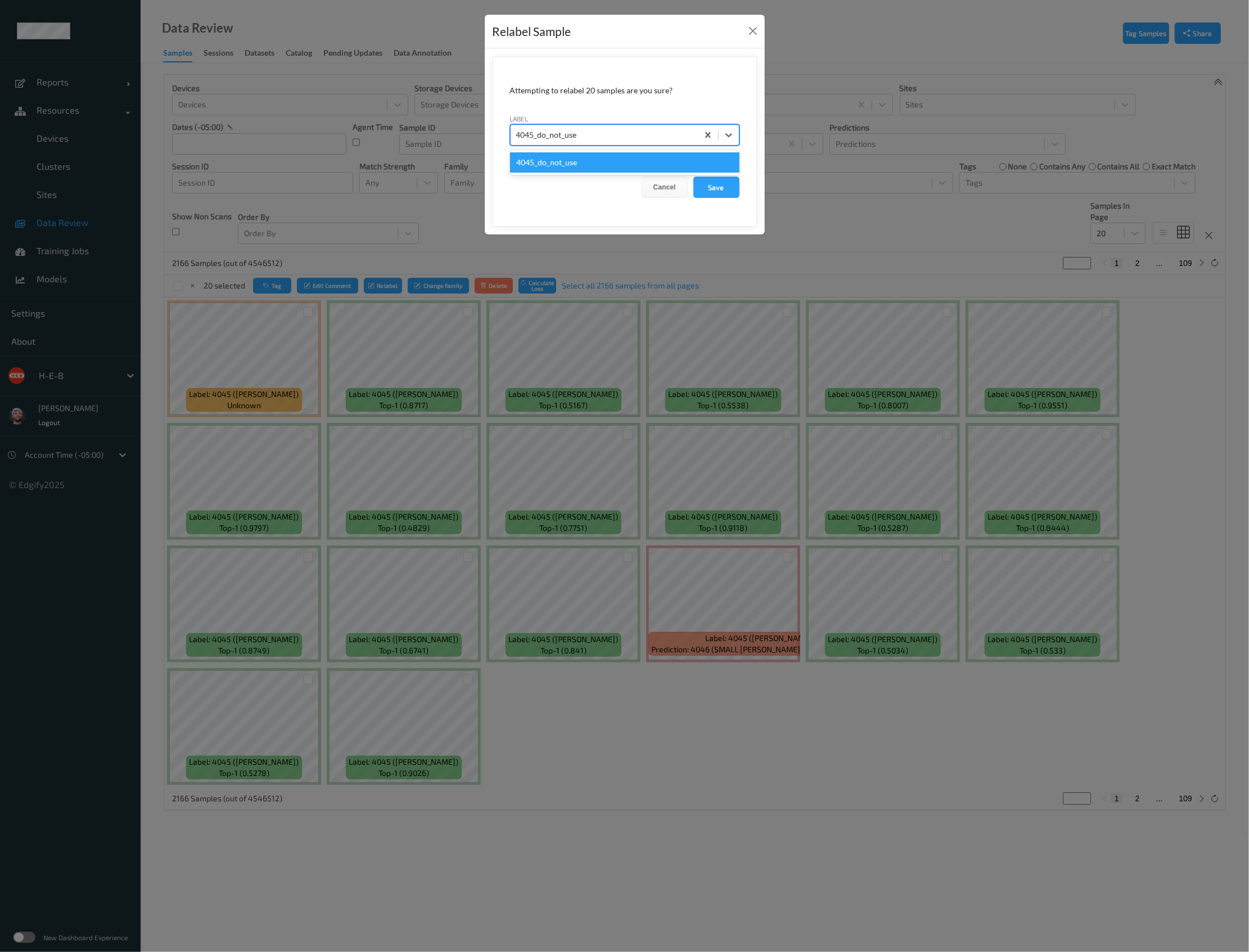
click at [575, 163] on div "4045_do_not_use" at bounding box center [625, 162] width 229 height 20
click at [672, 197] on button "Cancel" at bounding box center [665, 187] width 46 height 21
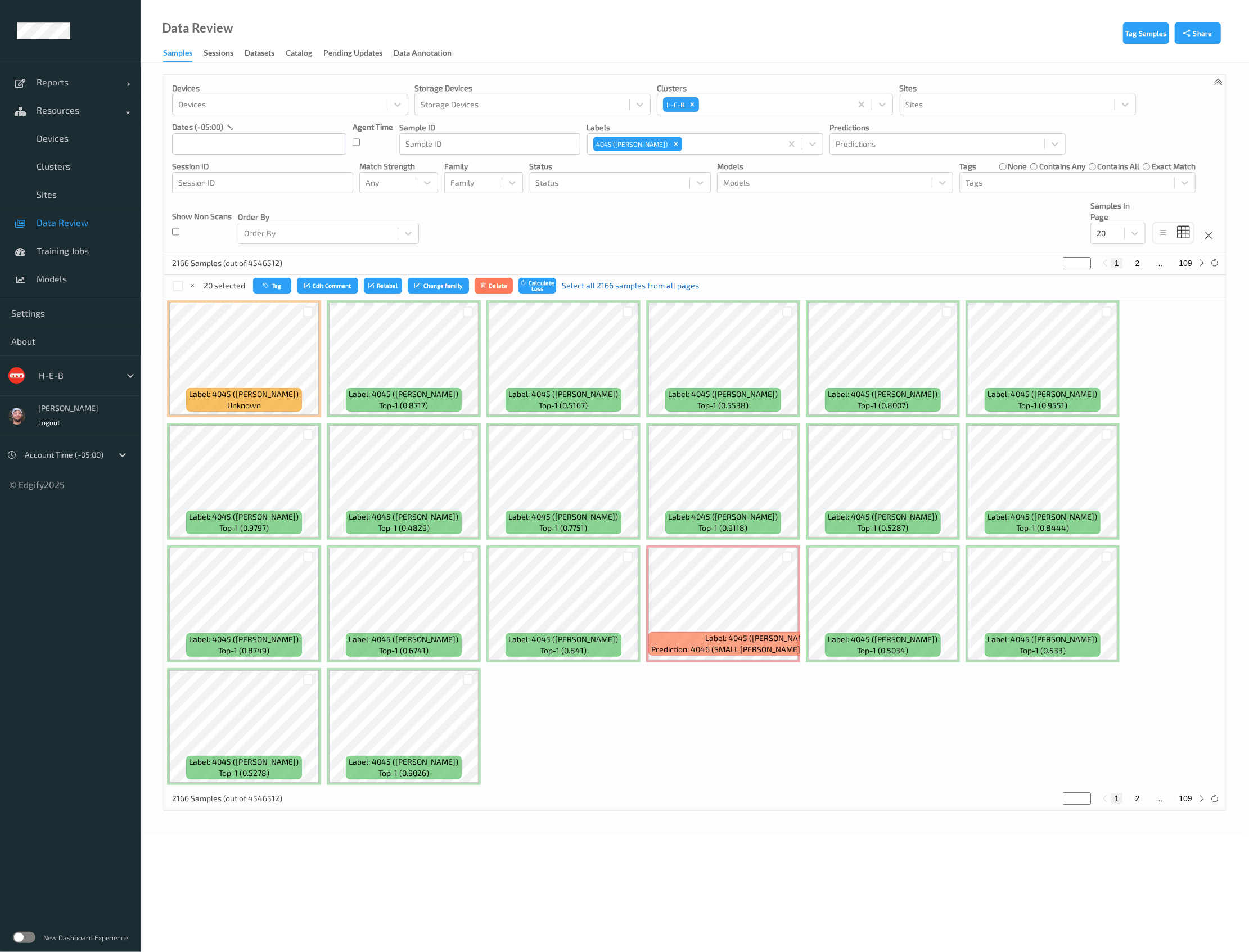
click at [605, 281] on link "Select all 2166 samples from all pages" at bounding box center [630, 286] width 137 height 12
click at [396, 284] on button "Relabel" at bounding box center [391, 286] width 38 height 16
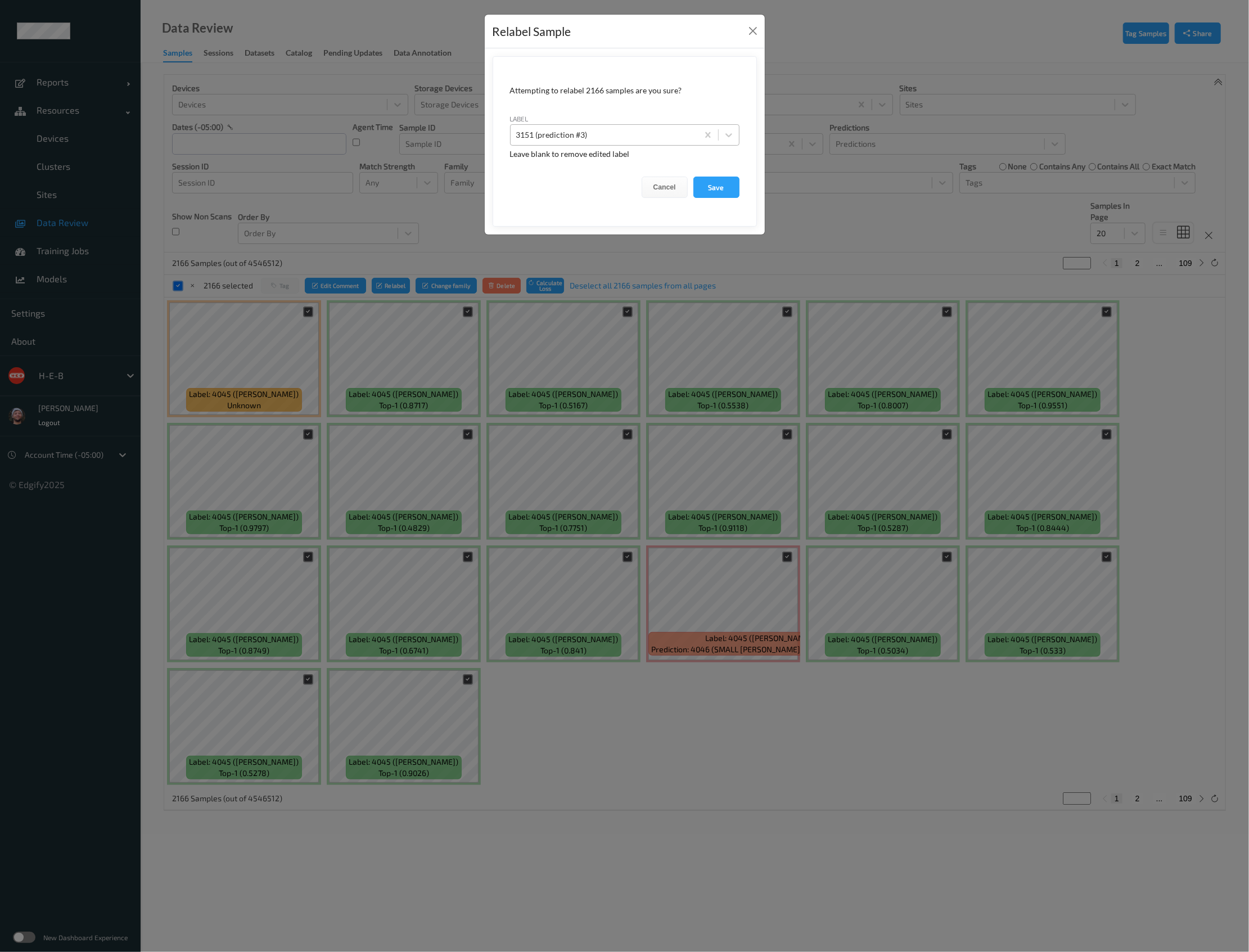
click at [620, 133] on div at bounding box center [604, 135] width 176 height 13
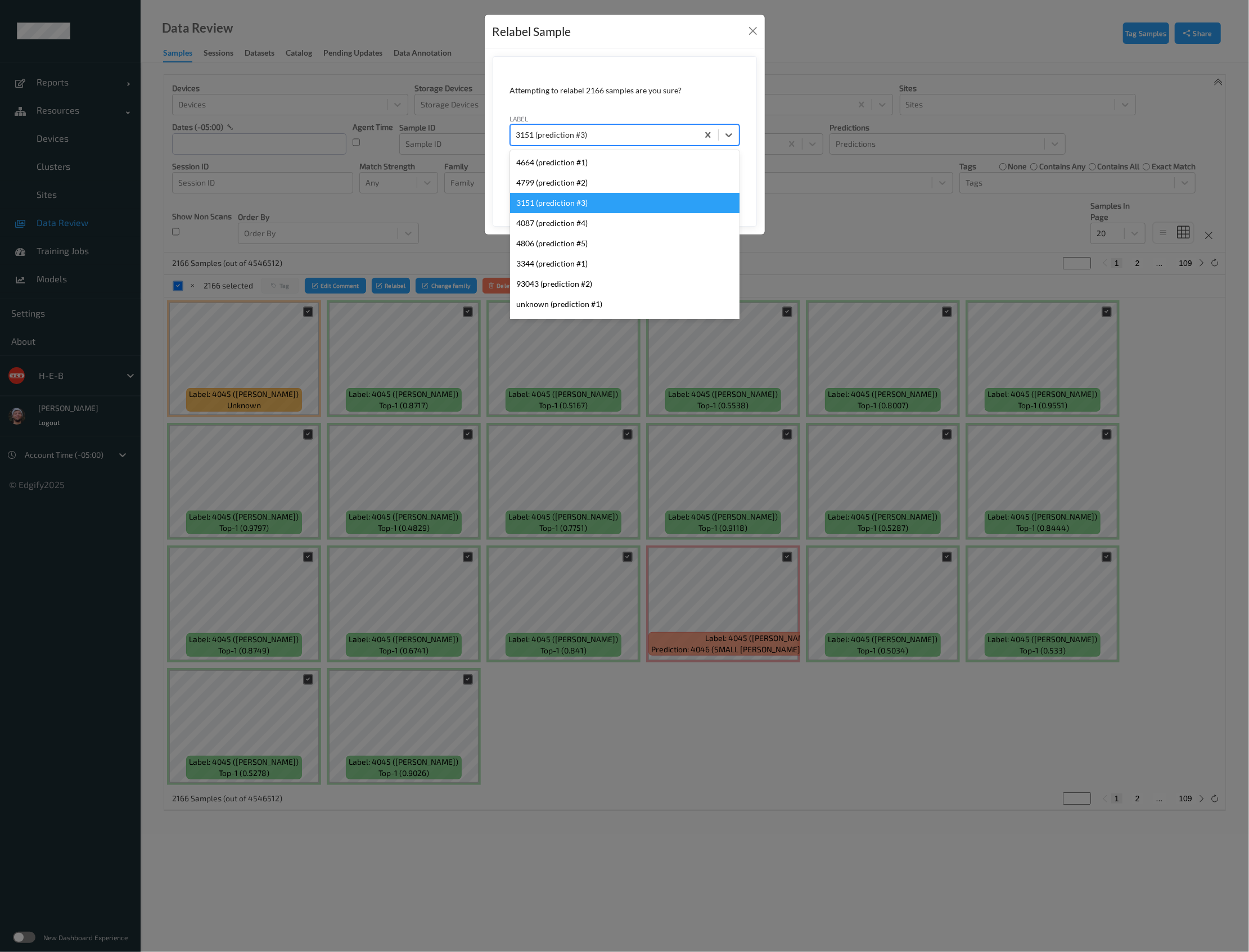
paste input "4045_do_not_use"
type input "4045_do_not_use"
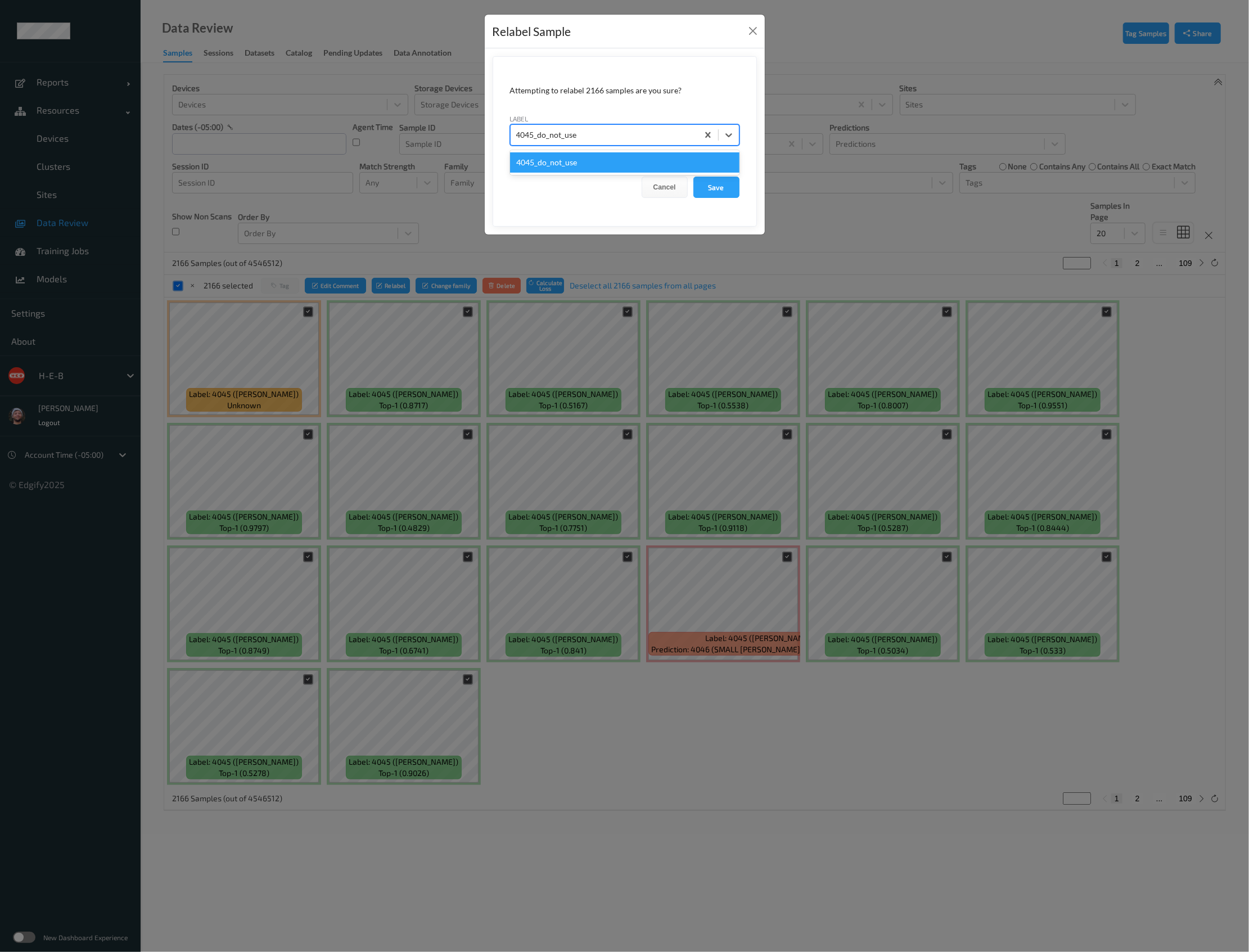
click at [602, 157] on div "4045_do_not_use" at bounding box center [625, 162] width 229 height 20
click at [720, 187] on button "Save" at bounding box center [716, 187] width 46 height 21
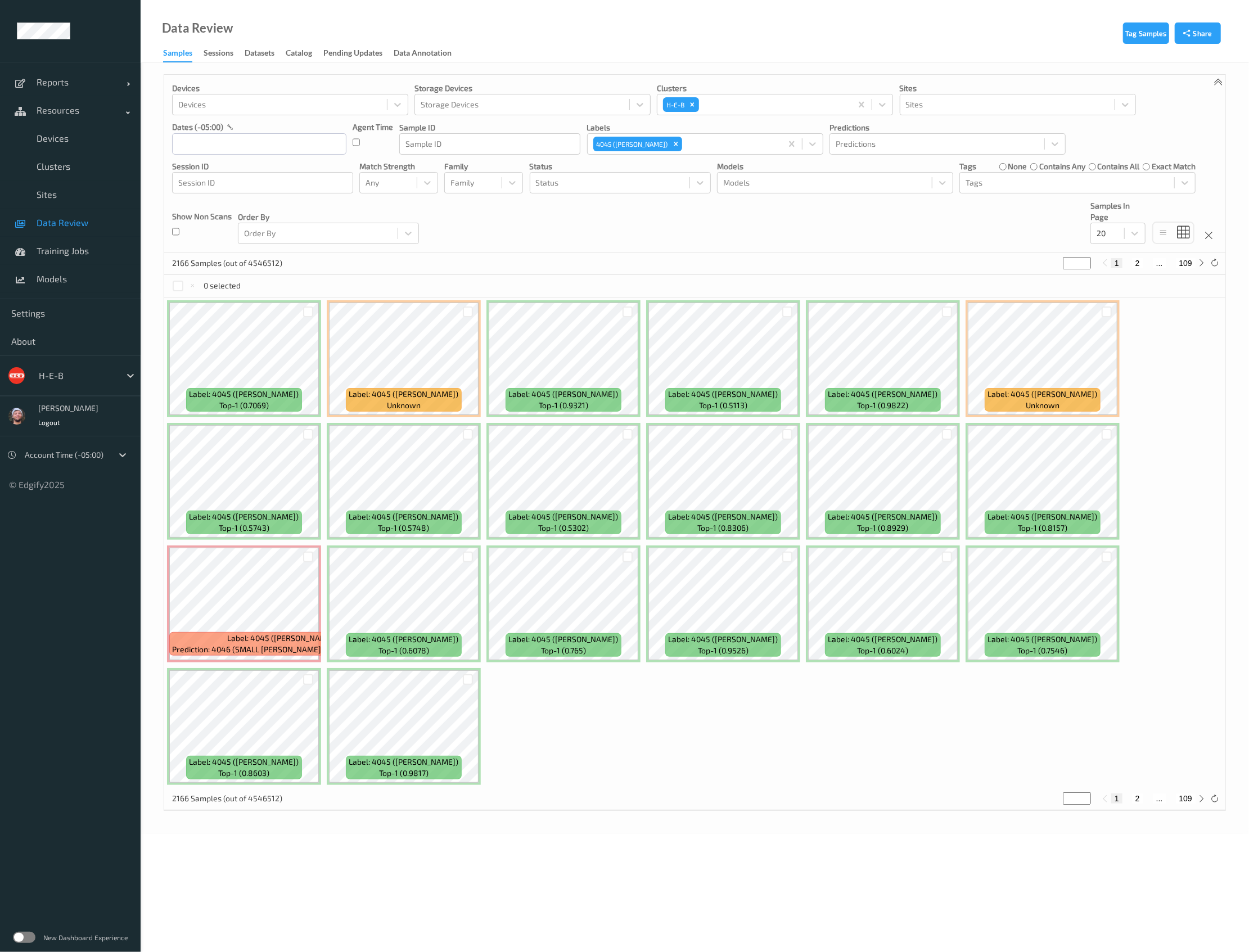
click at [562, 779] on div "Label: 4045 (BING CHERRIES) top-1 (0.7069) Label: 4045 (BING CHERRIES) unknown …" at bounding box center [695, 542] width 1062 height 490
click at [62, 224] on span "Data Review" at bounding box center [82, 223] width 93 height 12
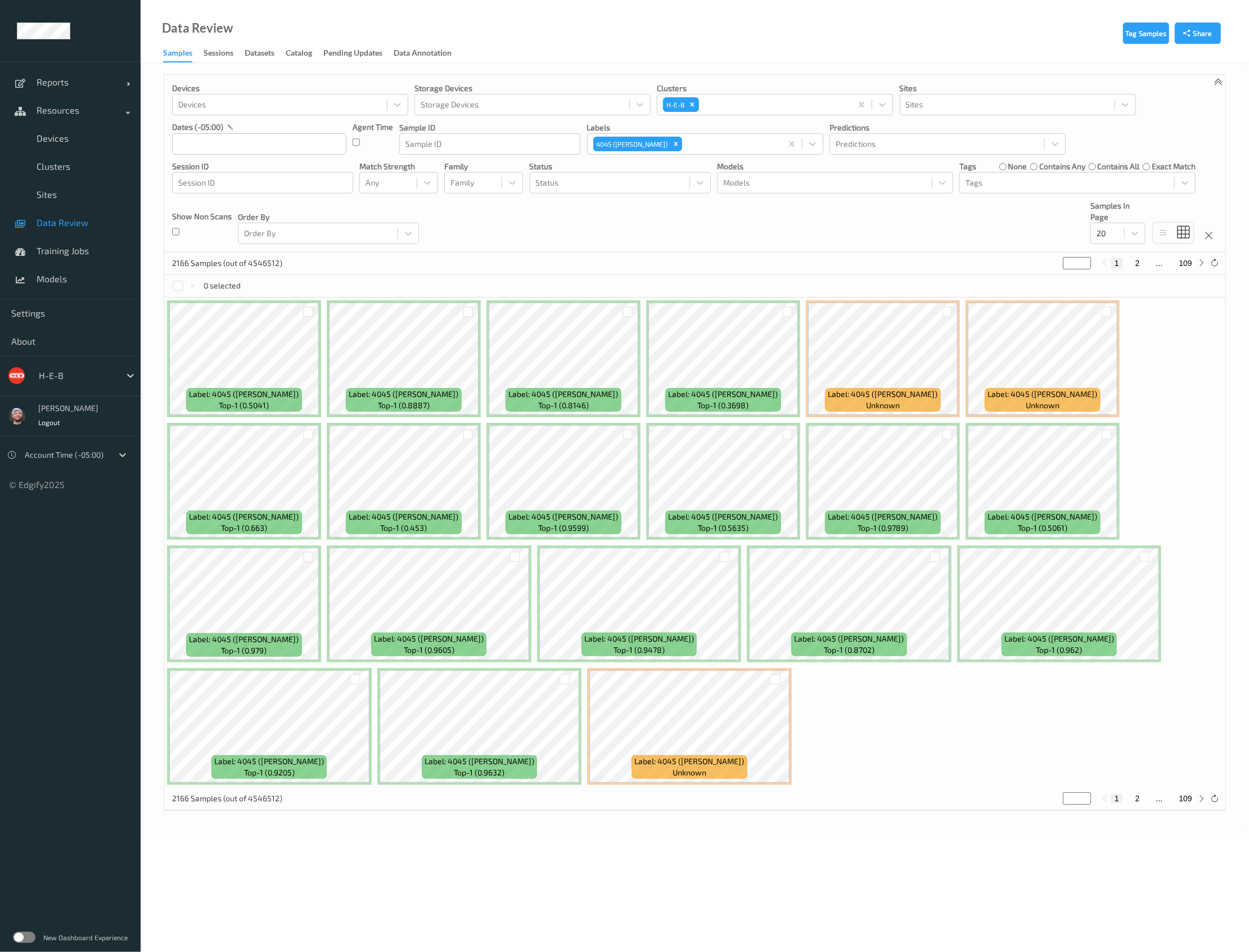
click at [62, 224] on span "Data Review" at bounding box center [82, 223] width 93 height 12
click at [675, 142] on icon "Remove 4045 (BING CHERRIES)" at bounding box center [676, 144] width 8 height 8
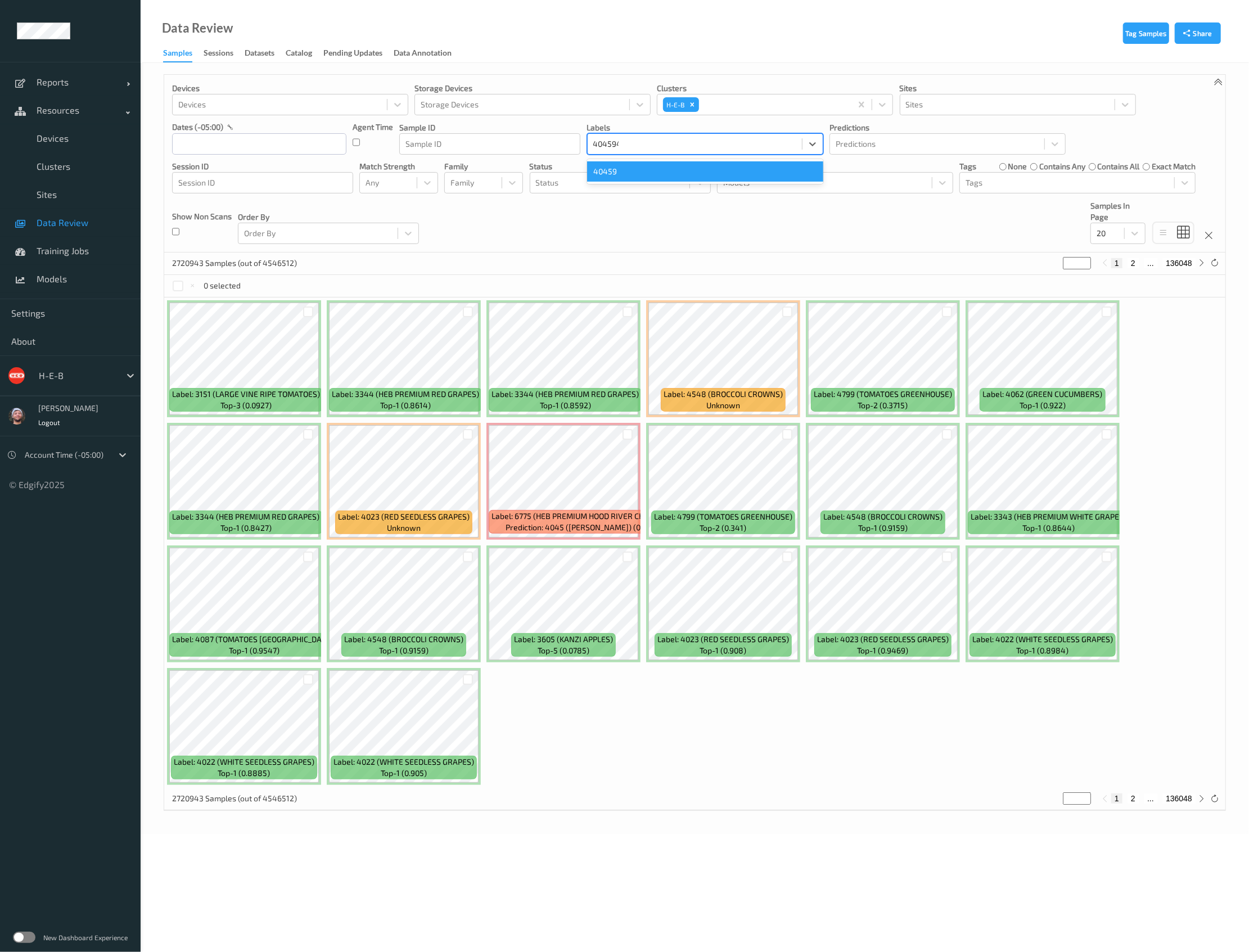
type input "404594045"
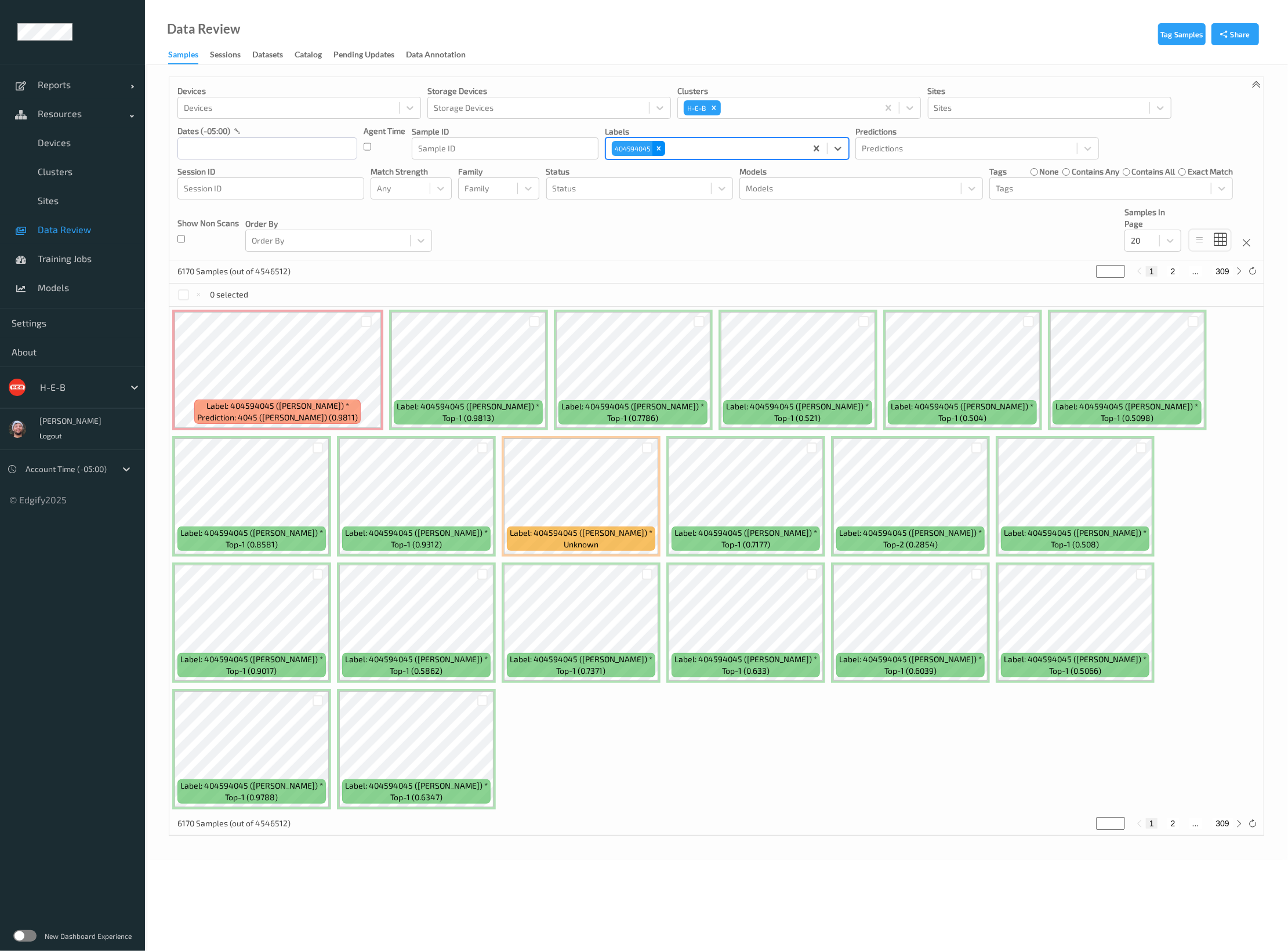
click at [654, 146] on div "Remove 404594045" at bounding box center [659, 148] width 13 height 15
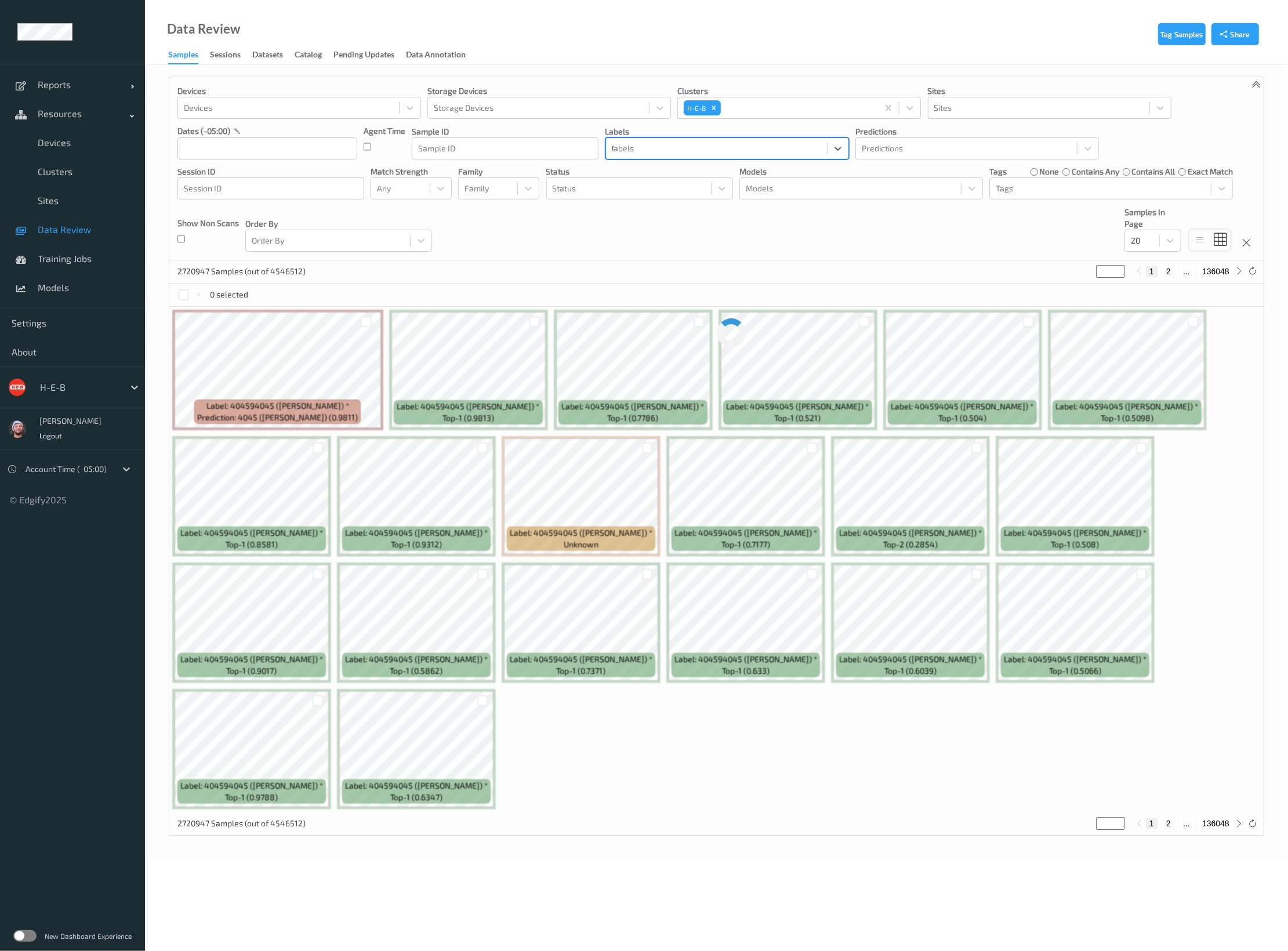
type input "4045"
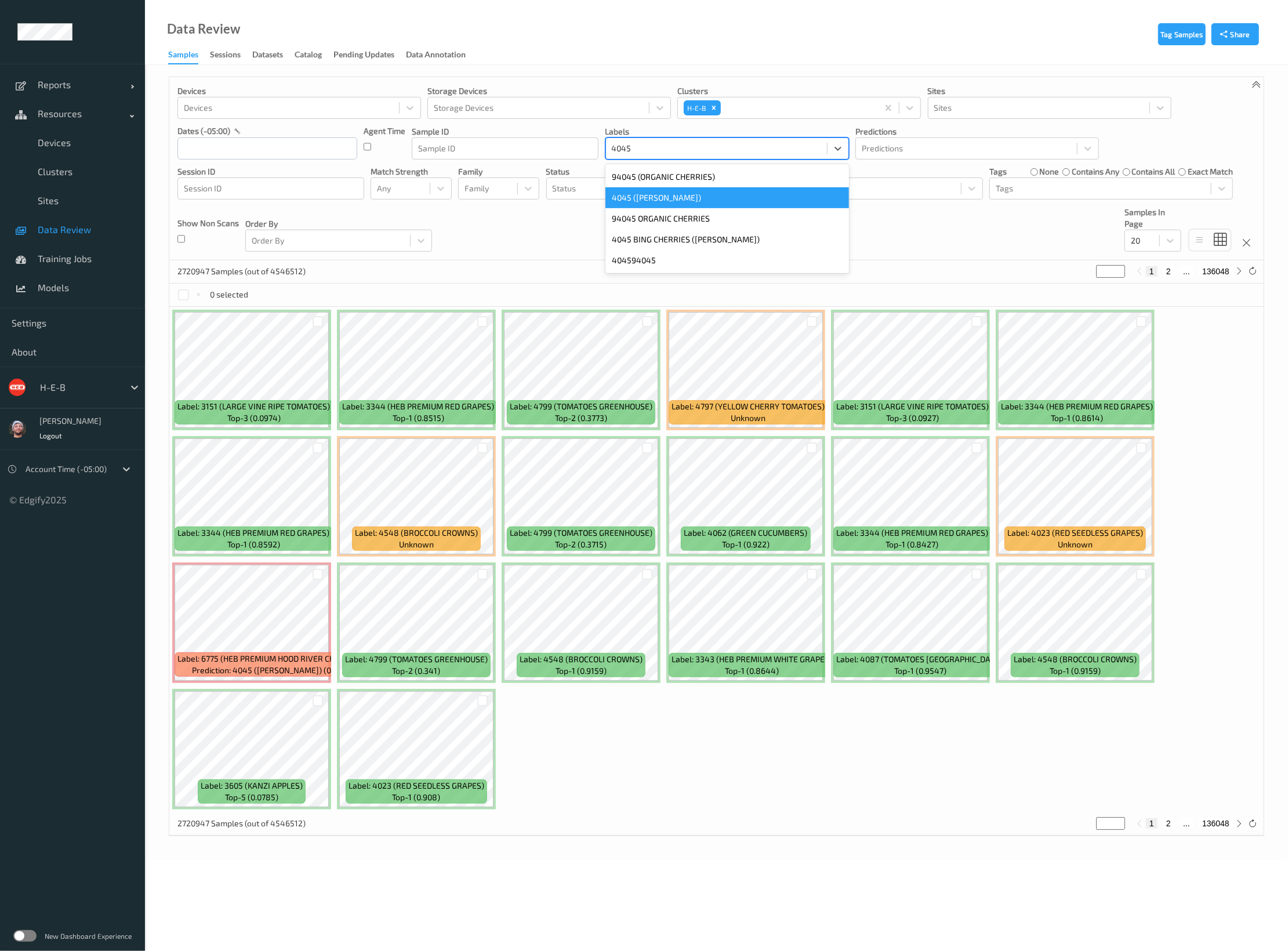
click at [637, 202] on div "4045 ([PERSON_NAME])" at bounding box center [727, 197] width 243 height 21
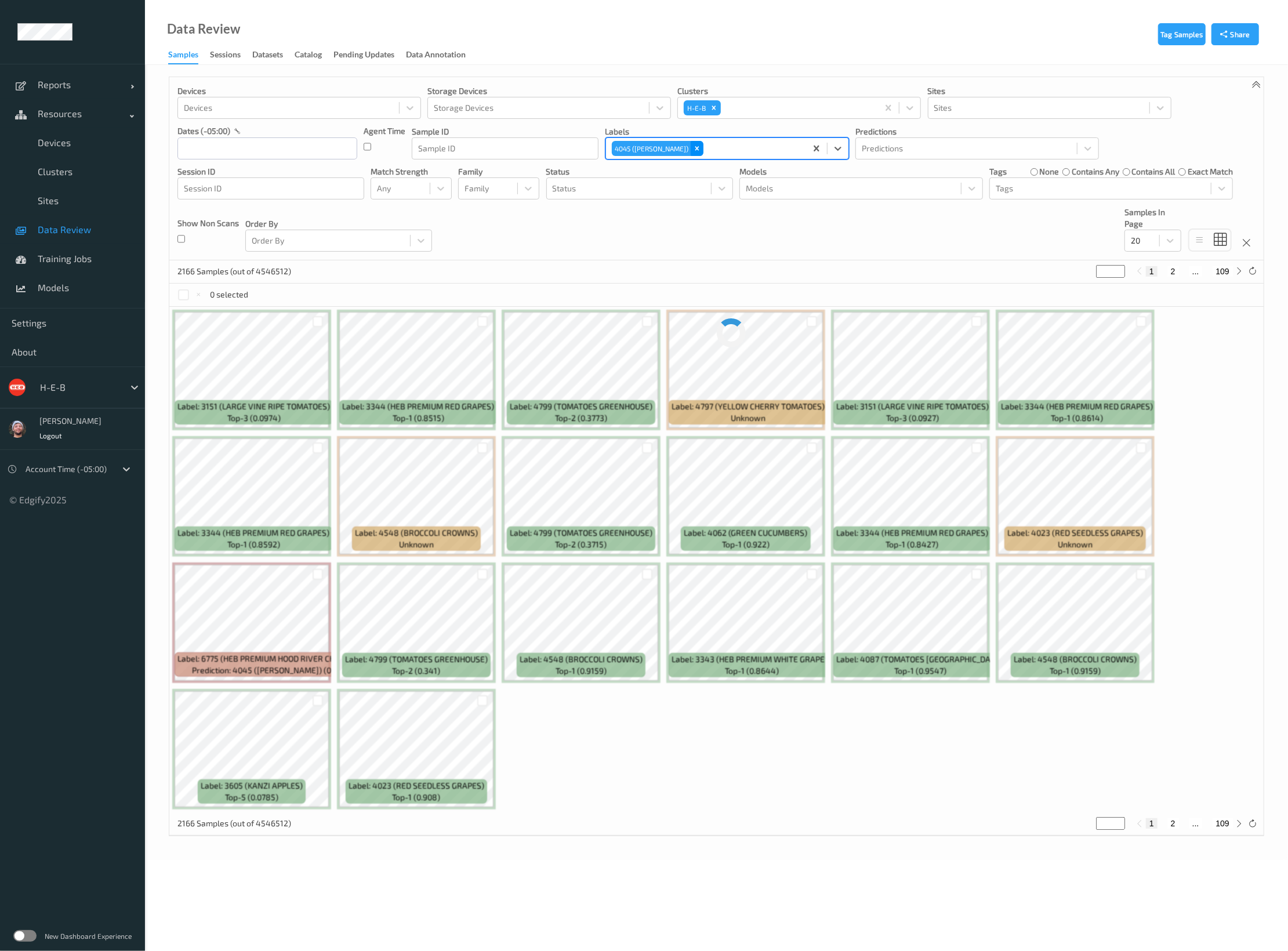
click at [693, 151] on icon "Remove 4045 (BING CHERRIES)" at bounding box center [697, 148] width 8 height 8
type input "6775"
click at [674, 180] on div "6775 (HEB PREMIUM HOOD RIVER CHERRIES)" at bounding box center [727, 176] width 243 height 21
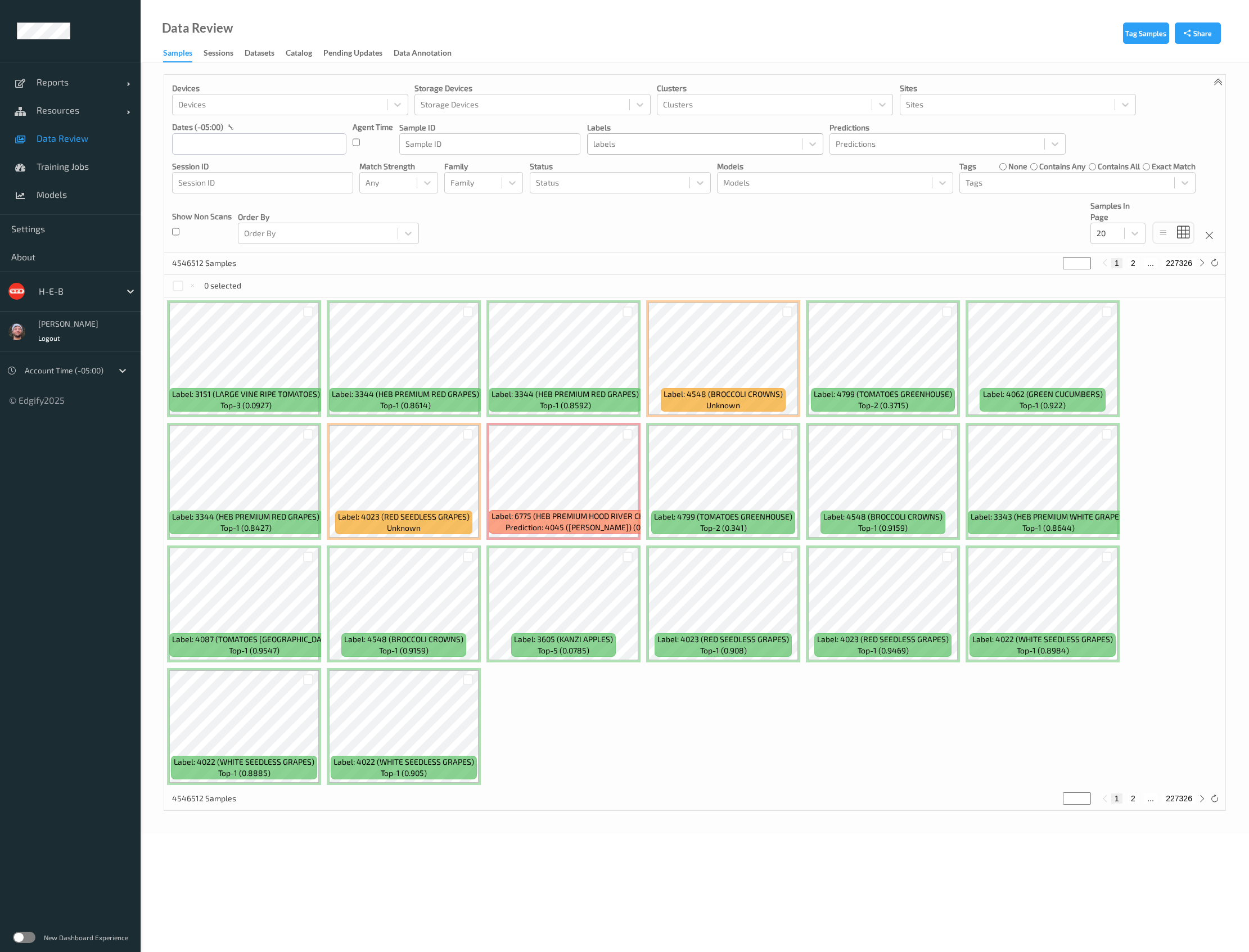
click at [643, 147] on div at bounding box center [695, 144] width 203 height 13
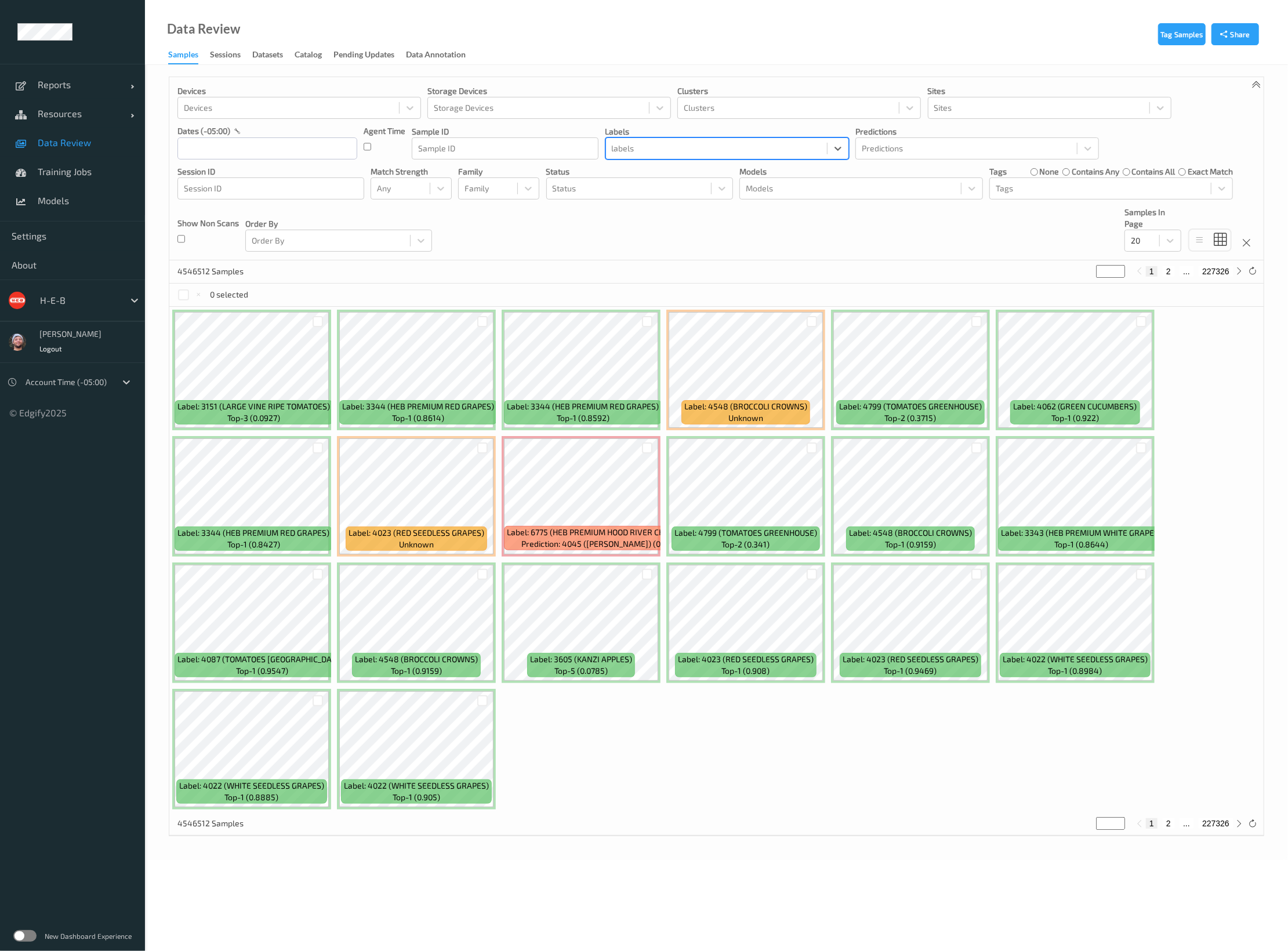
click at [649, 153] on div at bounding box center [716, 148] width 210 height 14
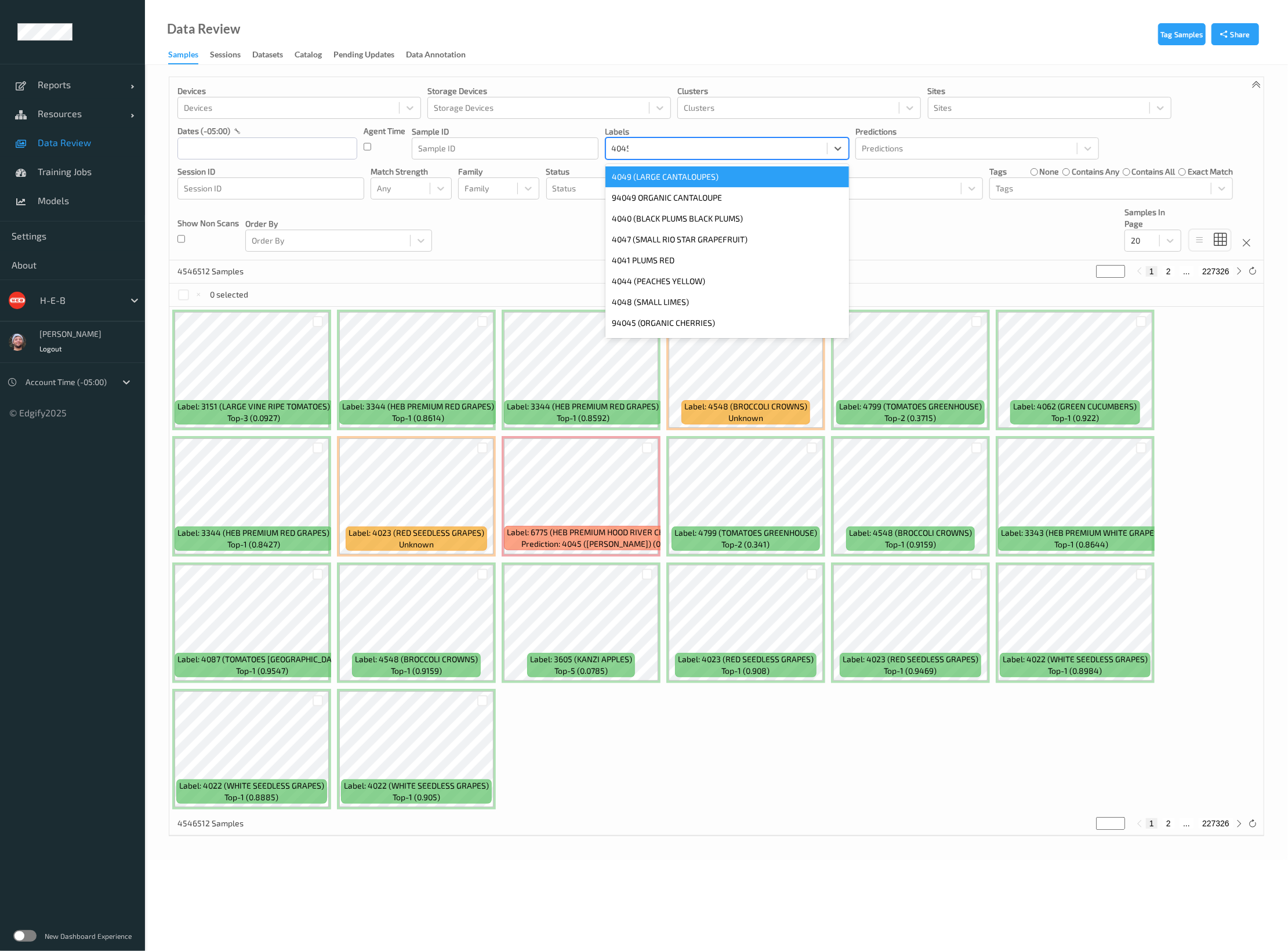
type input "404594045"
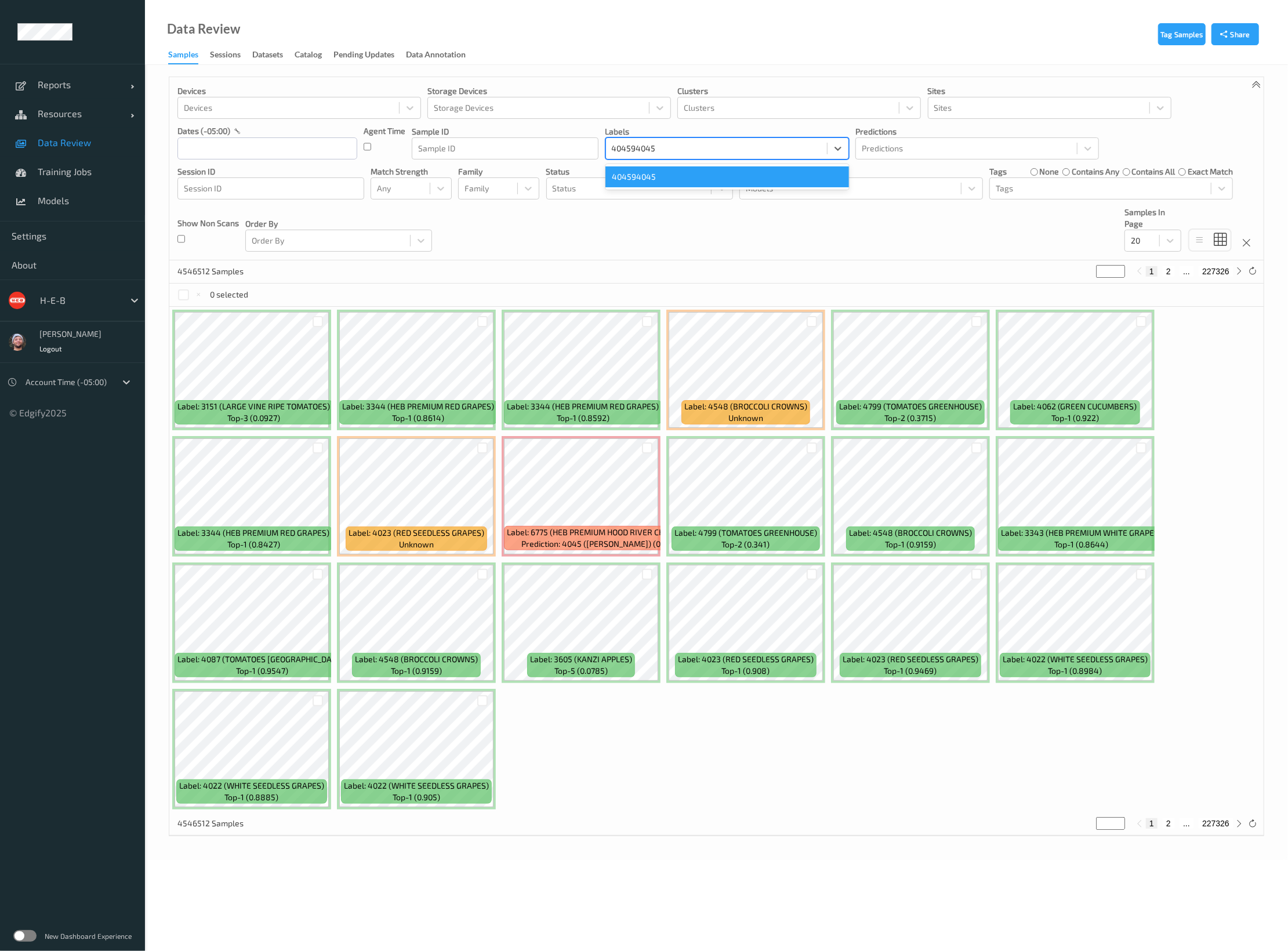
click at [652, 169] on div "404594045" at bounding box center [727, 176] width 243 height 21
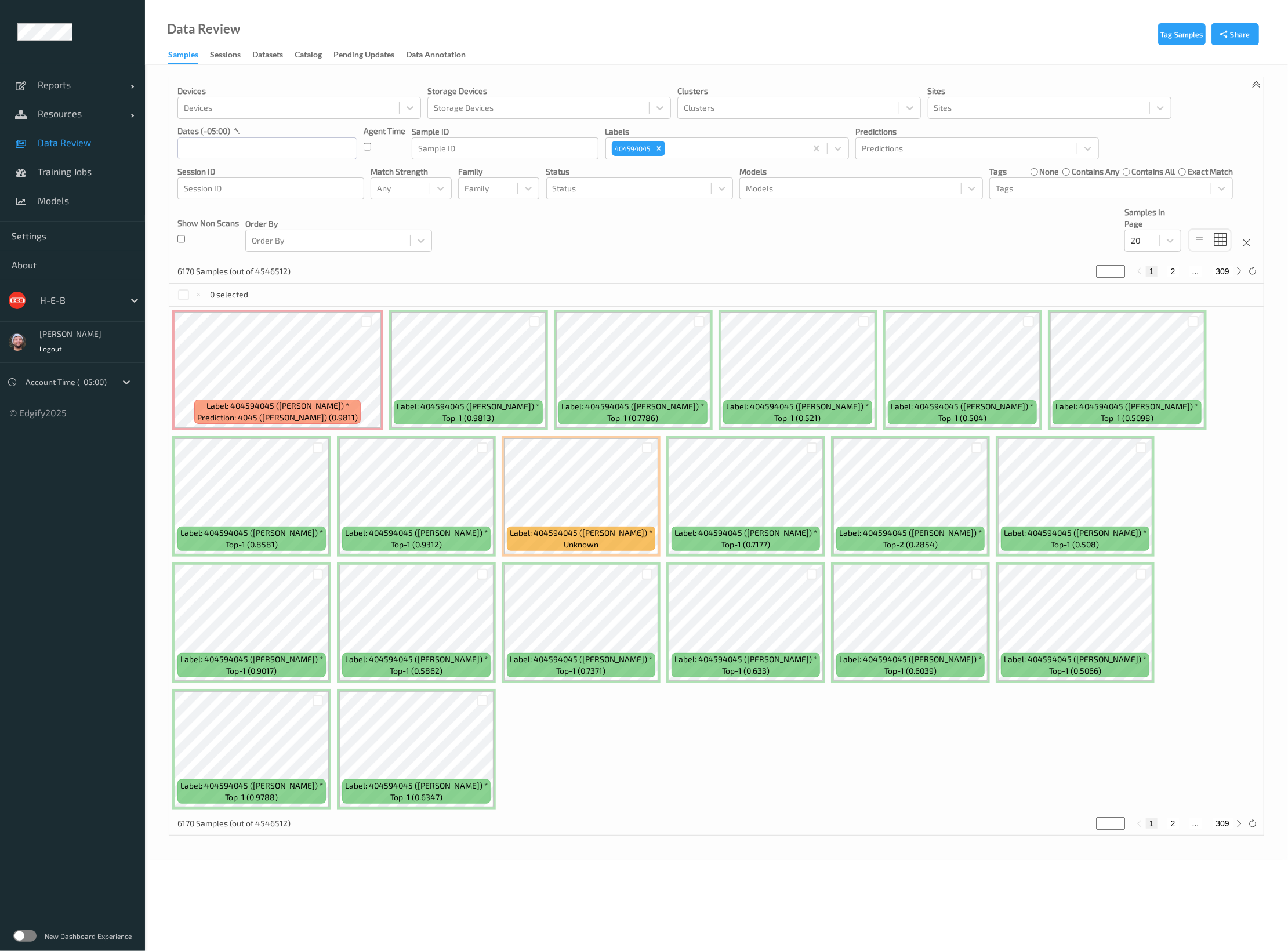
click at [307, 880] on body "Reports Default Report Customized Report Resources Devices Clusters Sites Data …" at bounding box center [644, 475] width 1288 height 951
